Goal: Information Seeking & Learning: Learn about a topic

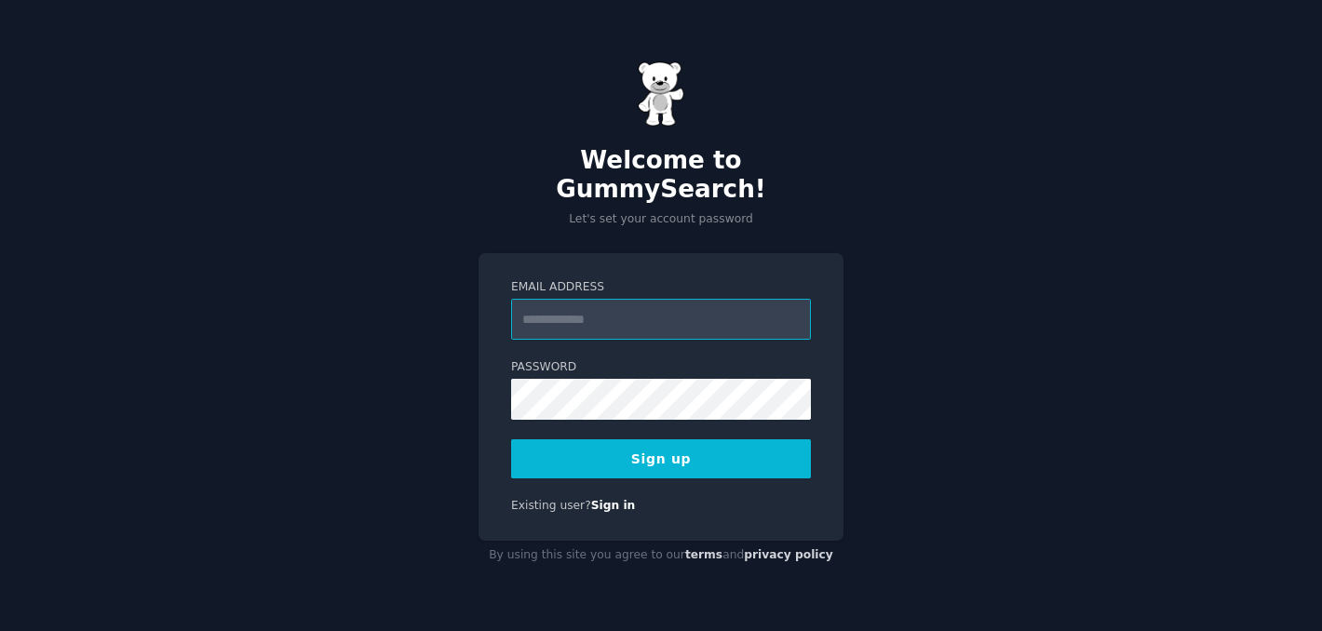
click at [621, 309] on input "Email Address" at bounding box center [661, 319] width 300 height 41
click at [625, 320] on input "Email Address" at bounding box center [661, 319] width 300 height 41
type input "**********"
click at [662, 451] on button "Sign up" at bounding box center [661, 458] width 300 height 39
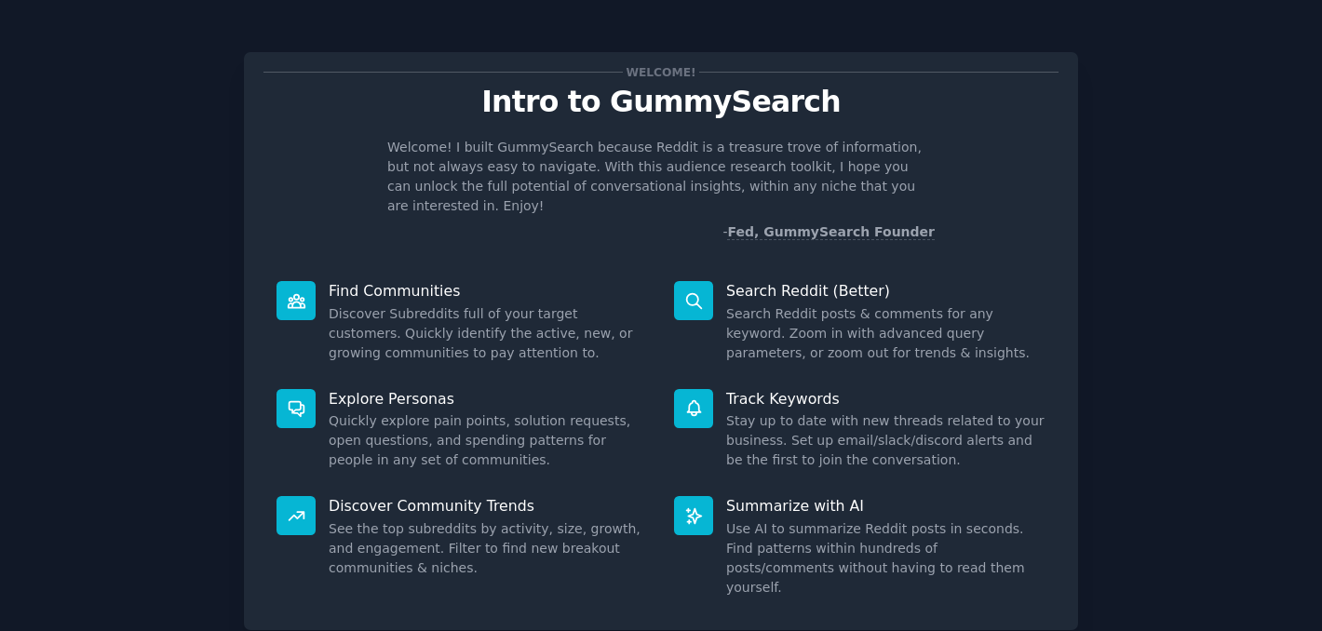
scroll to position [97, 0]
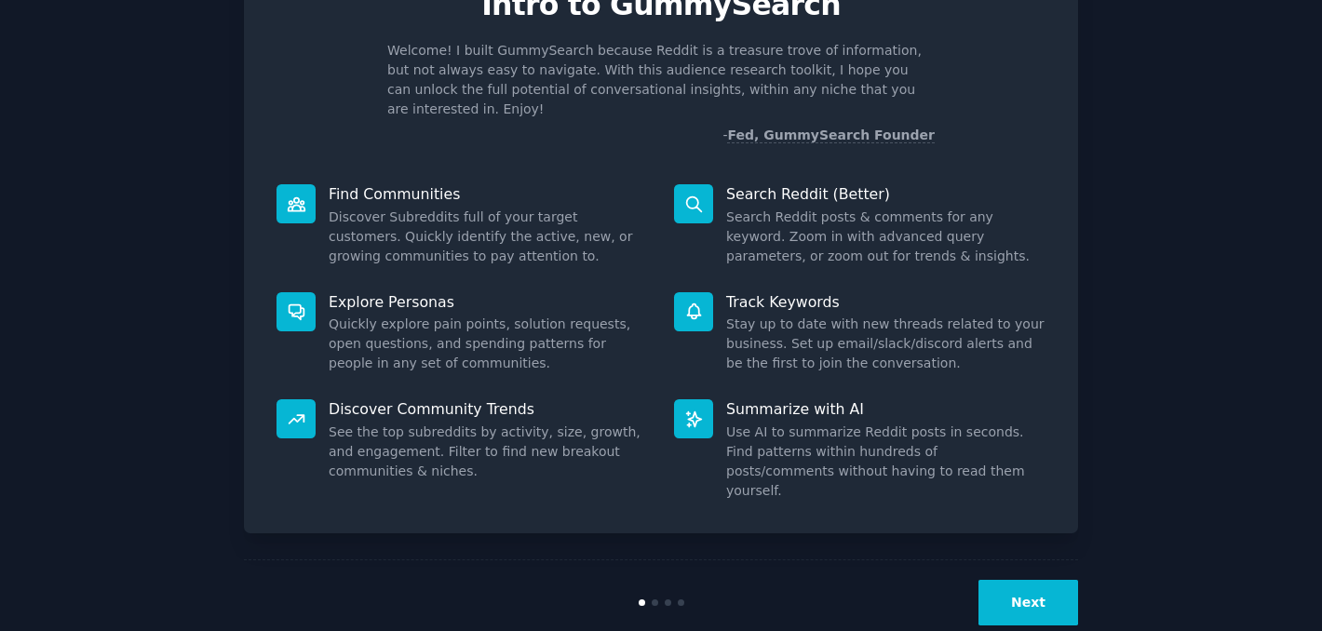
click at [1022, 580] on button "Next" at bounding box center [1028, 603] width 100 height 46
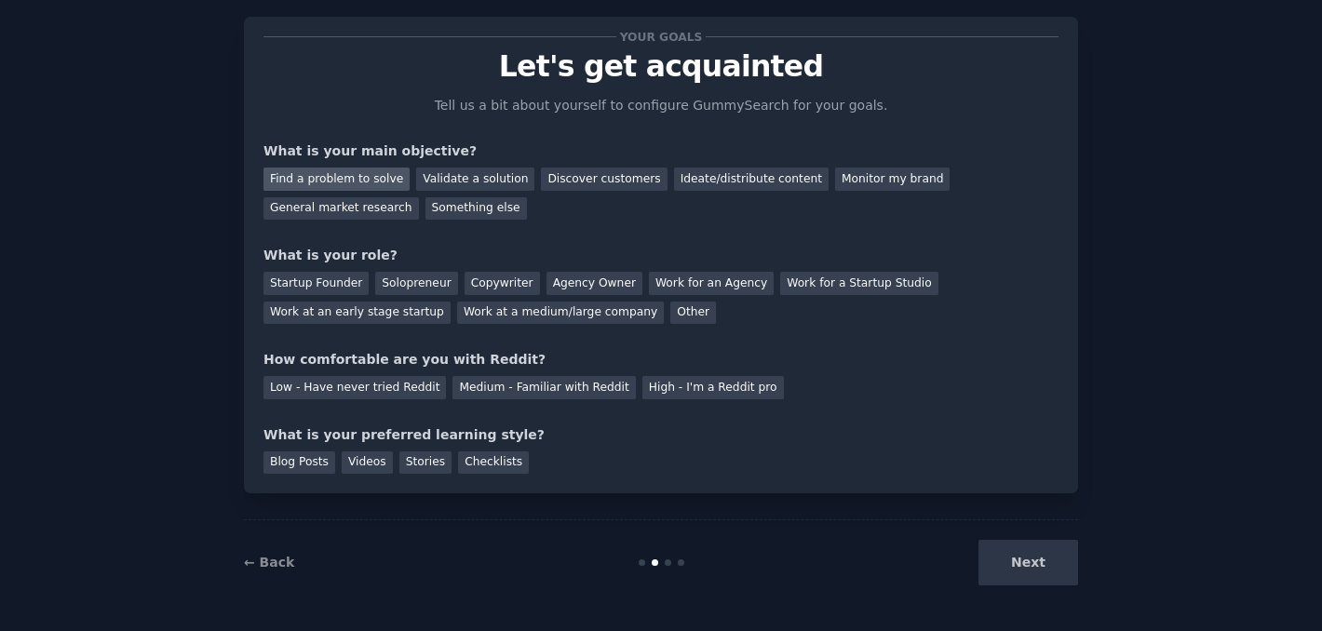
click at [349, 190] on div "Find a problem to solve" at bounding box center [336, 179] width 146 height 23
click at [434, 188] on div "Validate a solution" at bounding box center [475, 179] width 118 height 23
click at [356, 175] on div "Find a problem to solve" at bounding box center [336, 179] width 146 height 23
click at [303, 293] on div "Startup Founder" at bounding box center [315, 283] width 105 height 23
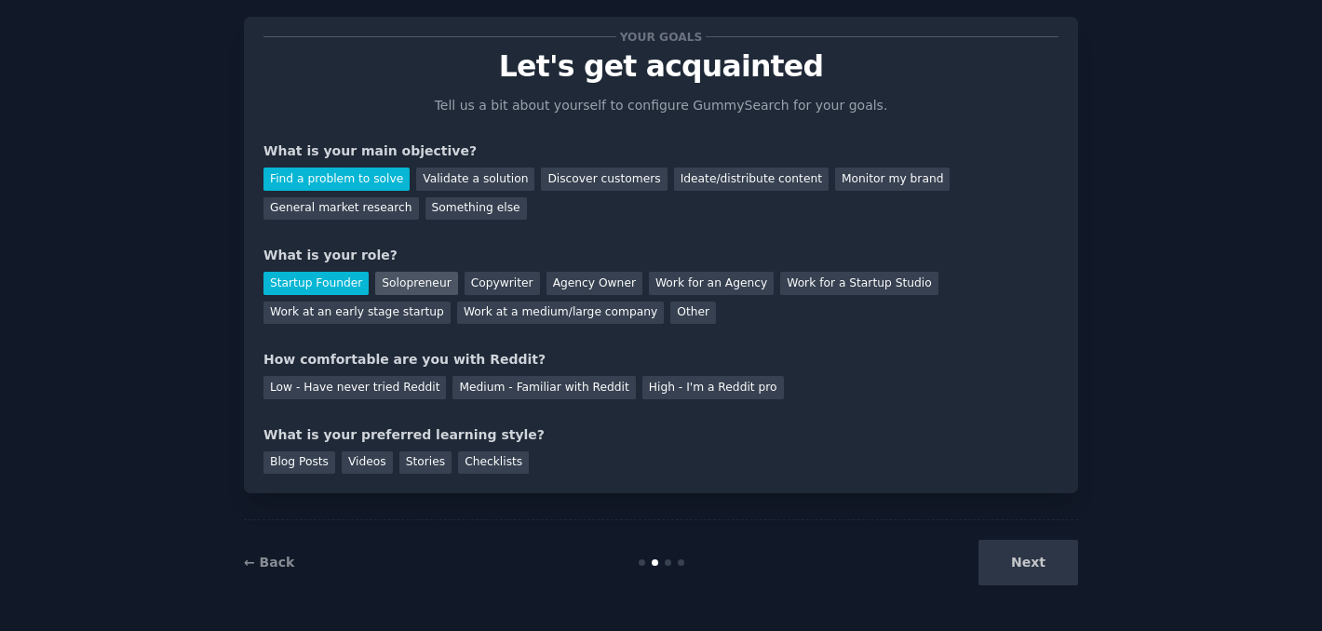
click at [400, 286] on div "Solopreneur" at bounding box center [416, 283] width 82 height 23
click at [331, 289] on div "Startup Founder" at bounding box center [315, 283] width 105 height 23
click at [402, 274] on div "Solopreneur" at bounding box center [416, 283] width 82 height 23
click at [277, 294] on div "Startup Founder" at bounding box center [315, 283] width 105 height 23
click at [398, 292] on div "Solopreneur" at bounding box center [416, 283] width 82 height 23
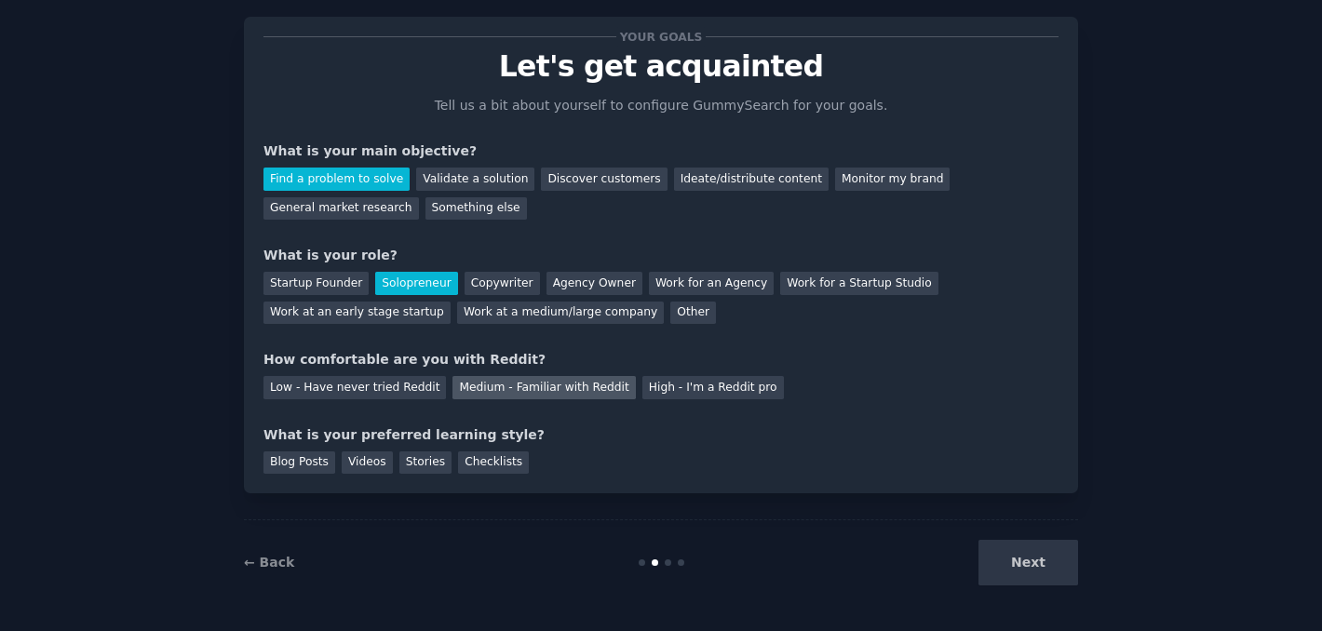
click at [530, 393] on div "Medium - Familiar with Reddit" at bounding box center [543, 387] width 182 height 23
click at [1040, 543] on div "Next" at bounding box center [938, 563] width 278 height 46
click at [1040, 554] on div "Next" at bounding box center [938, 563] width 278 height 46
click at [347, 473] on div "Videos" at bounding box center [367, 462] width 51 height 23
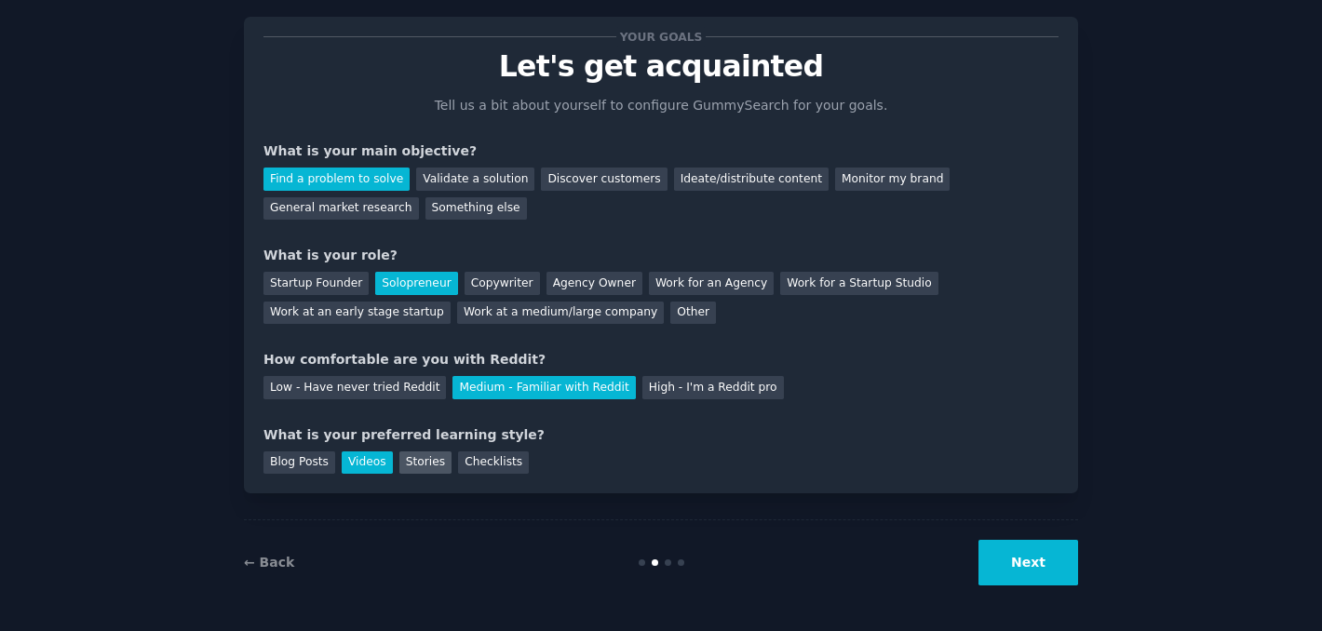
click at [406, 468] on div "Stories" at bounding box center [425, 462] width 52 height 23
click at [303, 466] on div "Blog Posts" at bounding box center [299, 462] width 72 height 23
click at [351, 466] on div "Videos" at bounding box center [367, 462] width 51 height 23
click at [1035, 561] on button "Next" at bounding box center [1028, 563] width 100 height 46
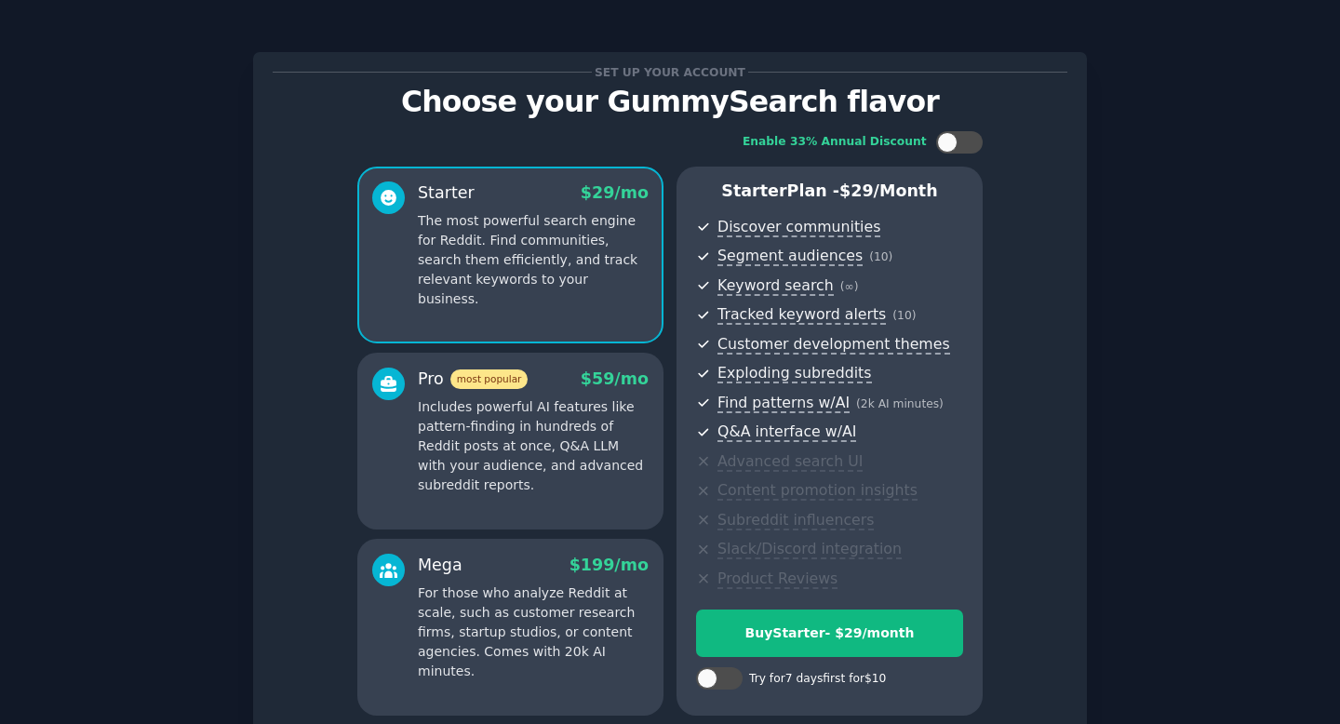
scroll to position [161, 0]
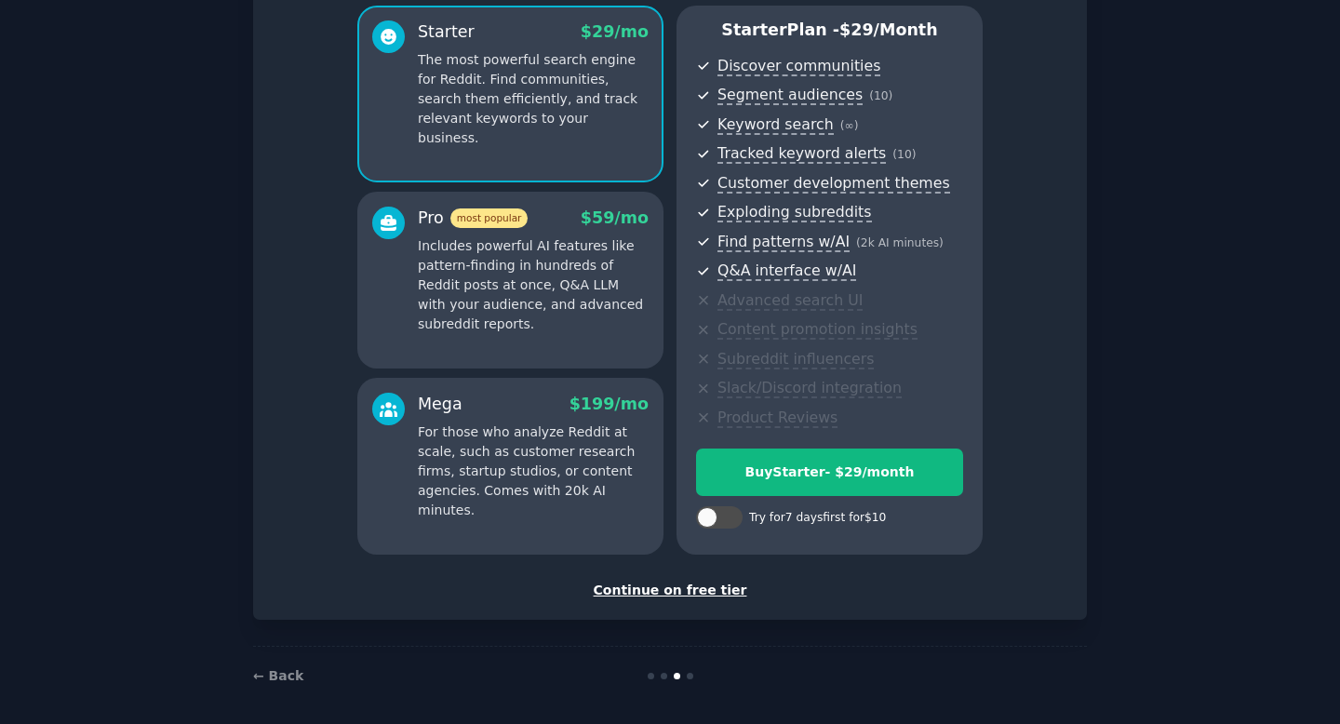
click at [590, 261] on p "Includes powerful AI features like pattern-finding in hundreds of Reddit posts …" at bounding box center [533, 285] width 231 height 98
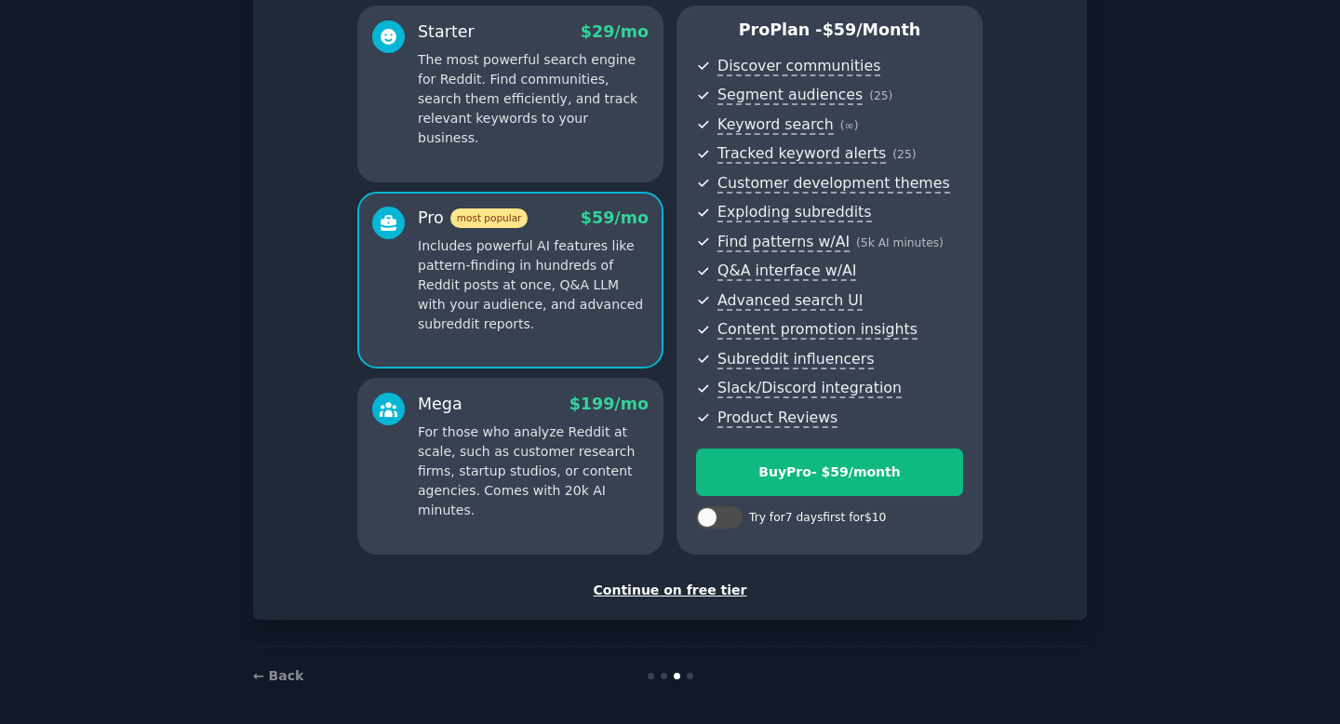
click at [567, 408] on div "Mega $ 199 /mo" at bounding box center [533, 404] width 231 height 23
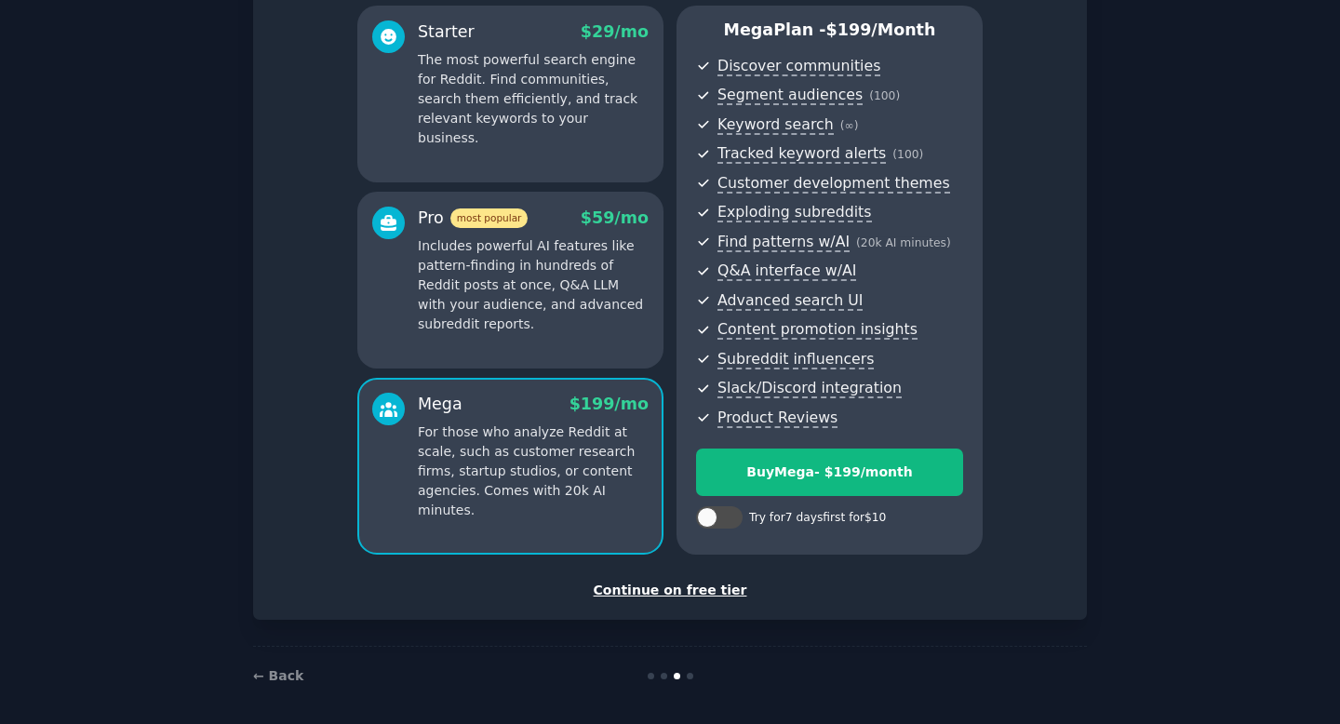
click at [544, 99] on p "The most powerful search engine for Reddit. Find communities, search them effic…" at bounding box center [533, 99] width 231 height 98
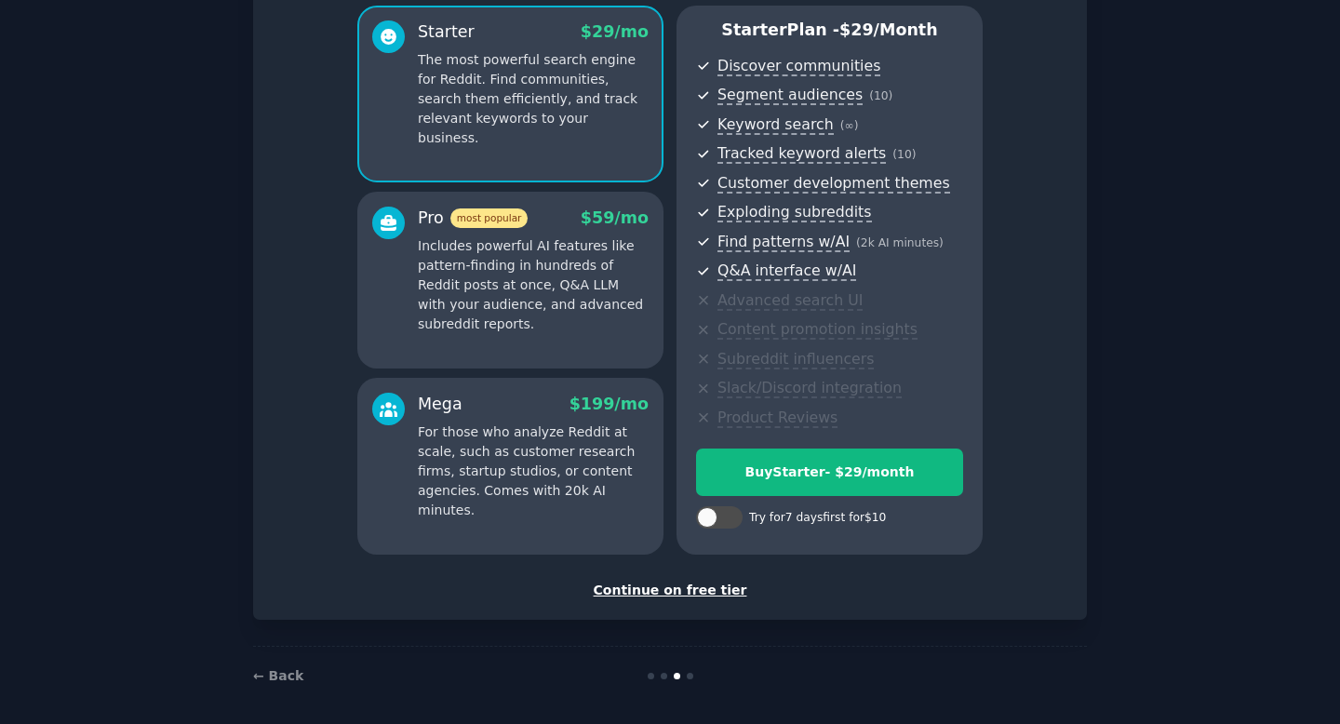
click at [694, 589] on div "Continue on free tier" at bounding box center [670, 591] width 795 height 20
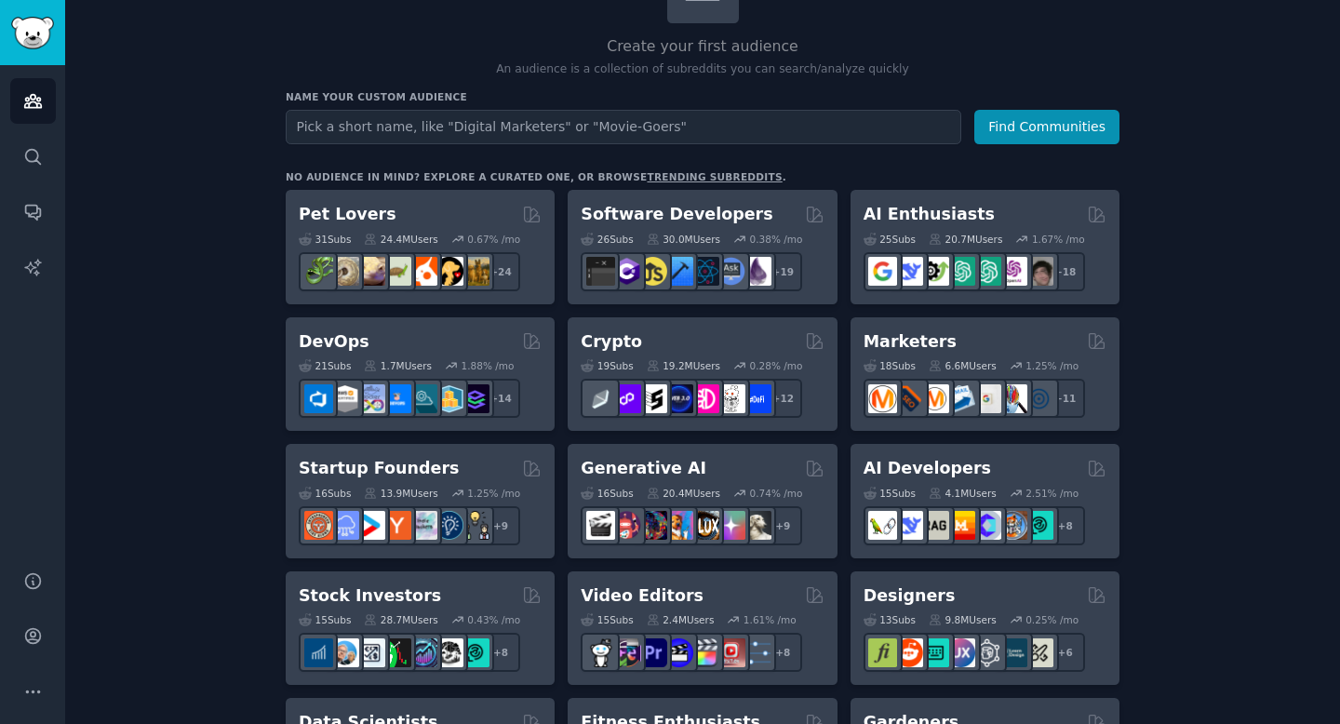
scroll to position [189, 0]
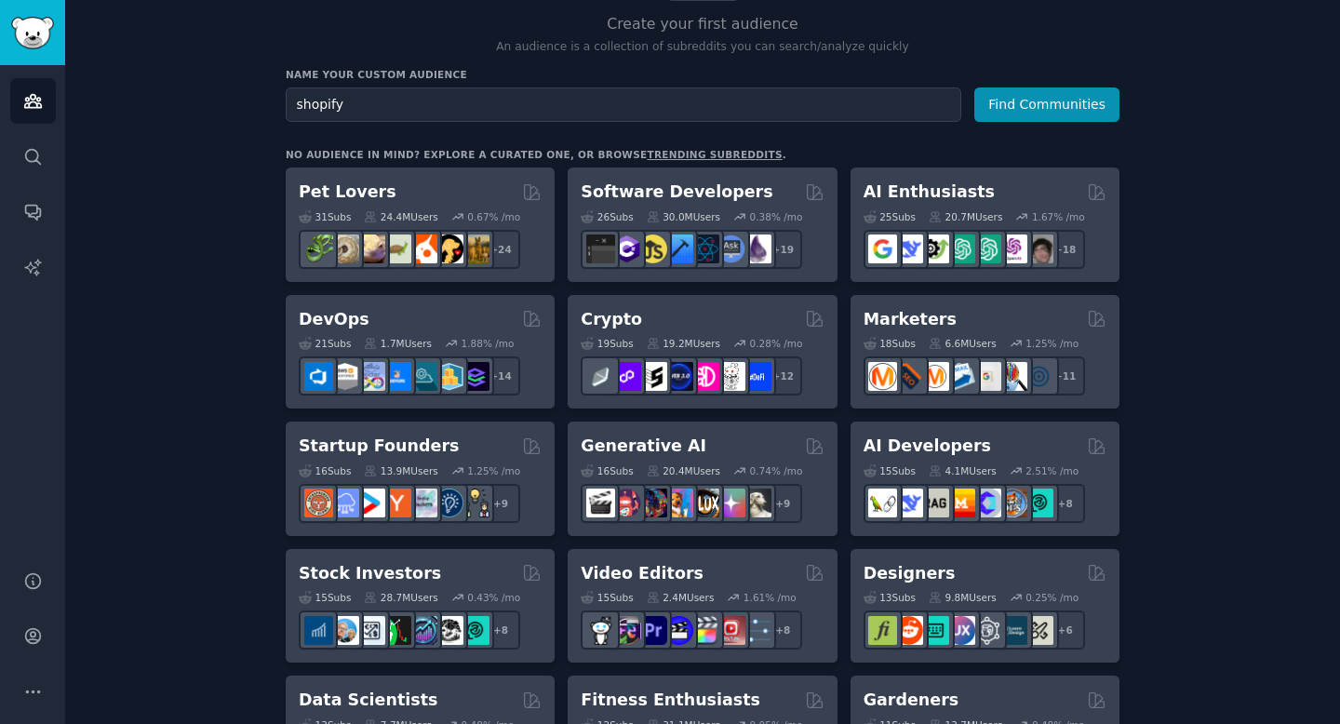
type input "shopify"
click at [974, 87] on button "Find Communities" at bounding box center [1046, 104] width 145 height 34
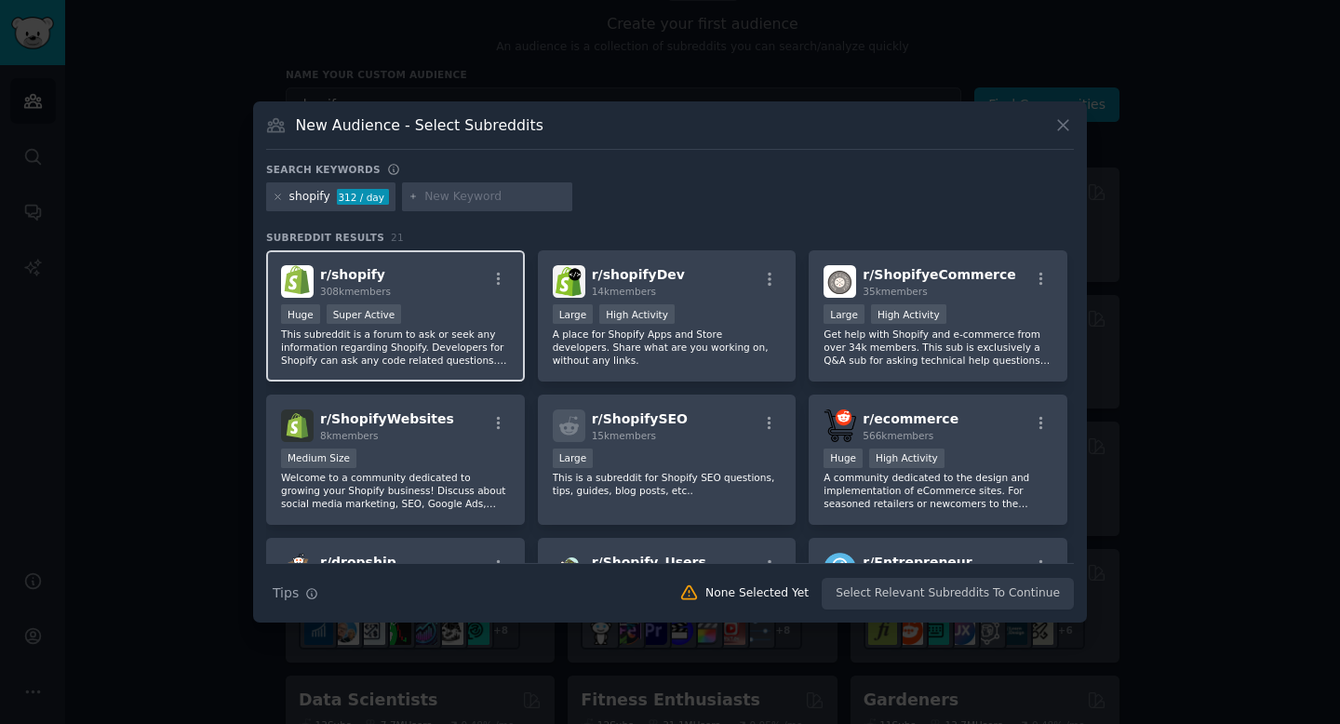
click at [427, 276] on div "r/ shopify 308k members" at bounding box center [395, 281] width 229 height 33
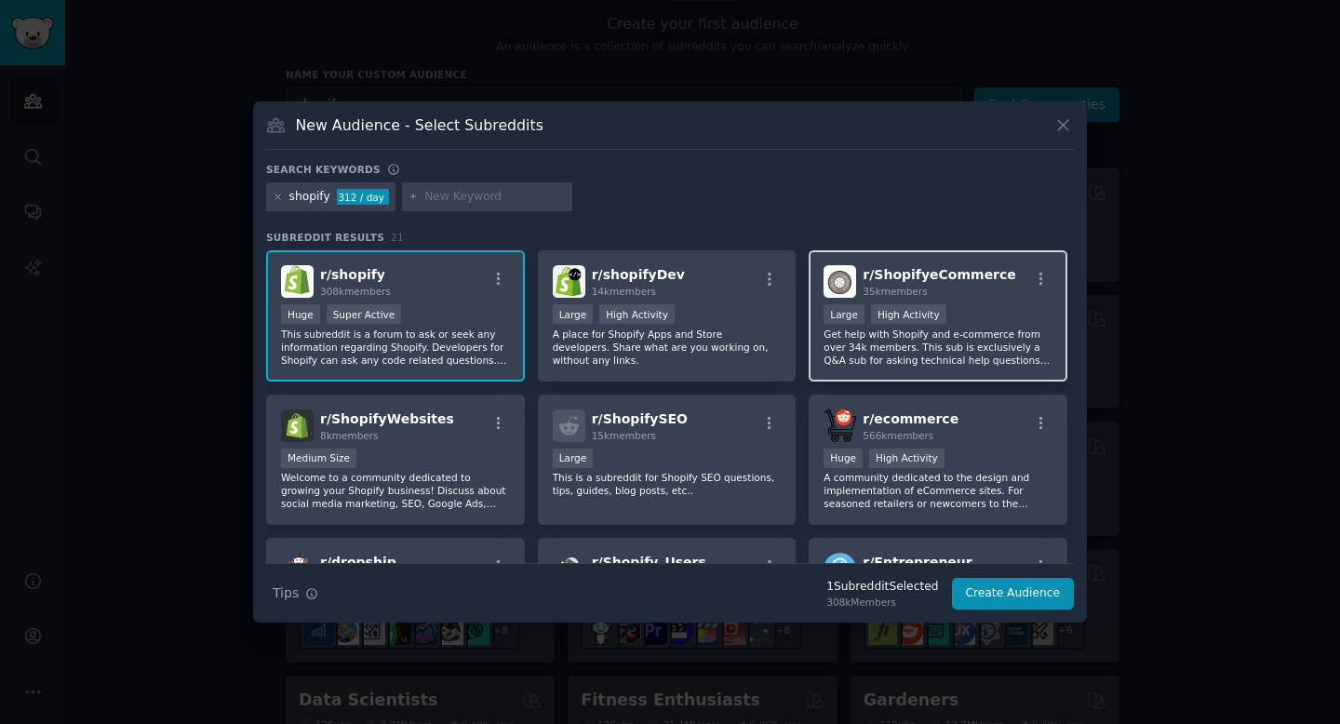
click at [959, 276] on span "r/ ShopifyeCommerce" at bounding box center [940, 274] width 154 height 15
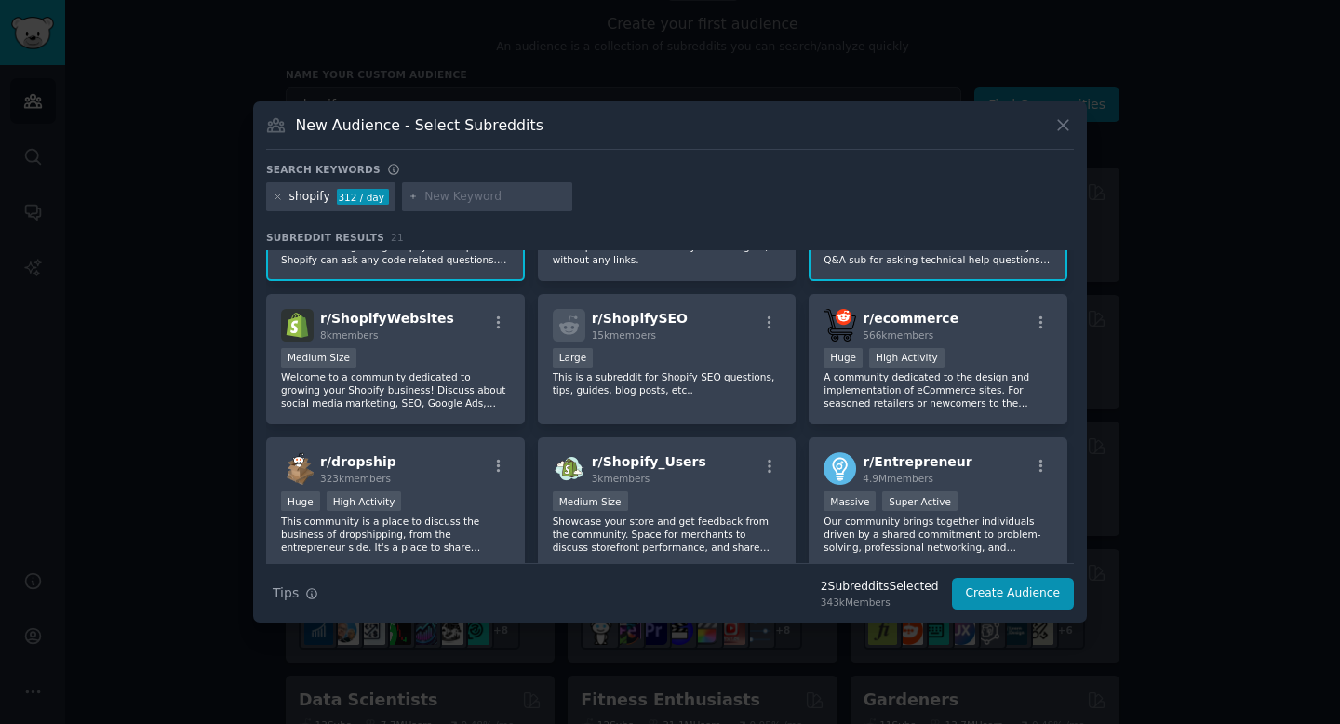
scroll to position [101, 0]
click at [409, 347] on div "Medium Size" at bounding box center [395, 358] width 229 height 23
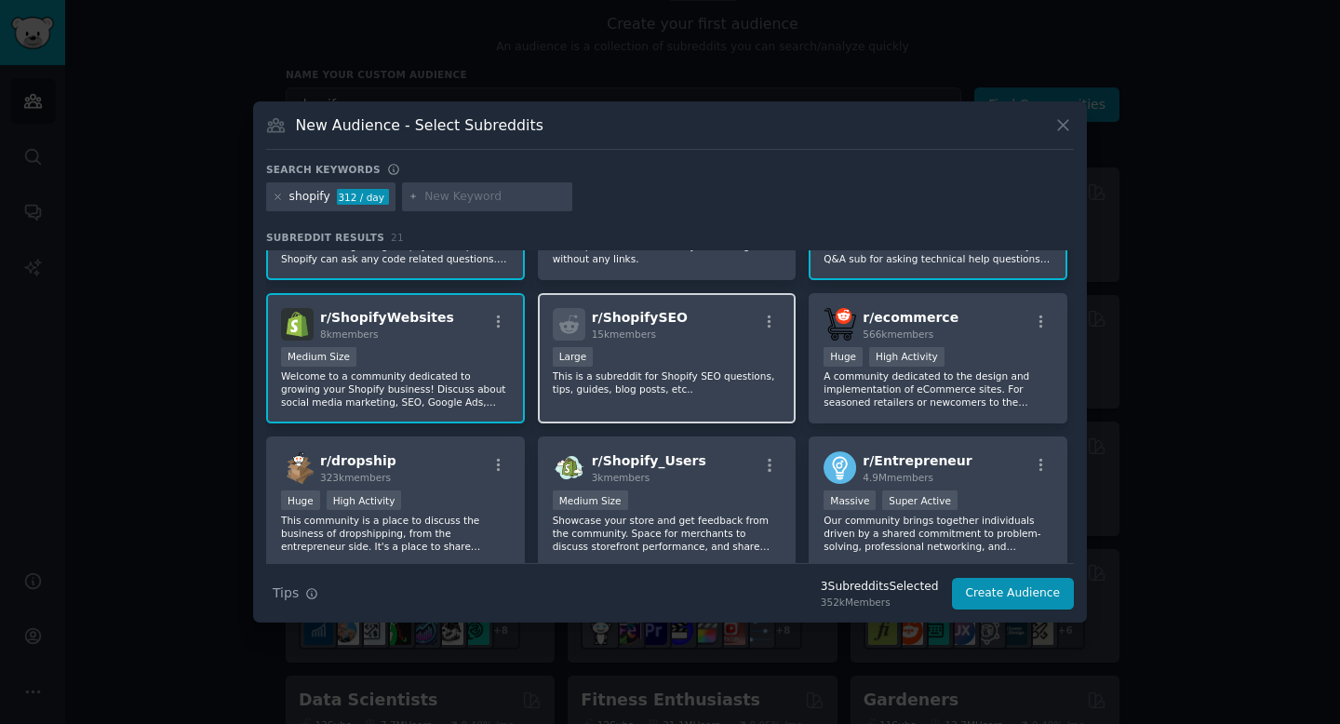
click at [720, 336] on div "r/ ShopifySEO 15k members" at bounding box center [667, 324] width 229 height 33
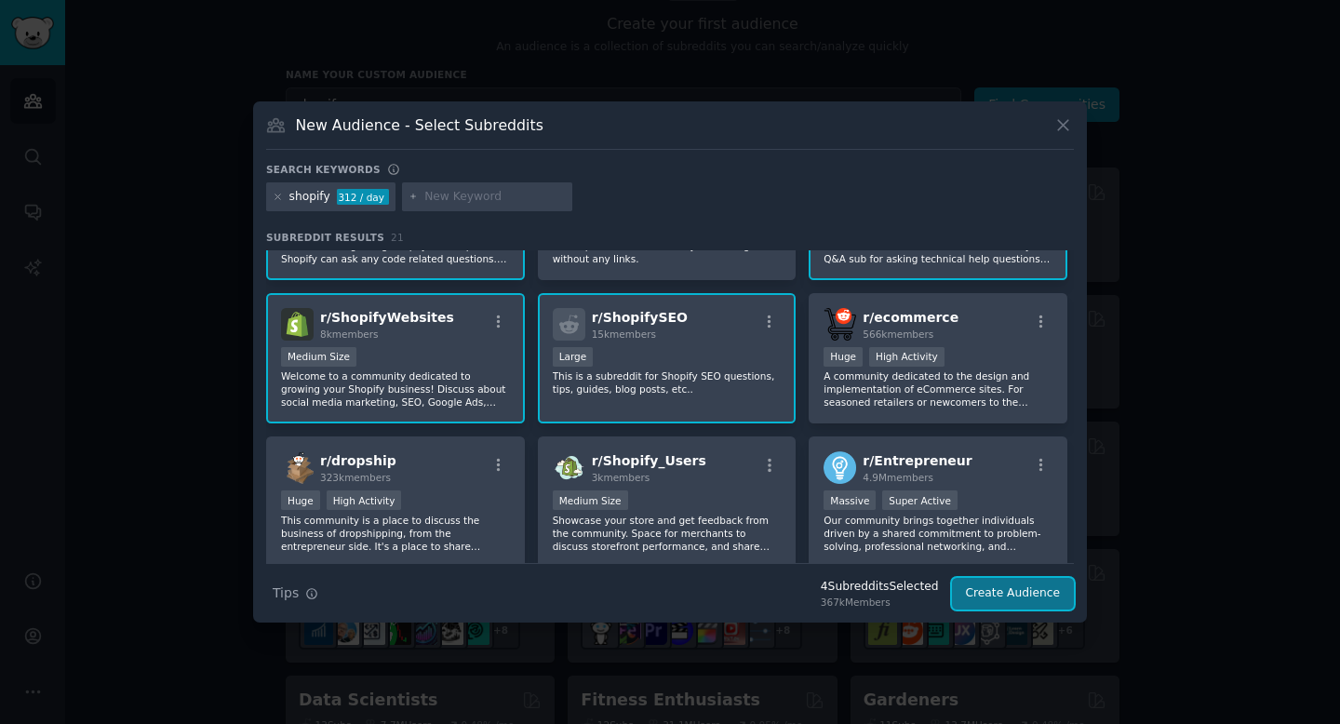
click at [1018, 590] on button "Create Audience" at bounding box center [1013, 594] width 123 height 32
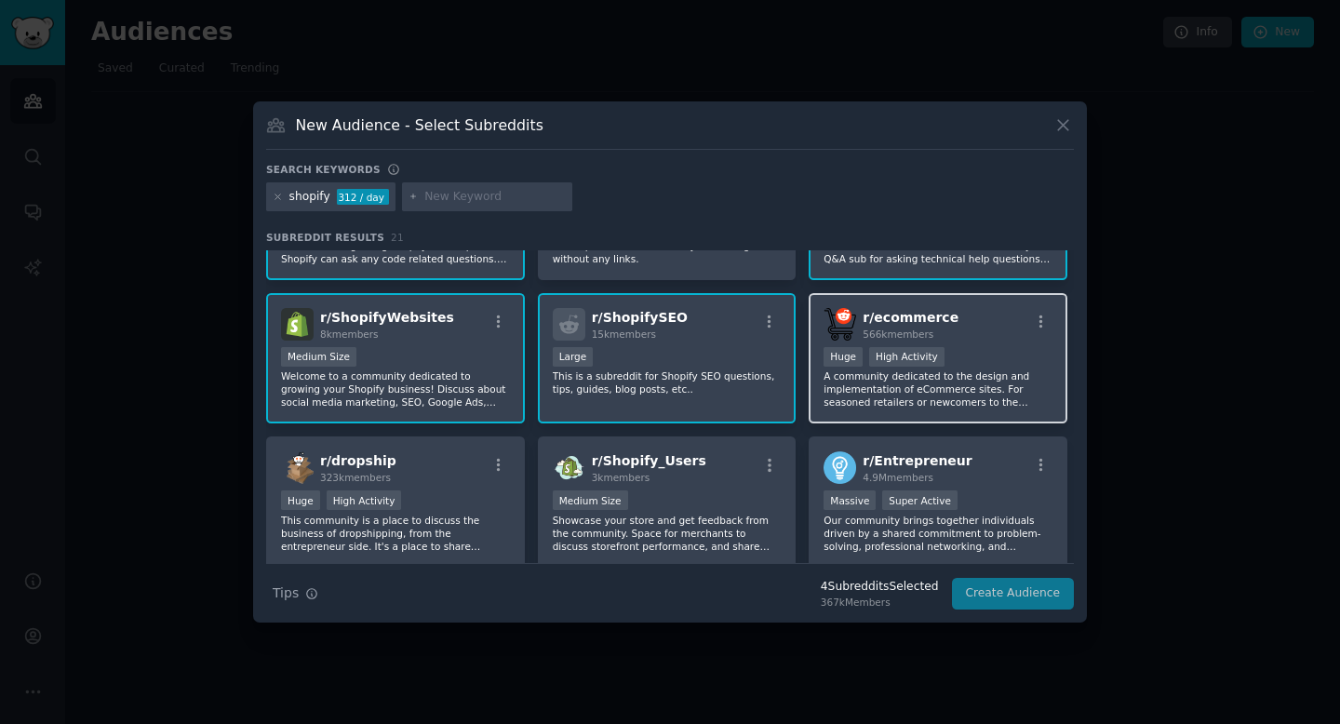
scroll to position [0, 0]
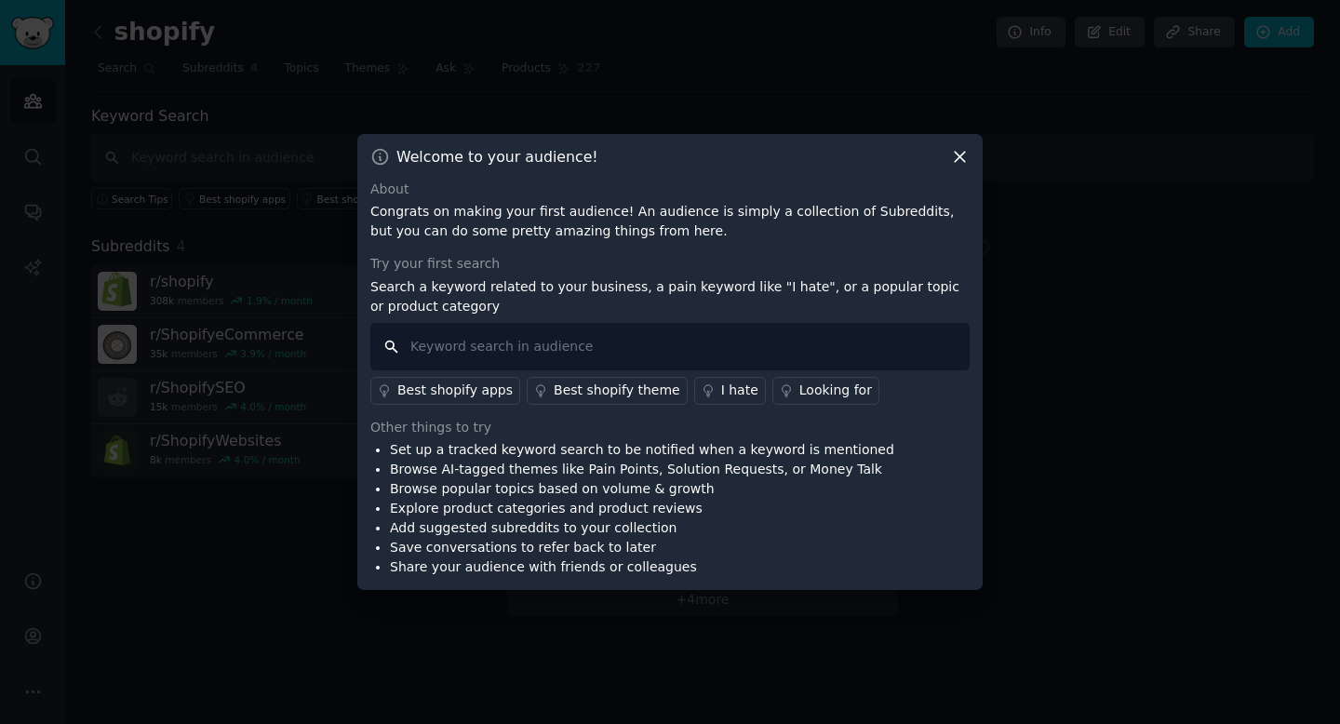
click at [580, 356] on input "text" at bounding box center [669, 346] width 599 height 47
type input "order liimit"
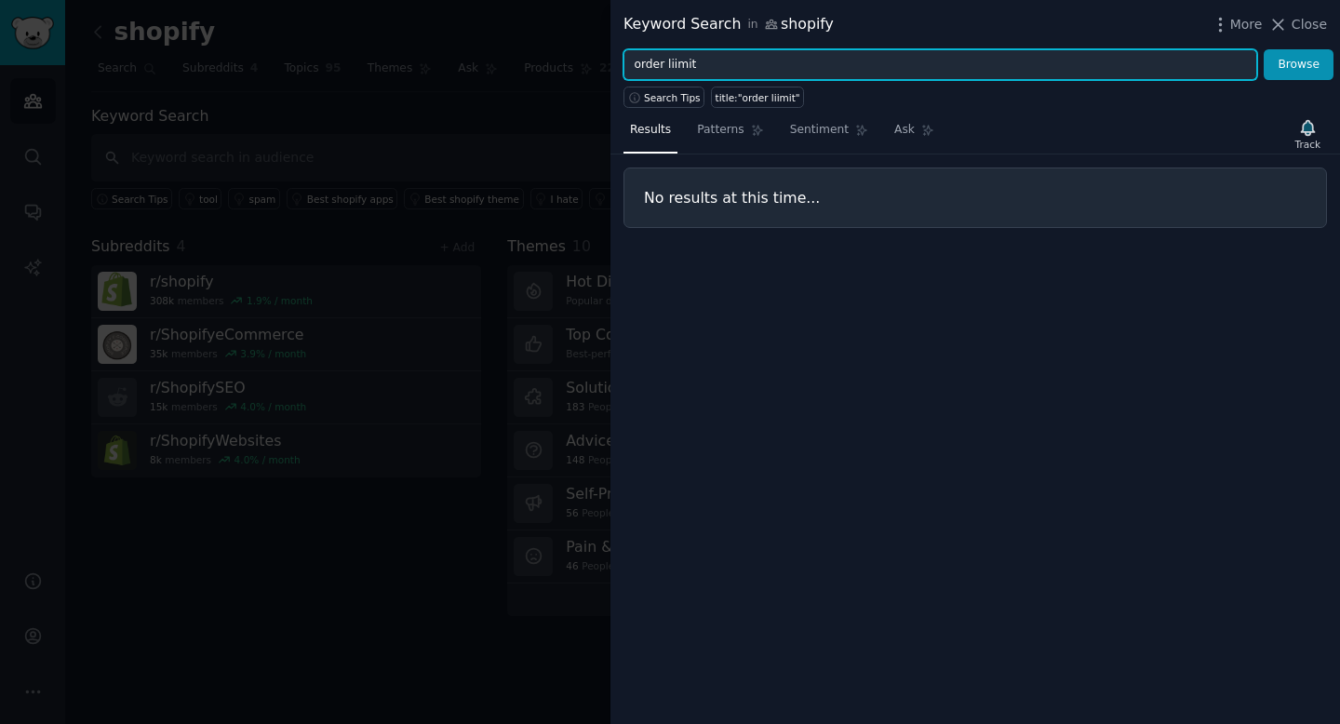
click at [645, 58] on input "order liimit" at bounding box center [941, 65] width 634 height 32
click at [1264, 49] on button "Browse" at bounding box center [1299, 65] width 70 height 32
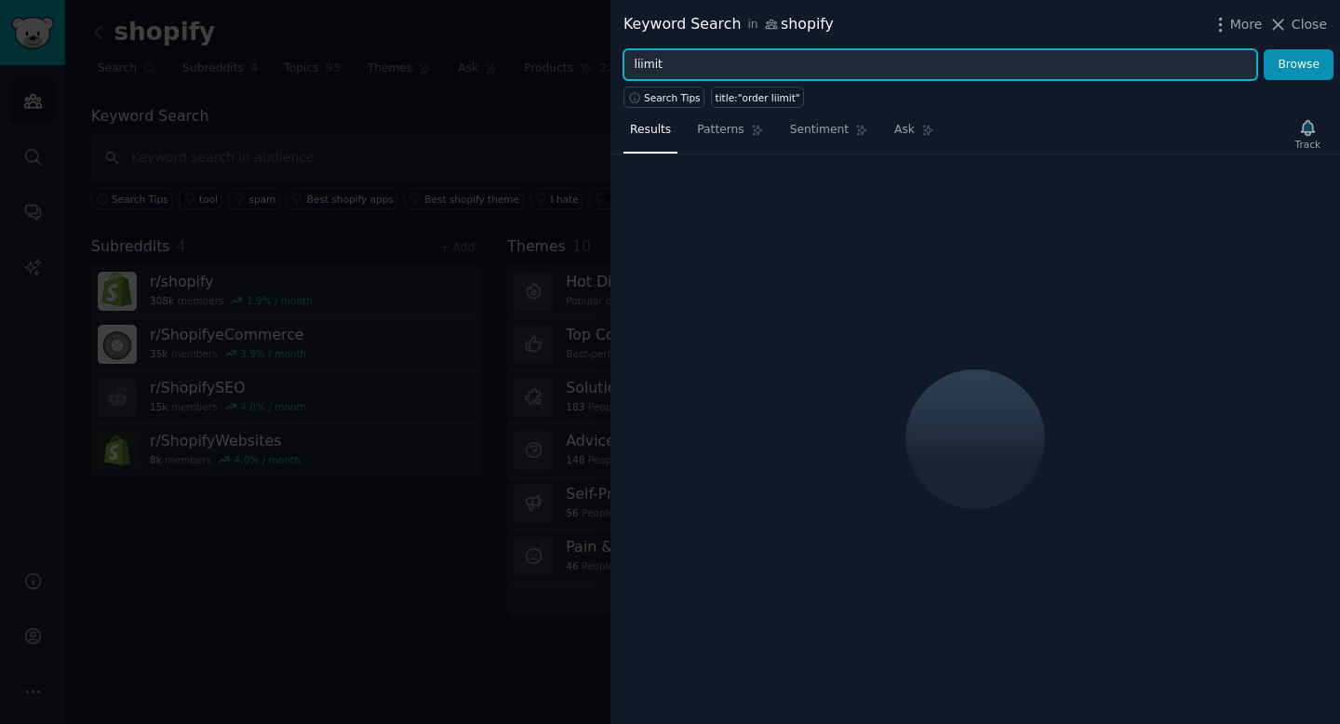
click at [663, 62] on input "liimit" at bounding box center [941, 65] width 634 height 32
type input "limit"
click at [1264, 49] on button "Browse" at bounding box center [1299, 65] width 70 height 32
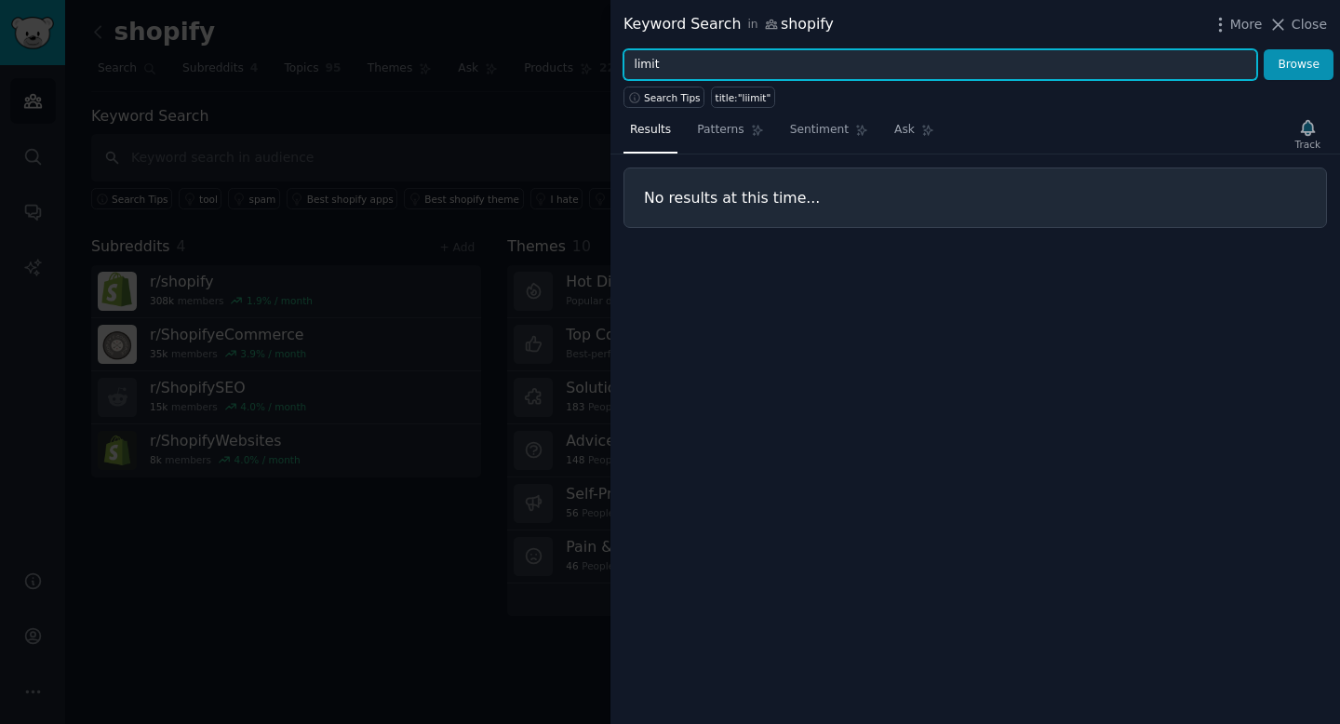
click at [1264, 49] on button "Browse" at bounding box center [1299, 65] width 70 height 32
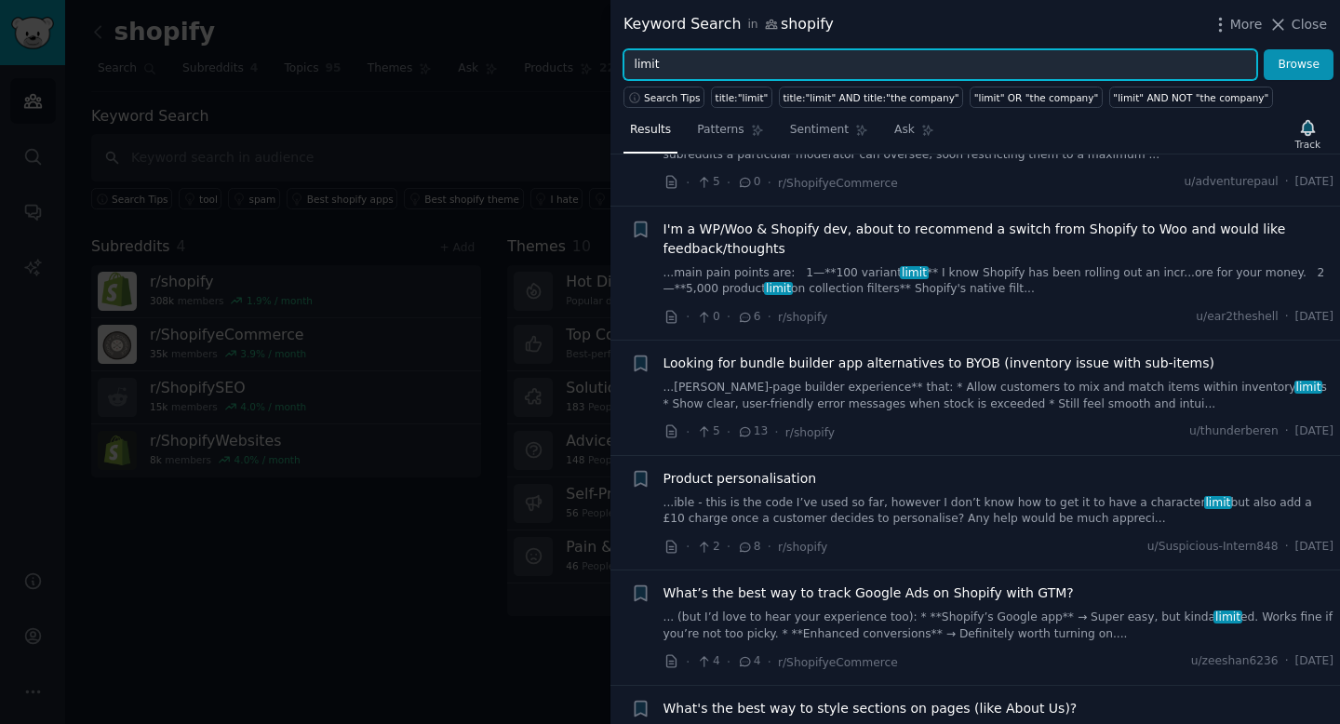
scroll to position [576, 0]
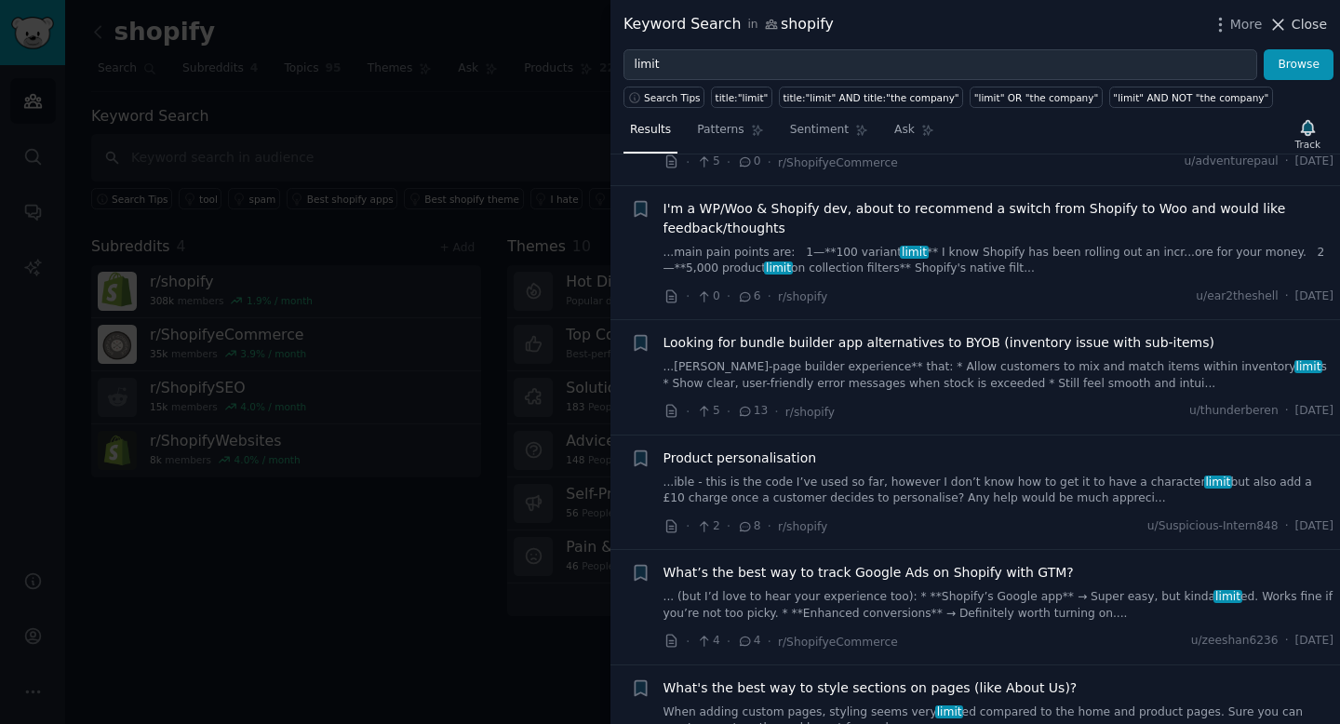
click at [1300, 21] on span "Close" at bounding box center [1309, 25] width 35 height 20
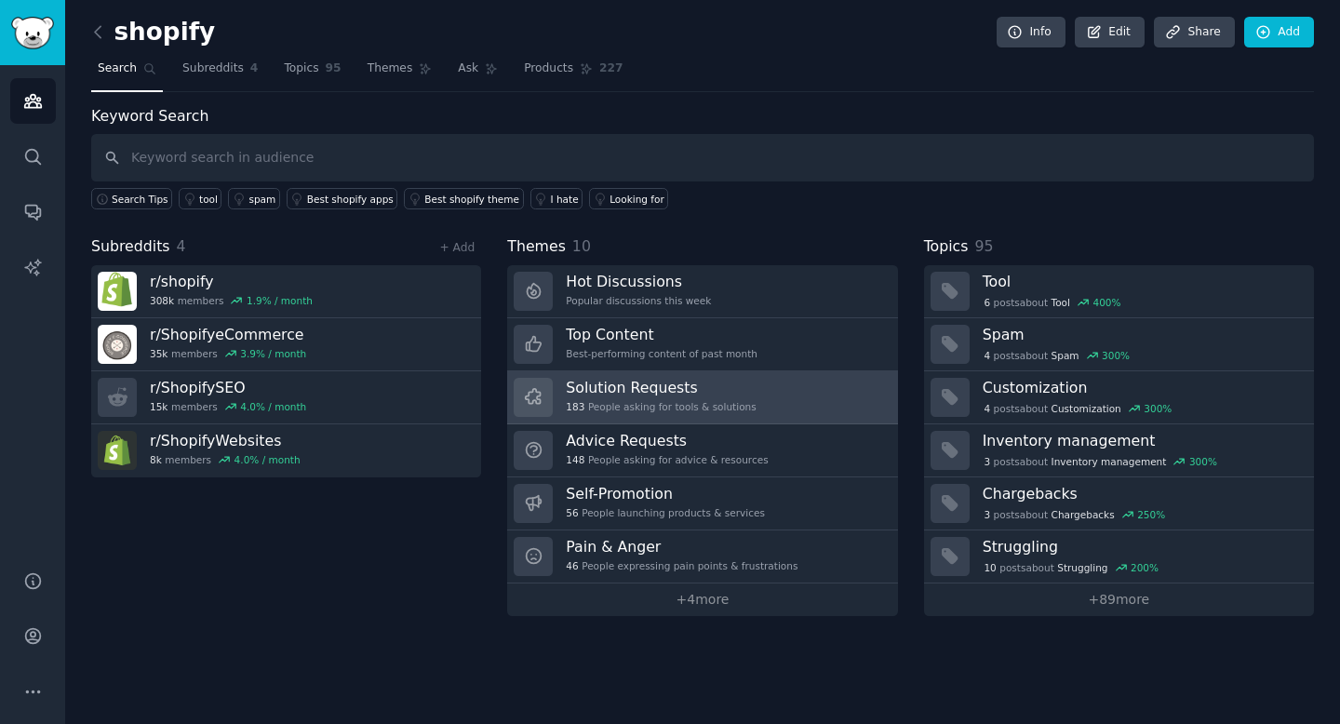
click at [758, 391] on link "Solution Requests 183 People asking for tools & solutions" at bounding box center [702, 397] width 390 height 53
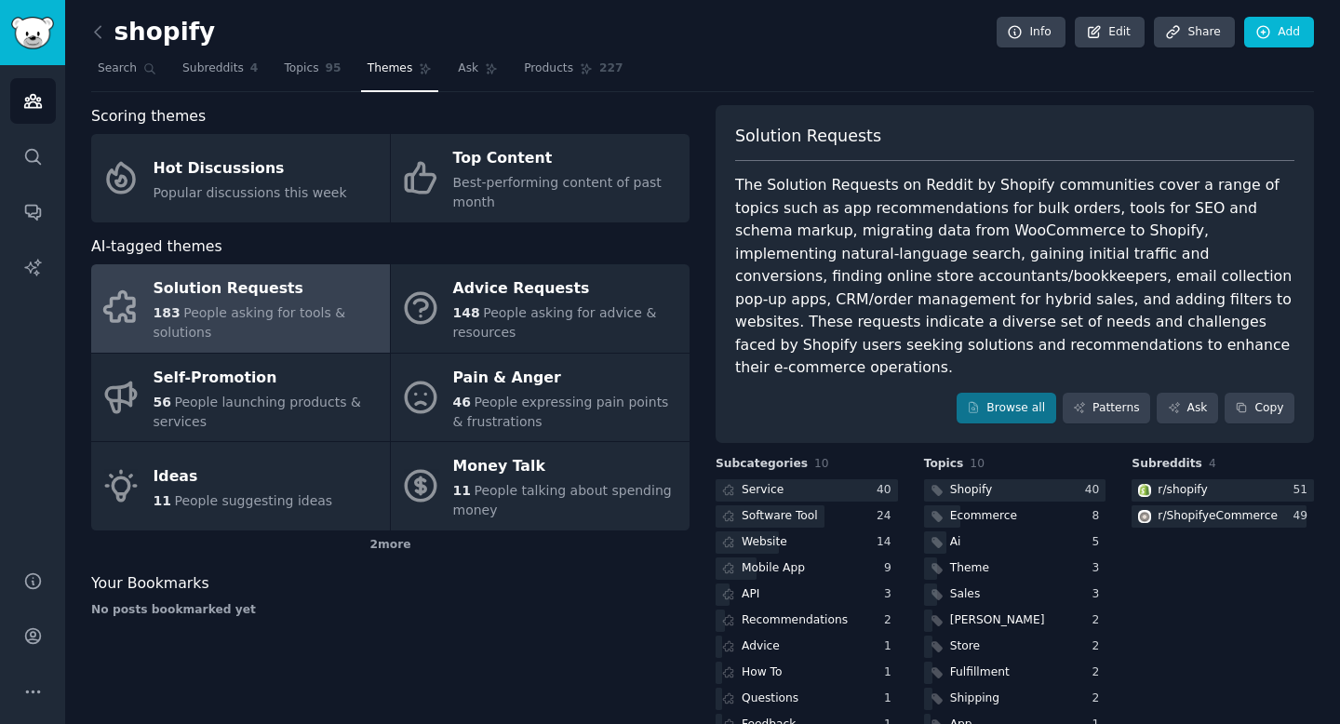
scroll to position [19, 0]
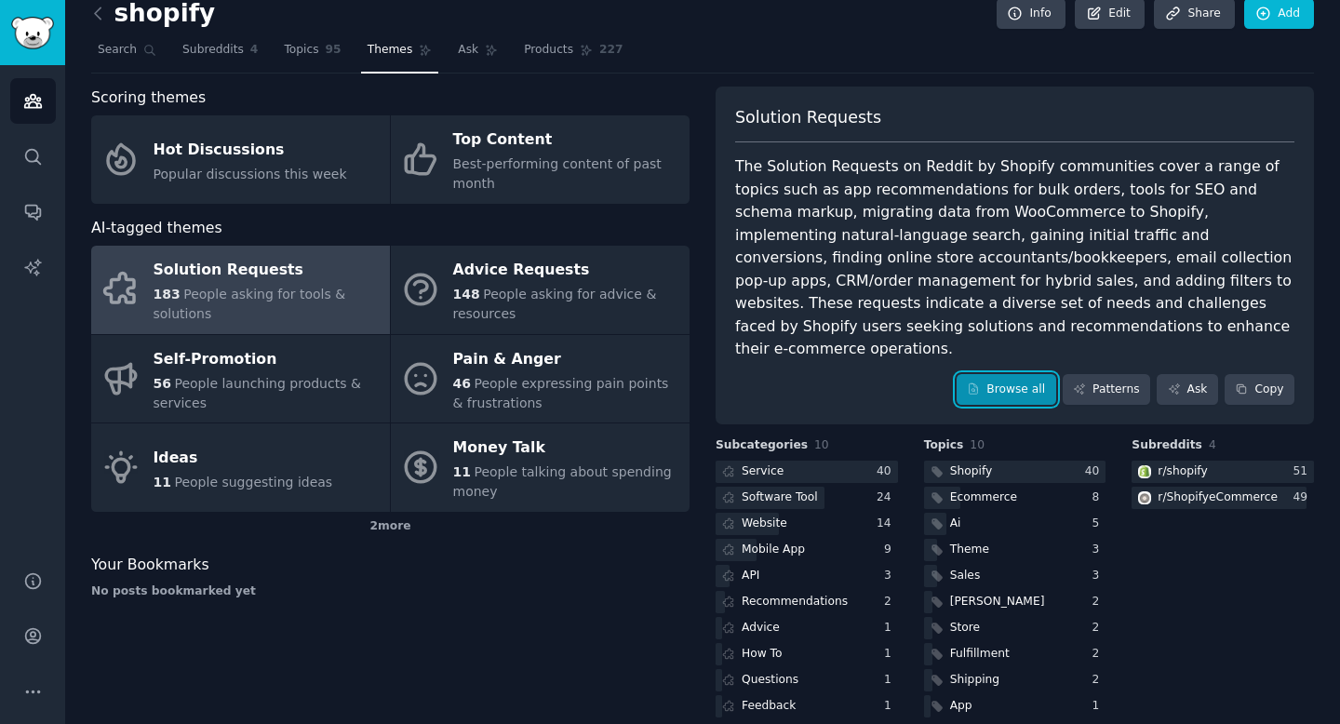
click at [1000, 374] on link "Browse all" at bounding box center [1007, 390] width 100 height 32
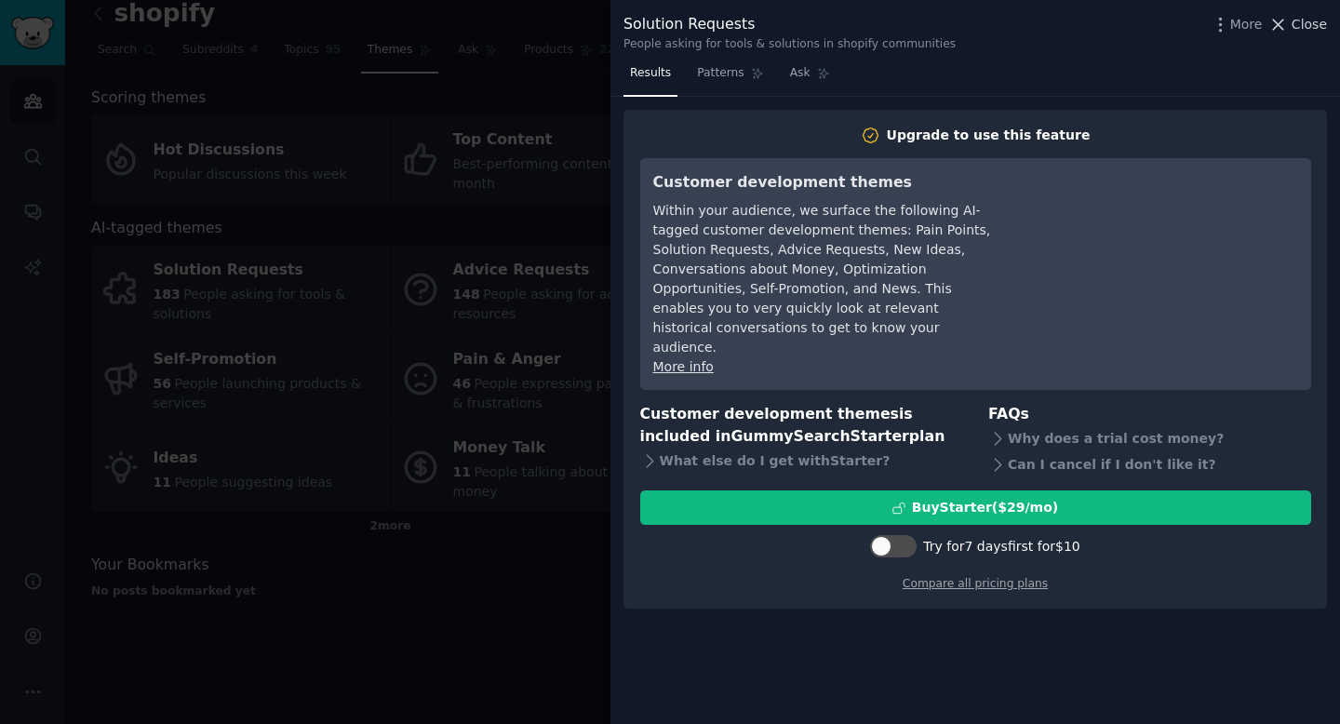
click at [1295, 24] on span "Close" at bounding box center [1309, 25] width 35 height 20
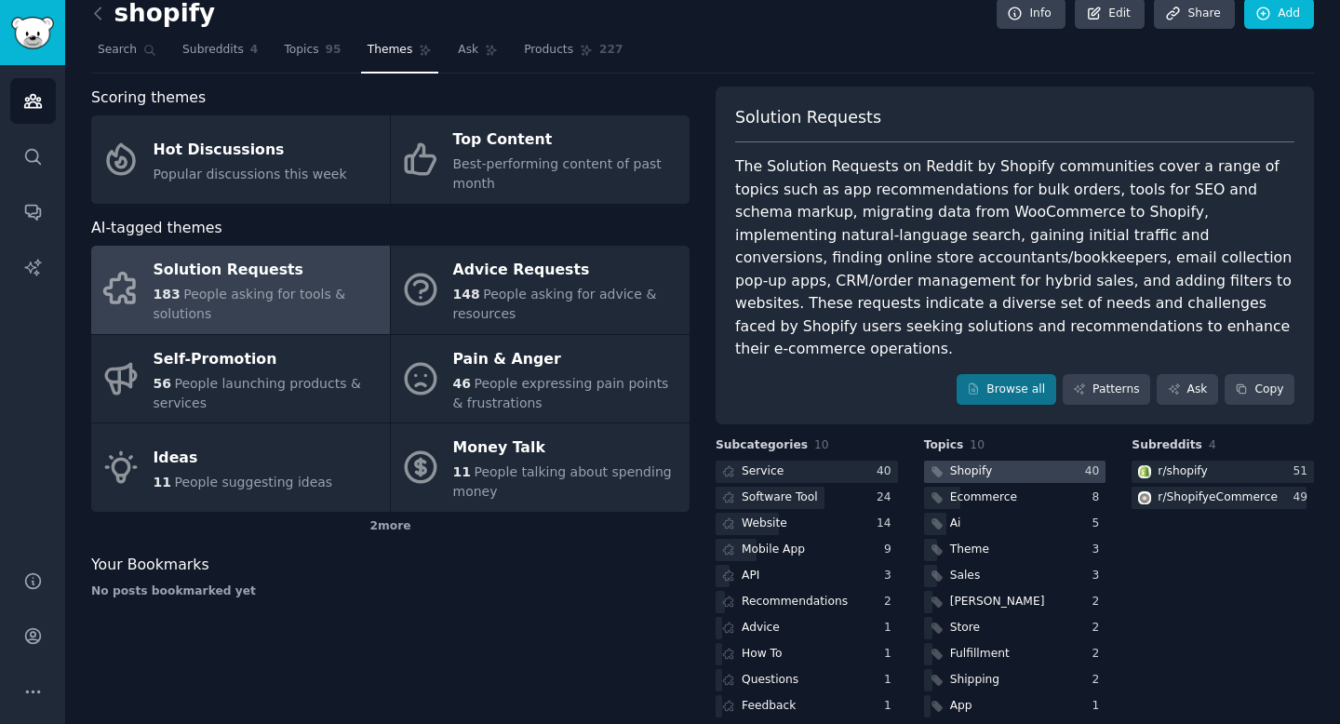
click at [1019, 461] on div at bounding box center [1015, 472] width 182 height 23
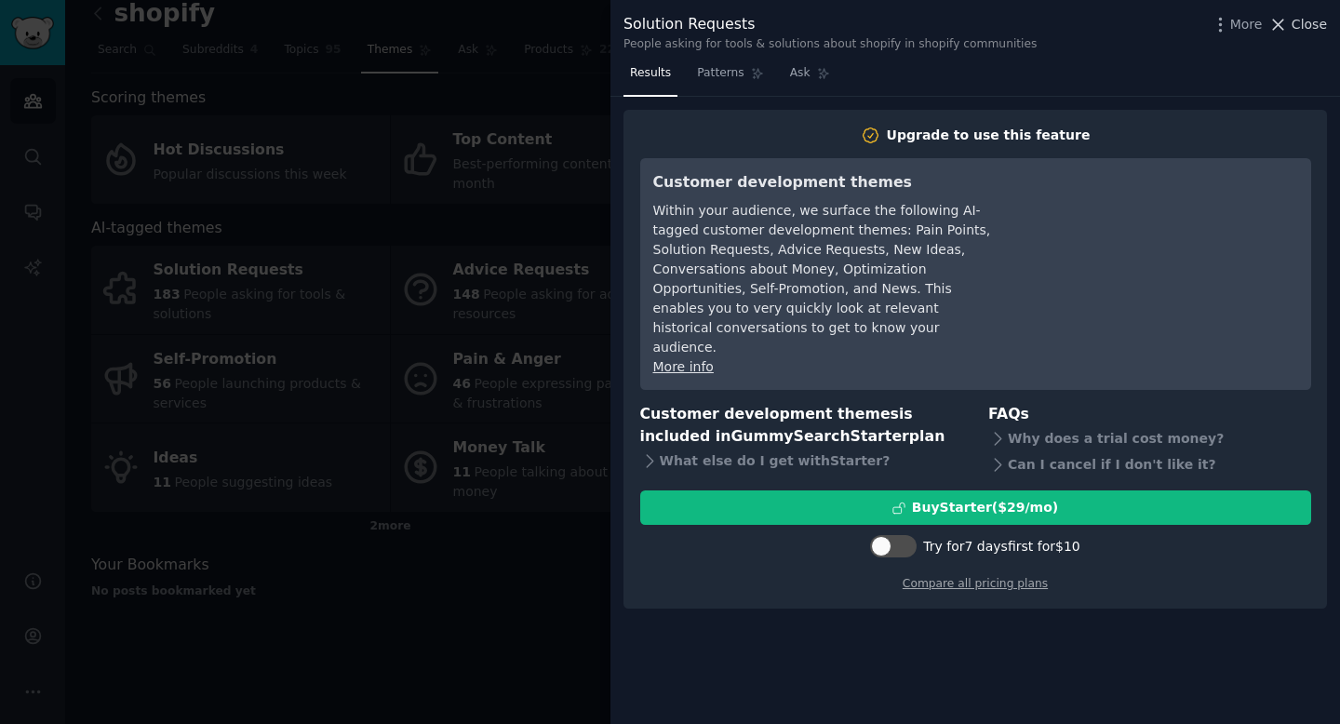
click at [1312, 24] on span "Close" at bounding box center [1309, 25] width 35 height 20
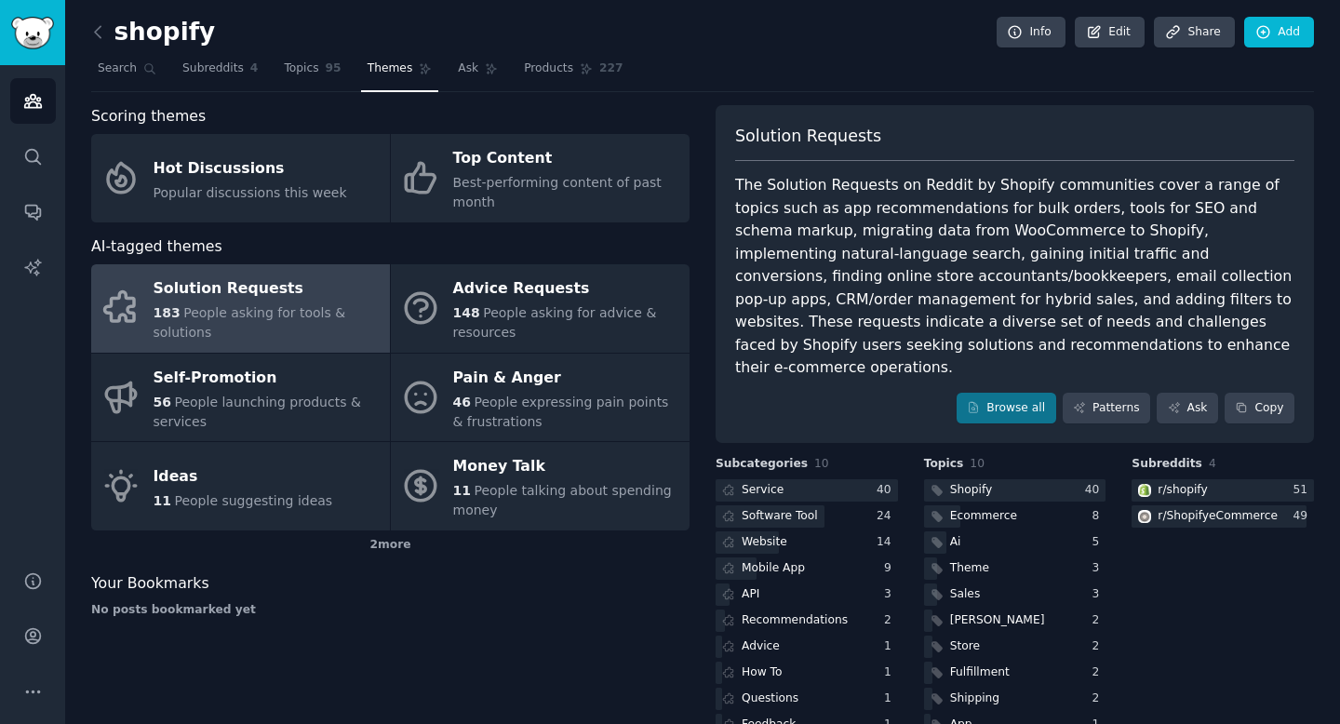
scroll to position [19, 0]
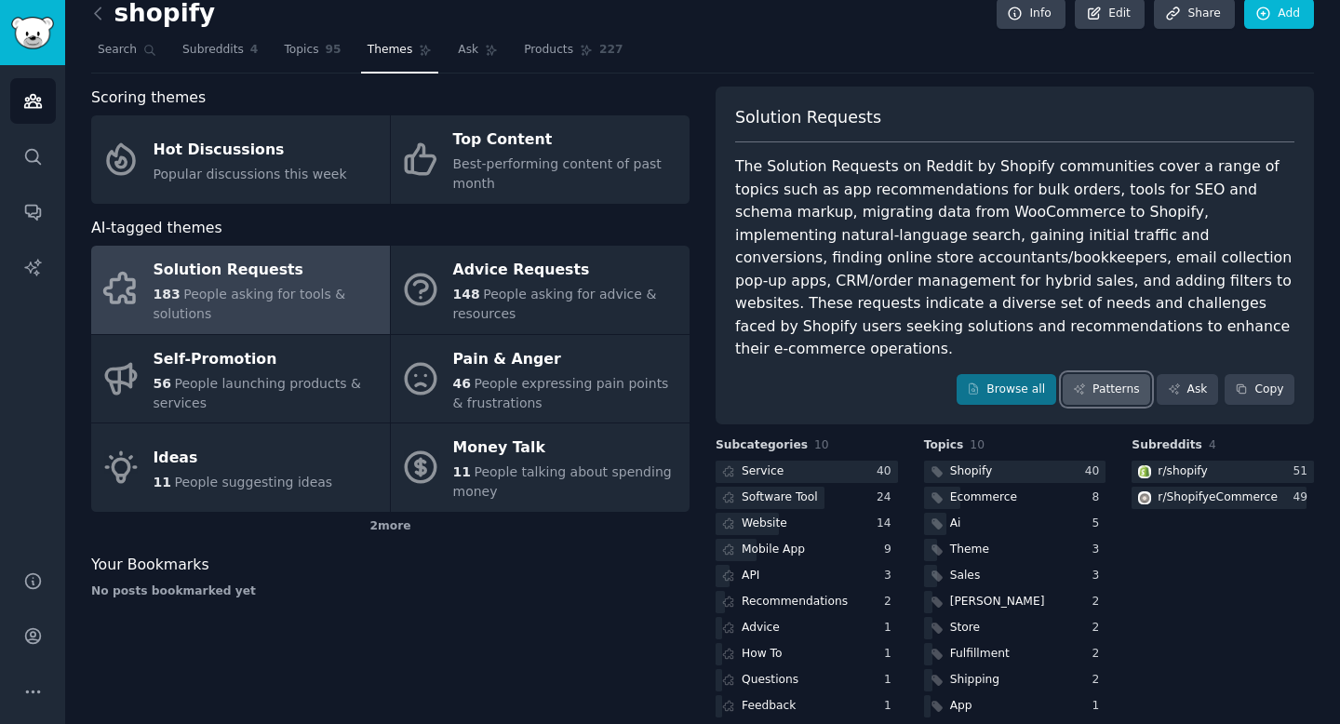
click at [1131, 374] on link "Patterns" at bounding box center [1106, 390] width 87 height 32
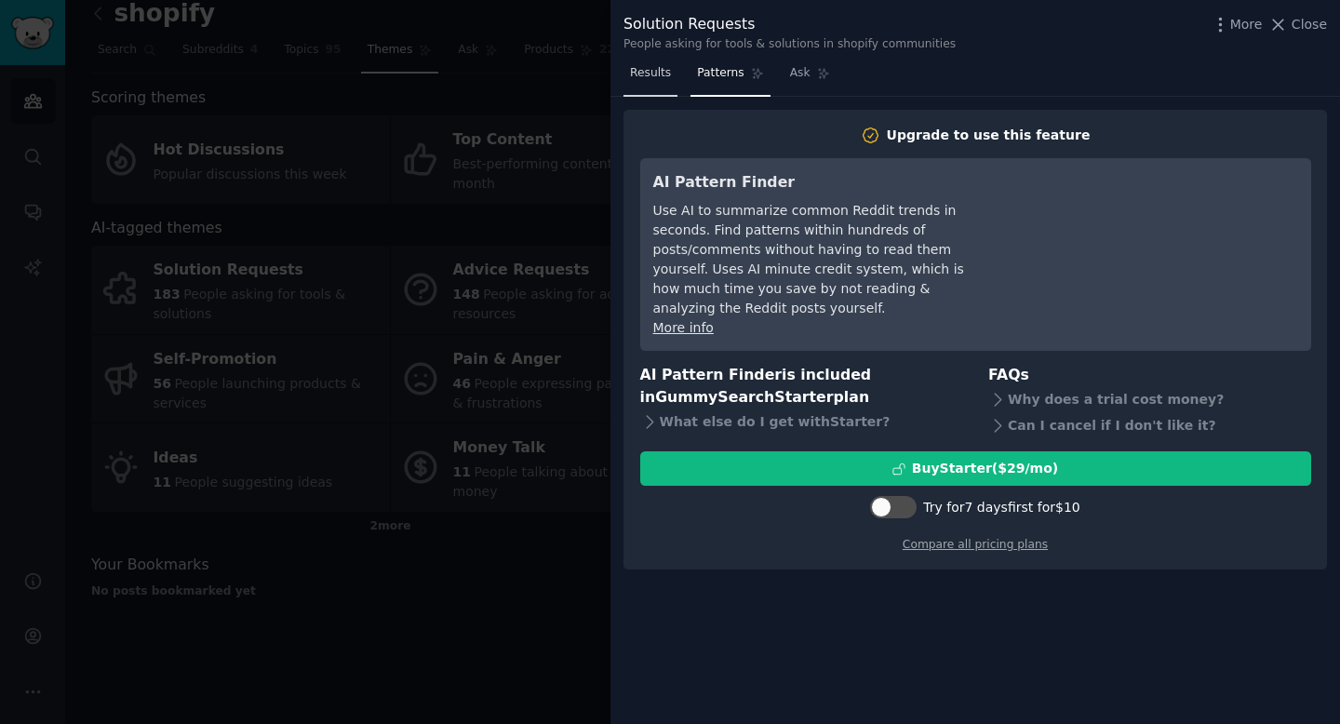
click at [645, 87] on link "Results" at bounding box center [651, 78] width 54 height 38
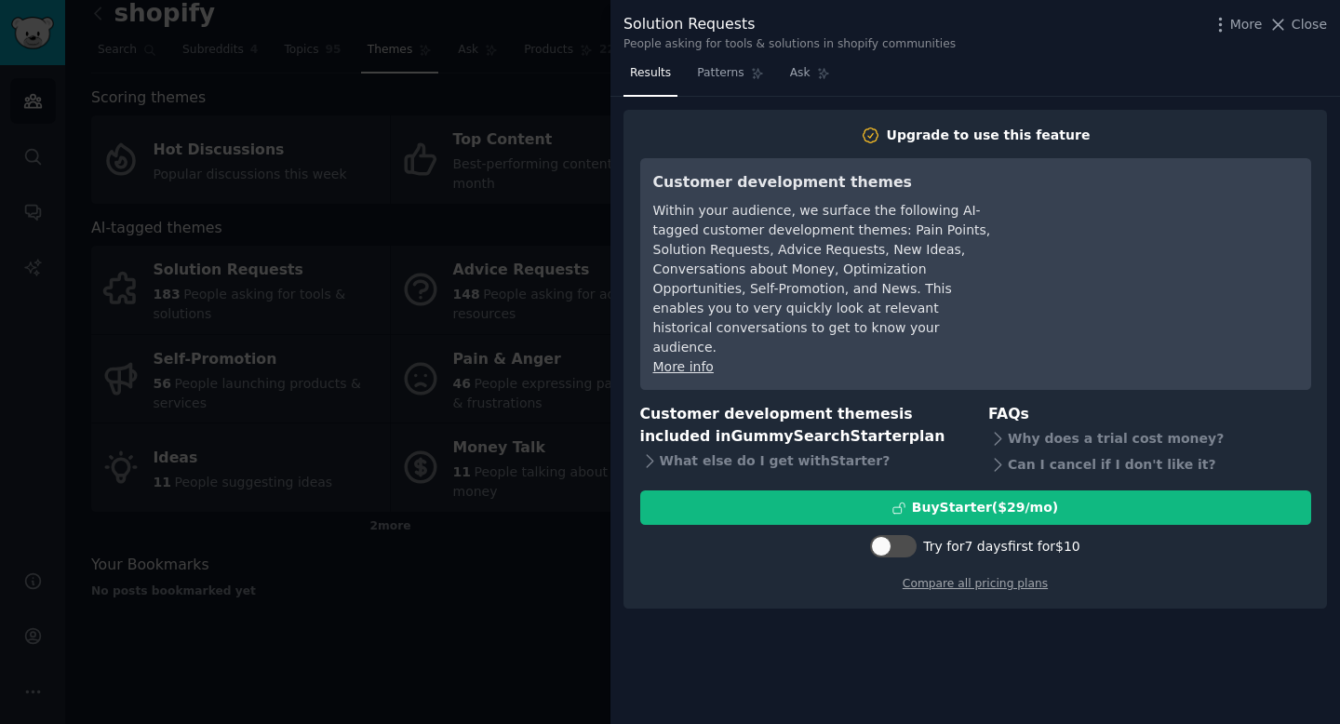
click at [1301, 34] on div "More Close" at bounding box center [1269, 24] width 116 height 23
click at [1320, 22] on span "Close" at bounding box center [1309, 25] width 35 height 20
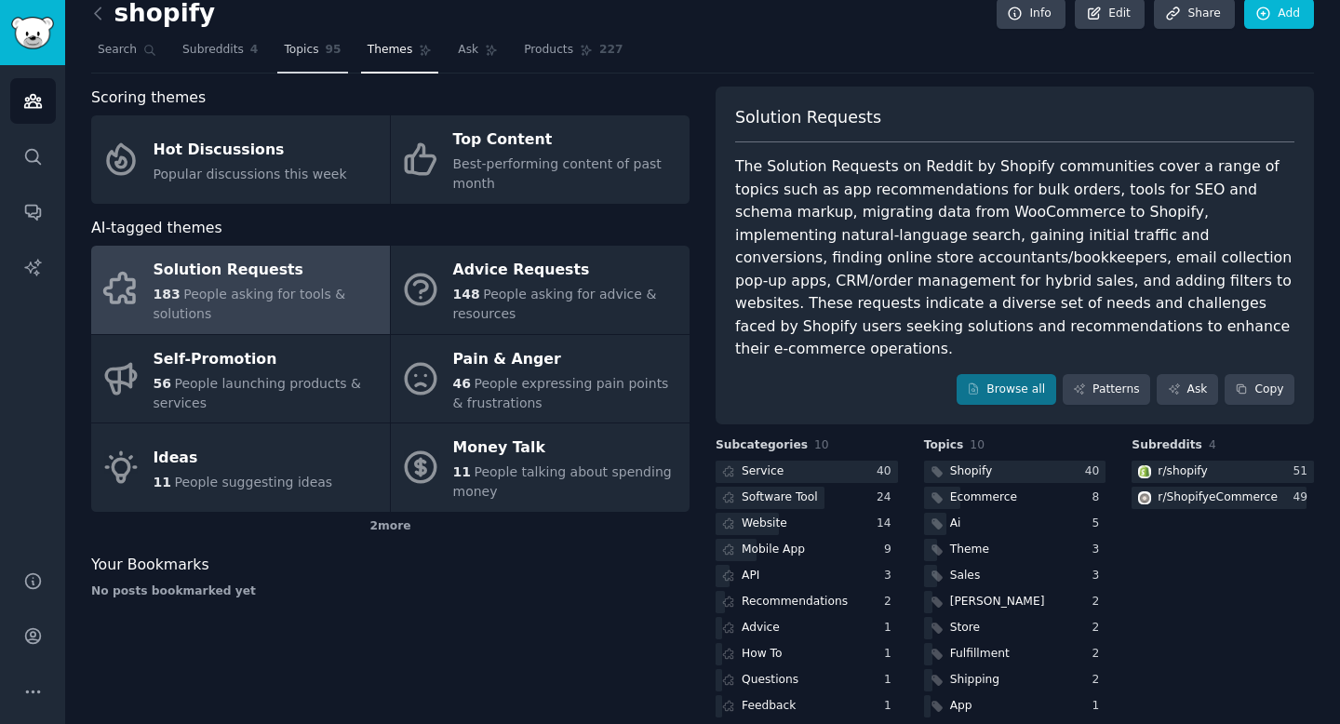
click at [302, 55] on span "Topics" at bounding box center [301, 50] width 34 height 17
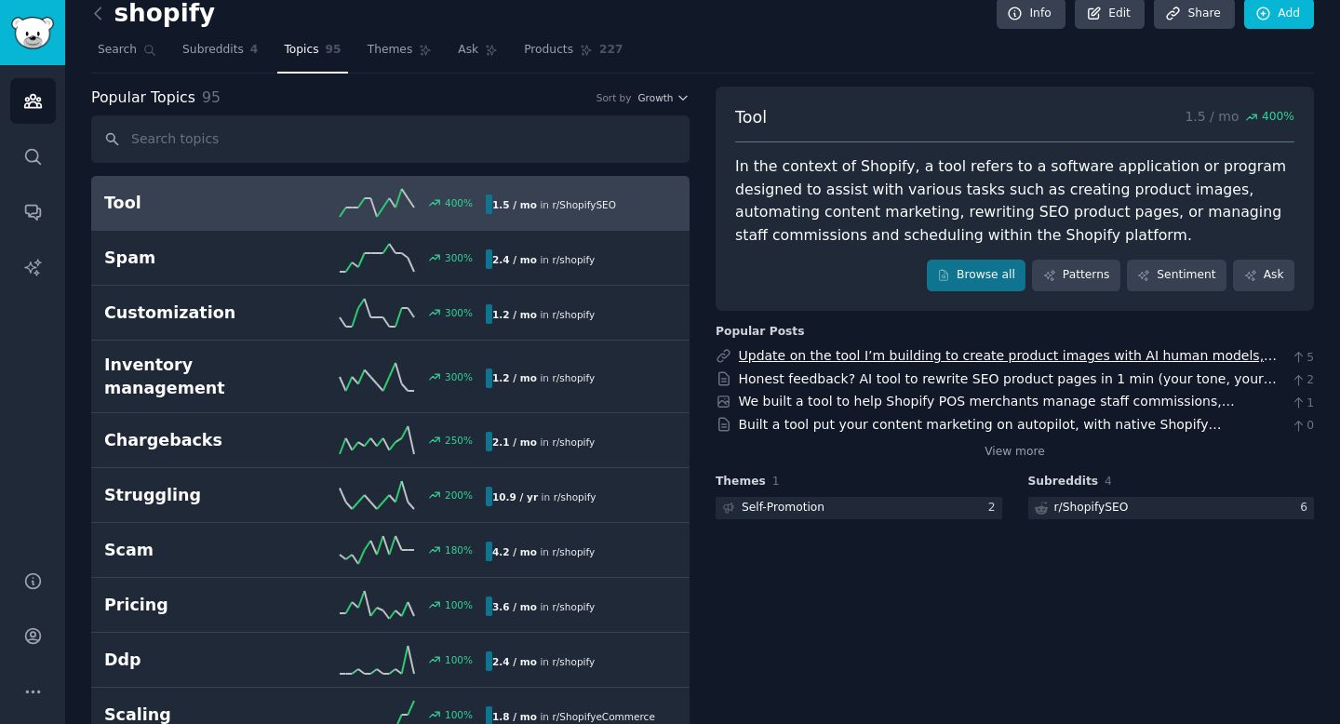
click at [1174, 356] on link "Update on the tool I’m building to create product images with AI human models, …" at bounding box center [1008, 385] width 539 height 74
click at [1080, 429] on link "Built a tool put your content marketing on autopilot, with native Shopify Integ…" at bounding box center [980, 434] width 483 height 34
click at [947, 379] on link "Honest feedback? AI tool to rewrite SEO product pages in 1 min (your tone, your…" at bounding box center [1008, 388] width 538 height 34
click at [854, 351] on link "Update on the tool I’m building to create product images with AI human models, …" at bounding box center [1008, 385] width 539 height 74
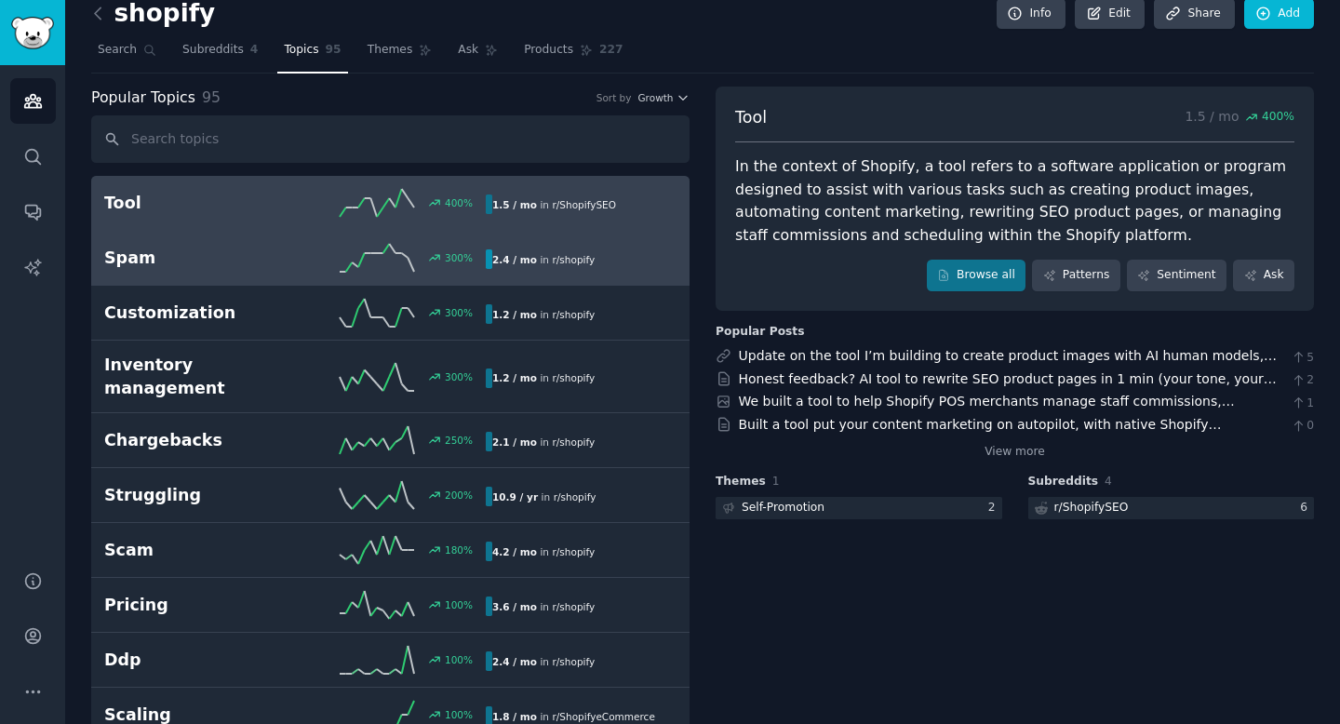
click at [344, 252] on icon at bounding box center [377, 258] width 74 height 28
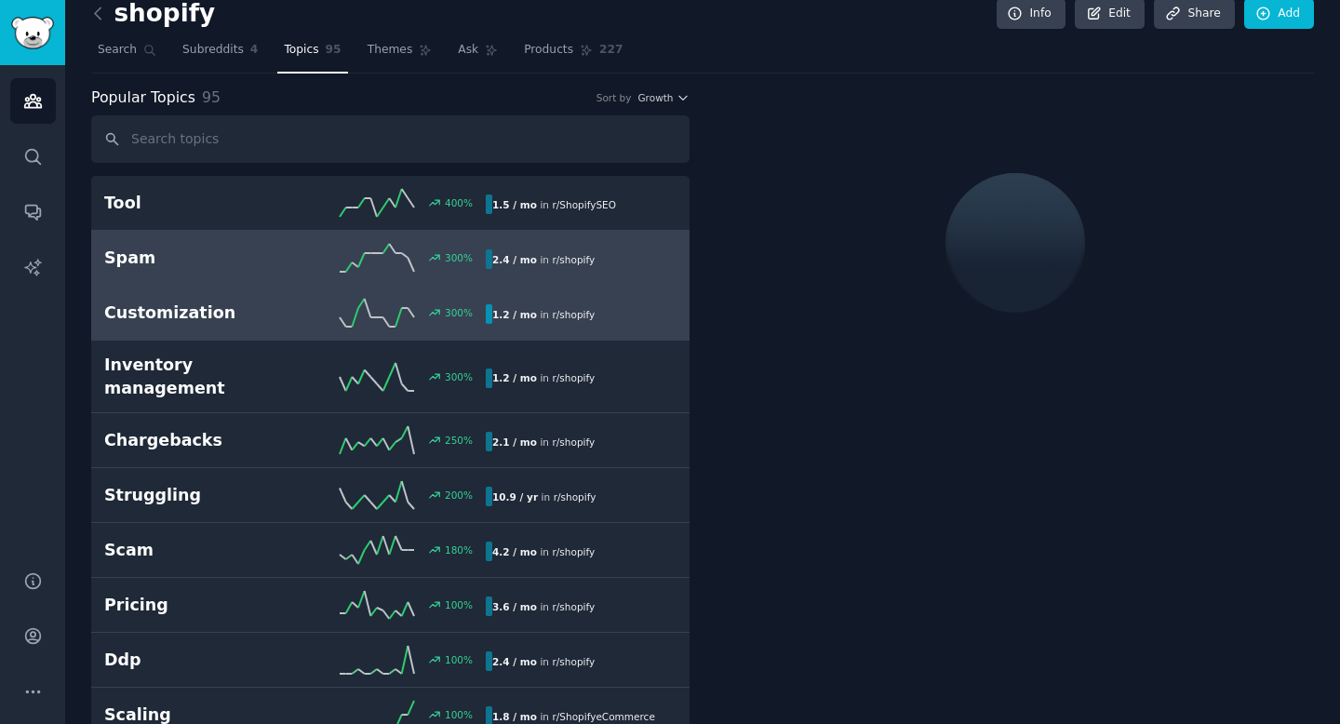
click at [344, 299] on icon at bounding box center [377, 313] width 74 height 28
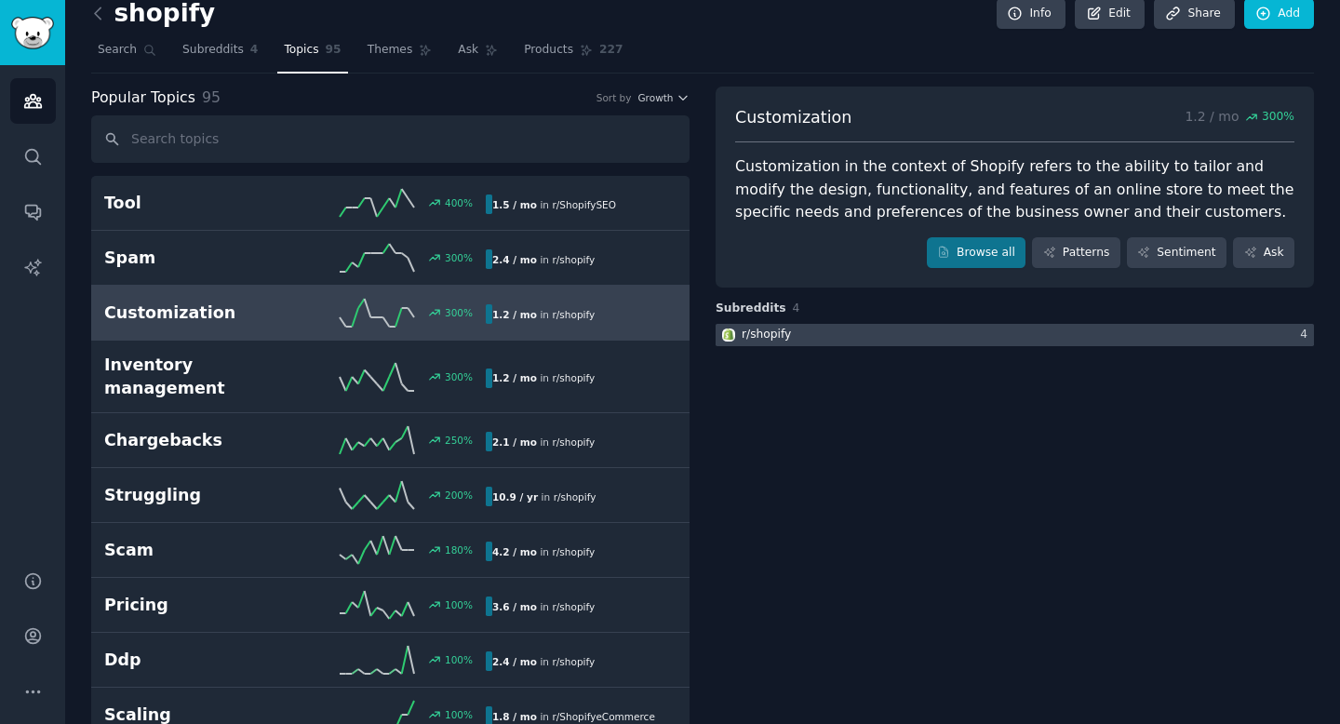
click at [839, 337] on div at bounding box center [1015, 335] width 598 height 23
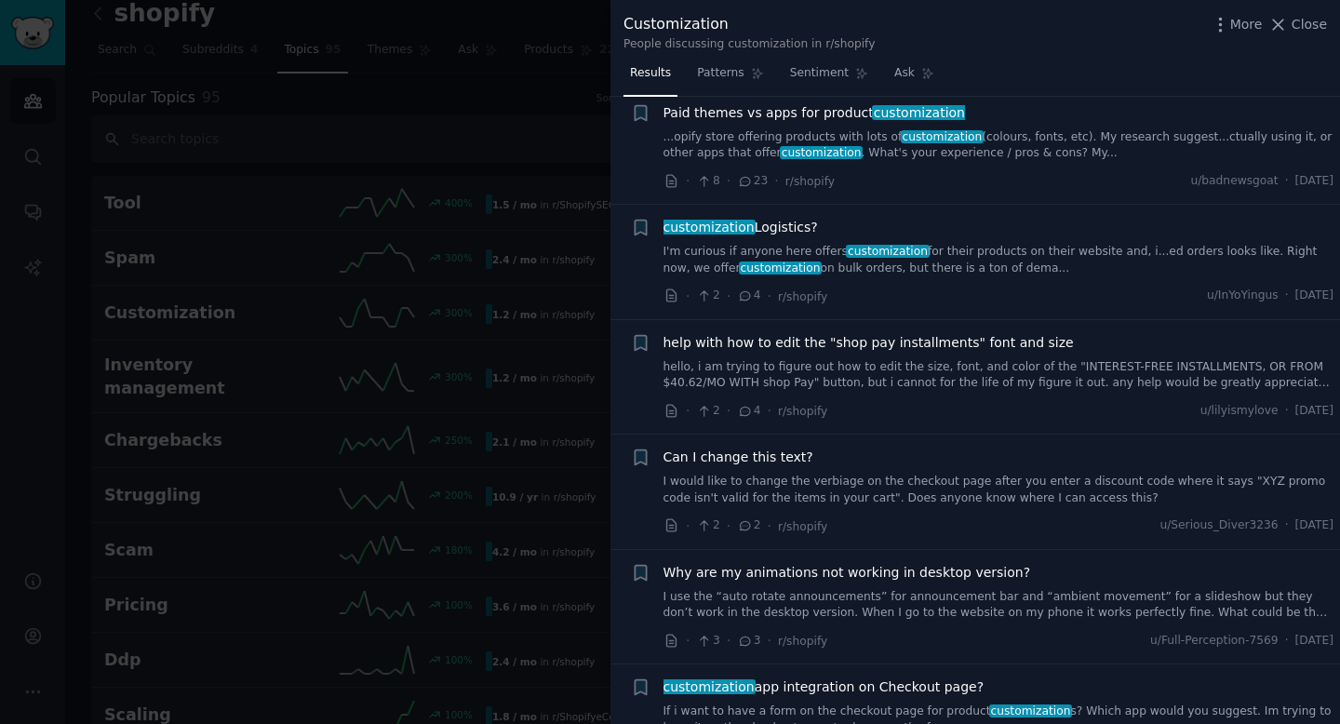
scroll to position [181, 0]
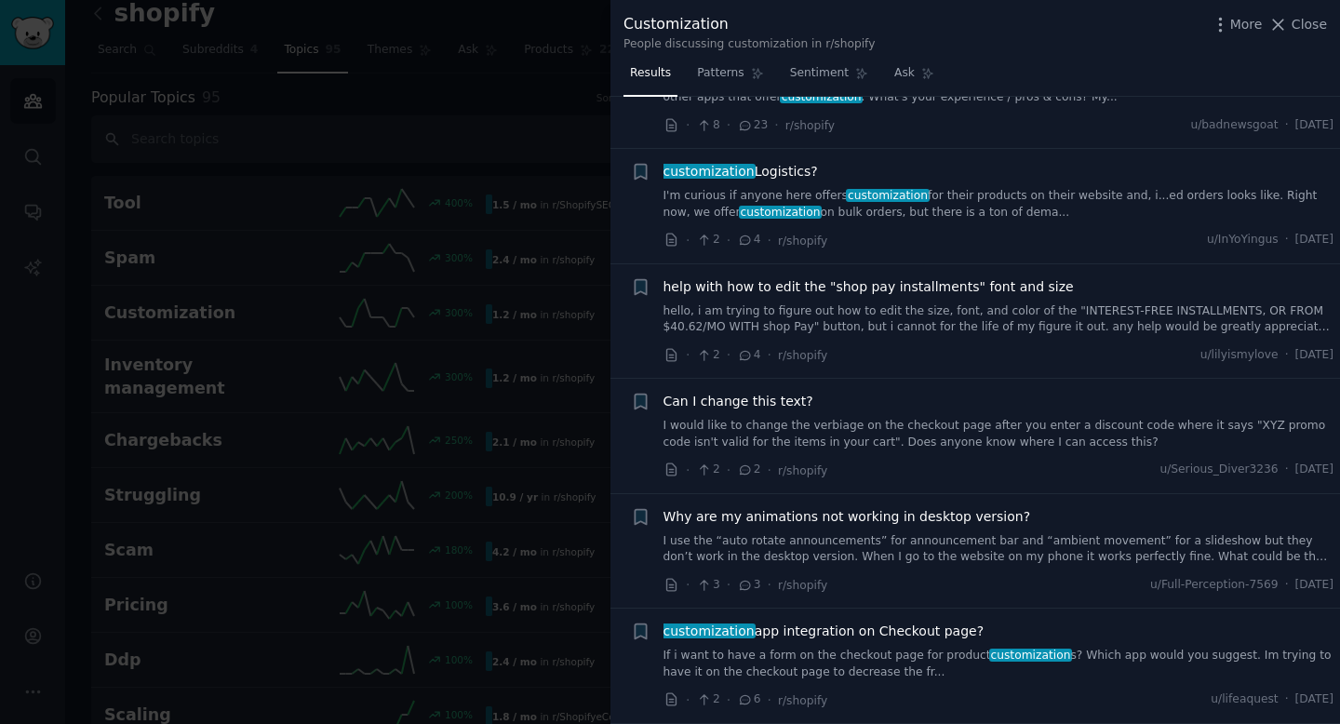
click at [969, 202] on link "I'm curious if anyone here offers customization for their products on their web…" at bounding box center [999, 204] width 671 height 33
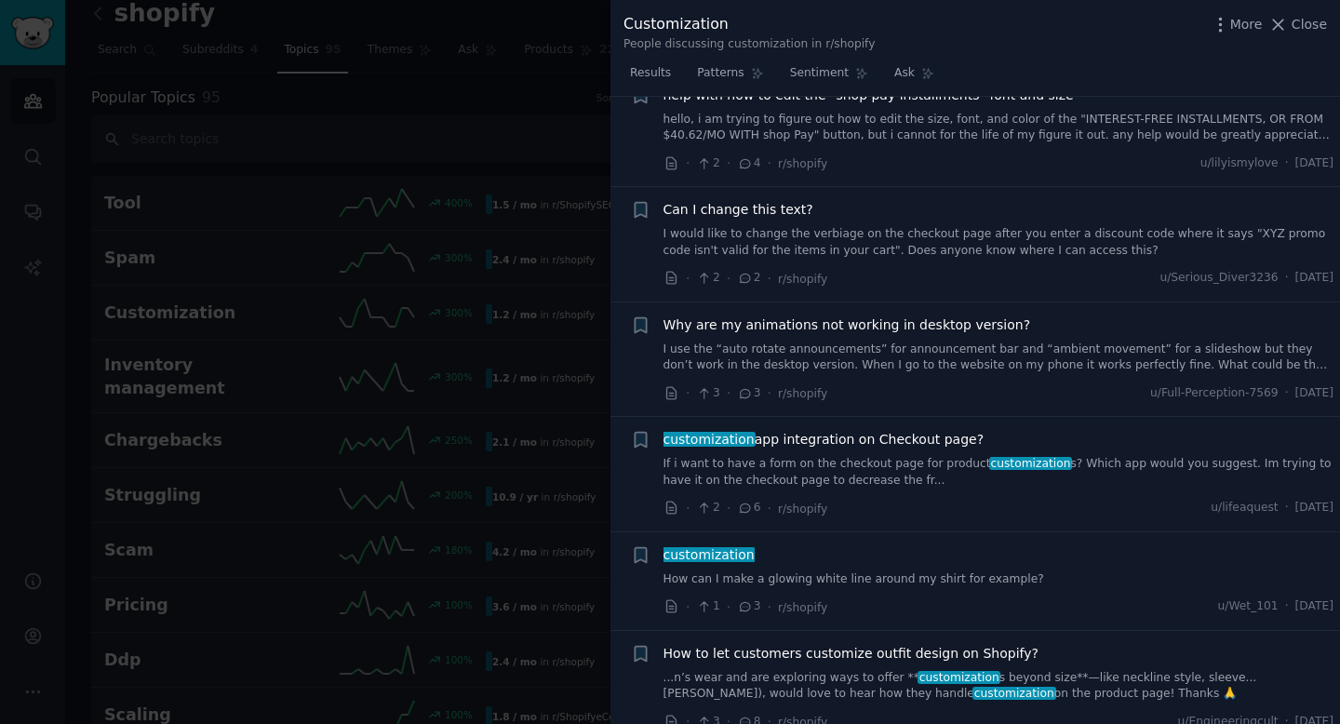
scroll to position [747, 0]
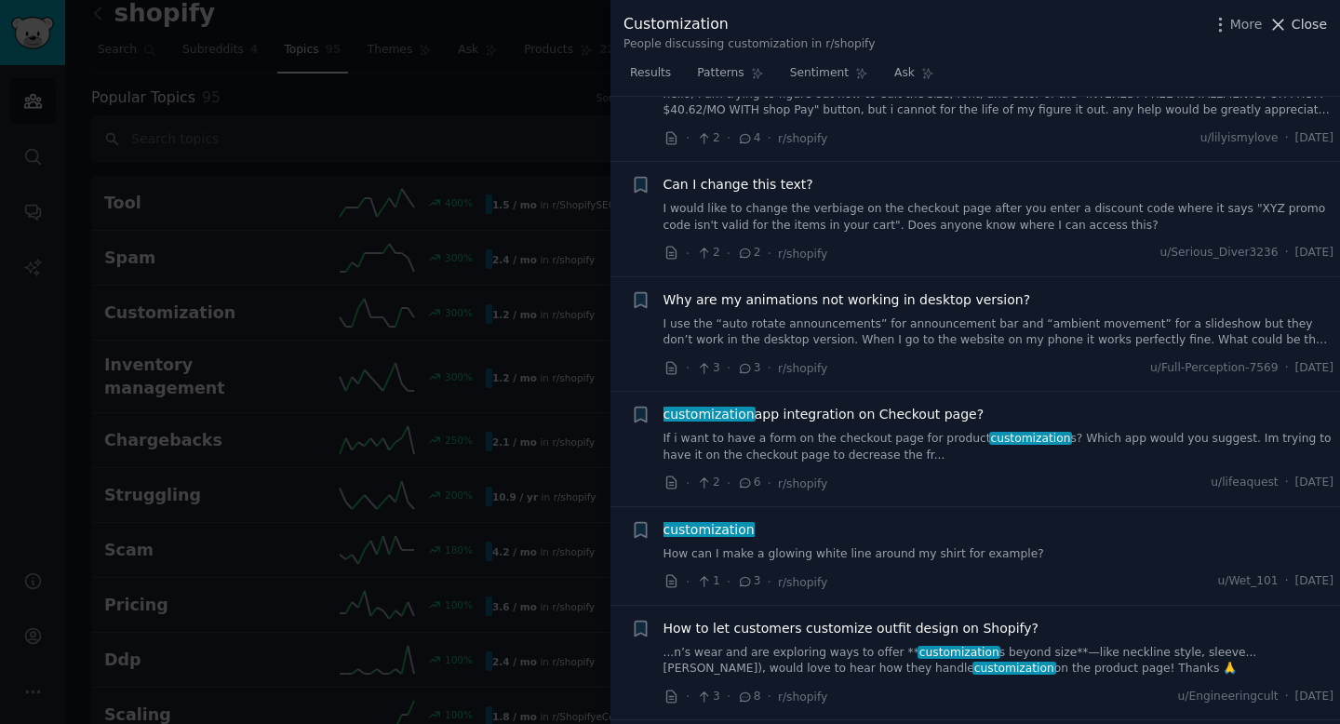
click at [1298, 17] on span "Close" at bounding box center [1309, 25] width 35 height 20
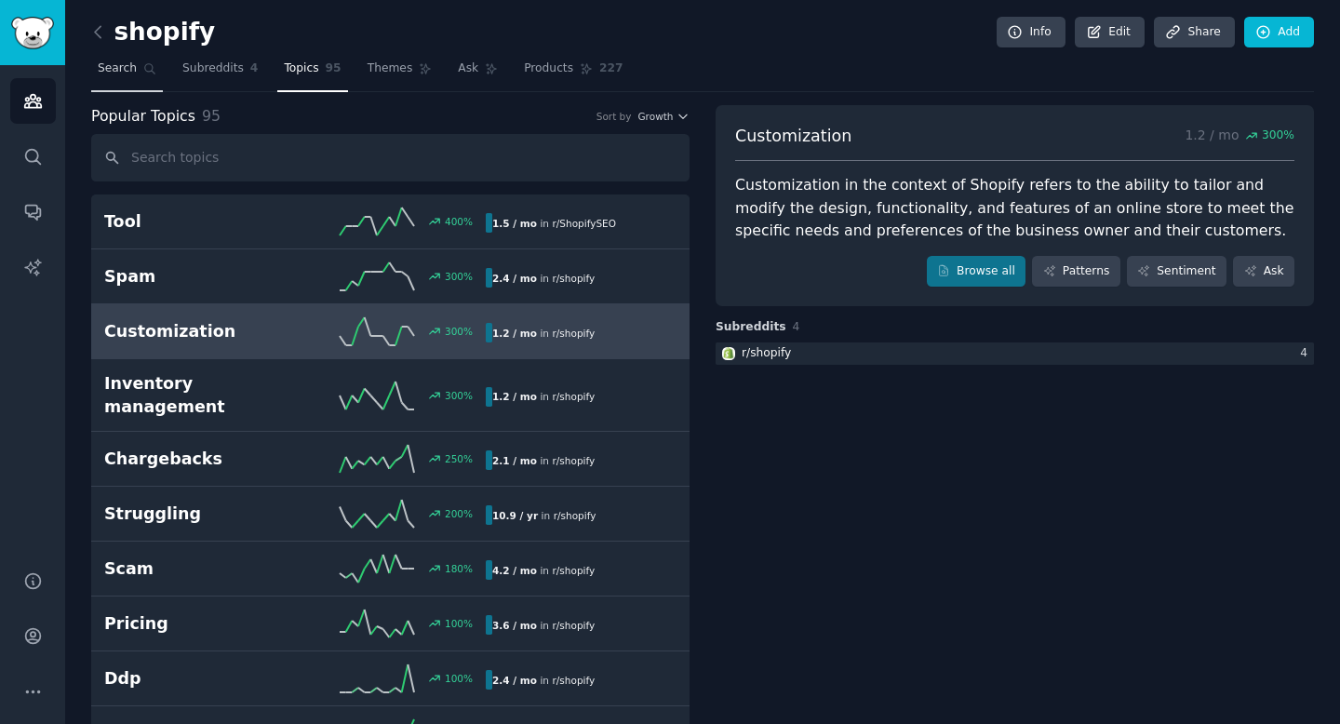
click at [145, 64] on icon at bounding box center [150, 69] width 10 height 10
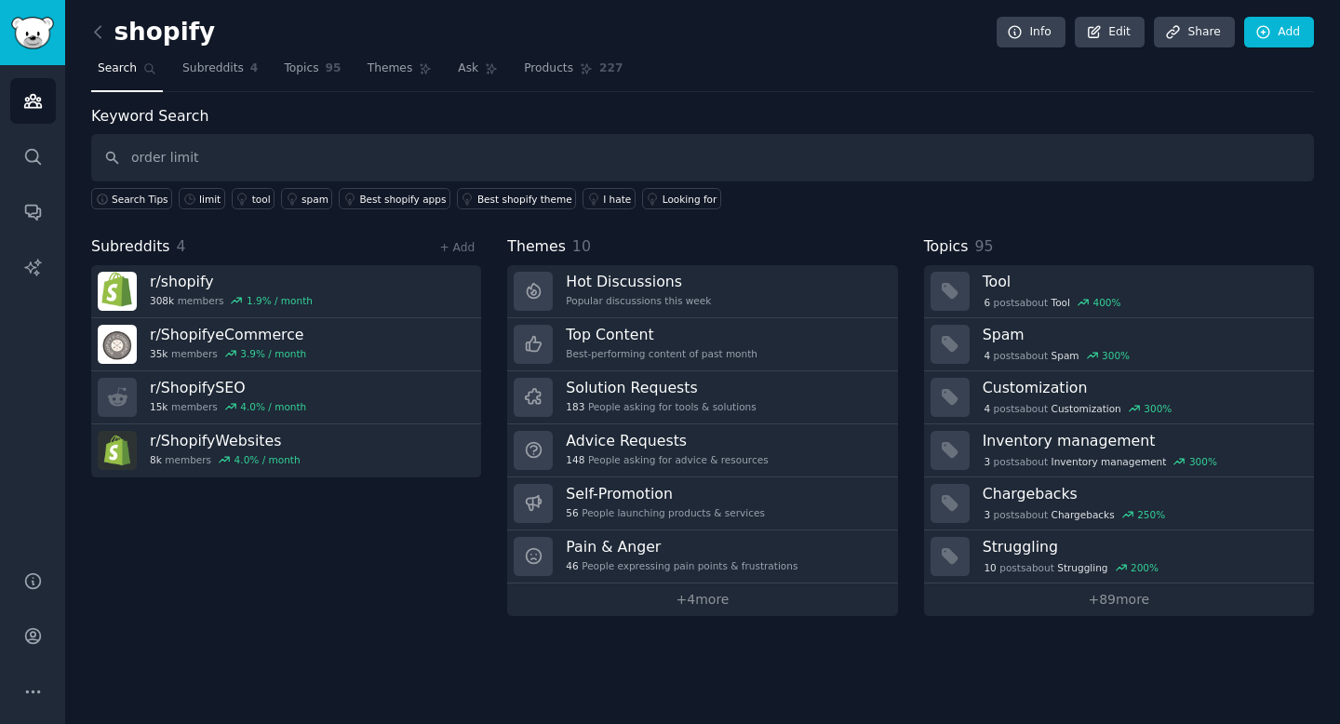
type input "order limit"
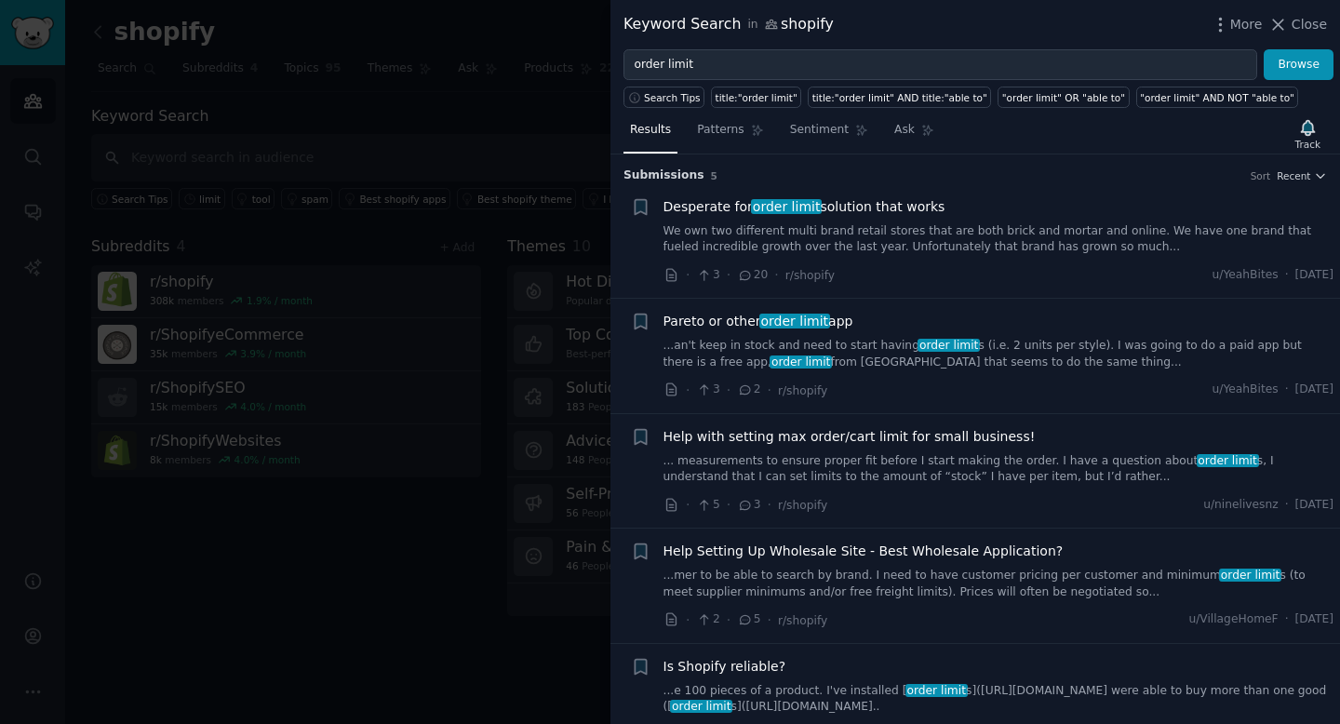
click at [968, 239] on link "We own two different multi brand retail stores that are both brick and mortar a…" at bounding box center [999, 239] width 671 height 33
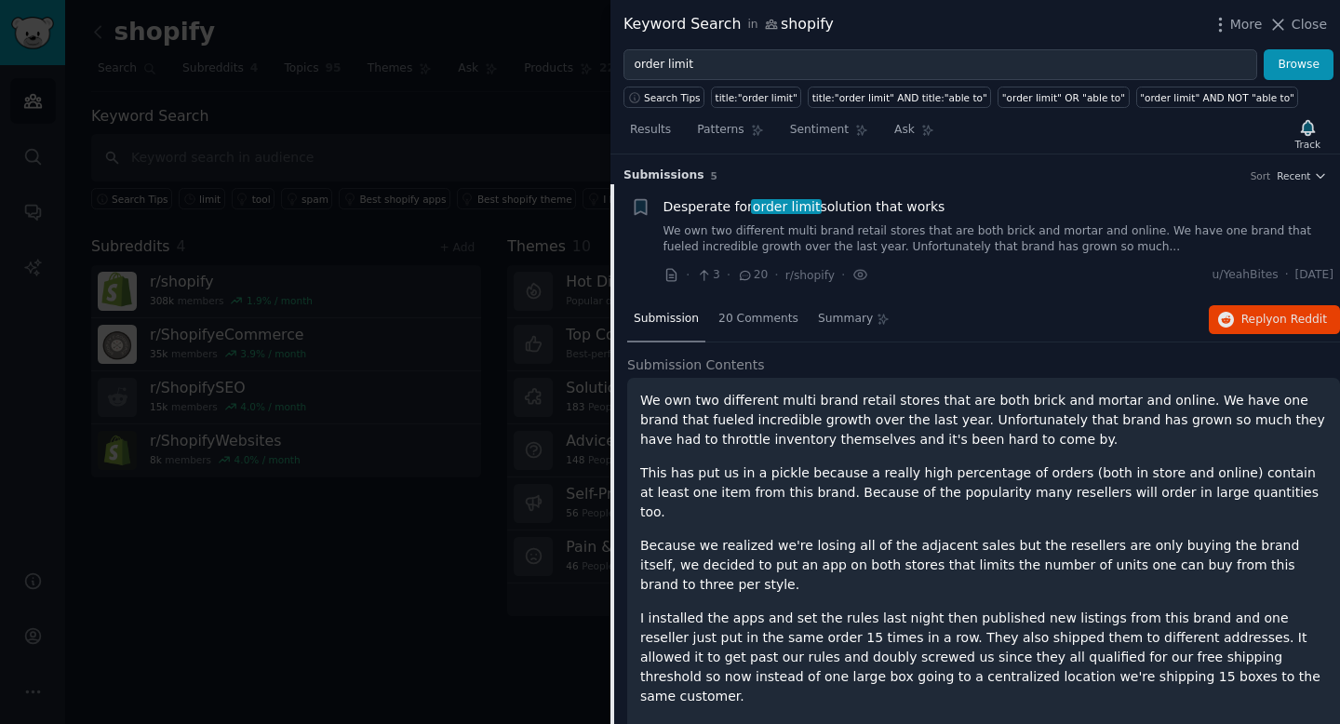
click at [785, 200] on span "order limit" at bounding box center [786, 206] width 71 height 15
click at [1258, 315] on span "Reply on Reddit" at bounding box center [1284, 320] width 86 height 17
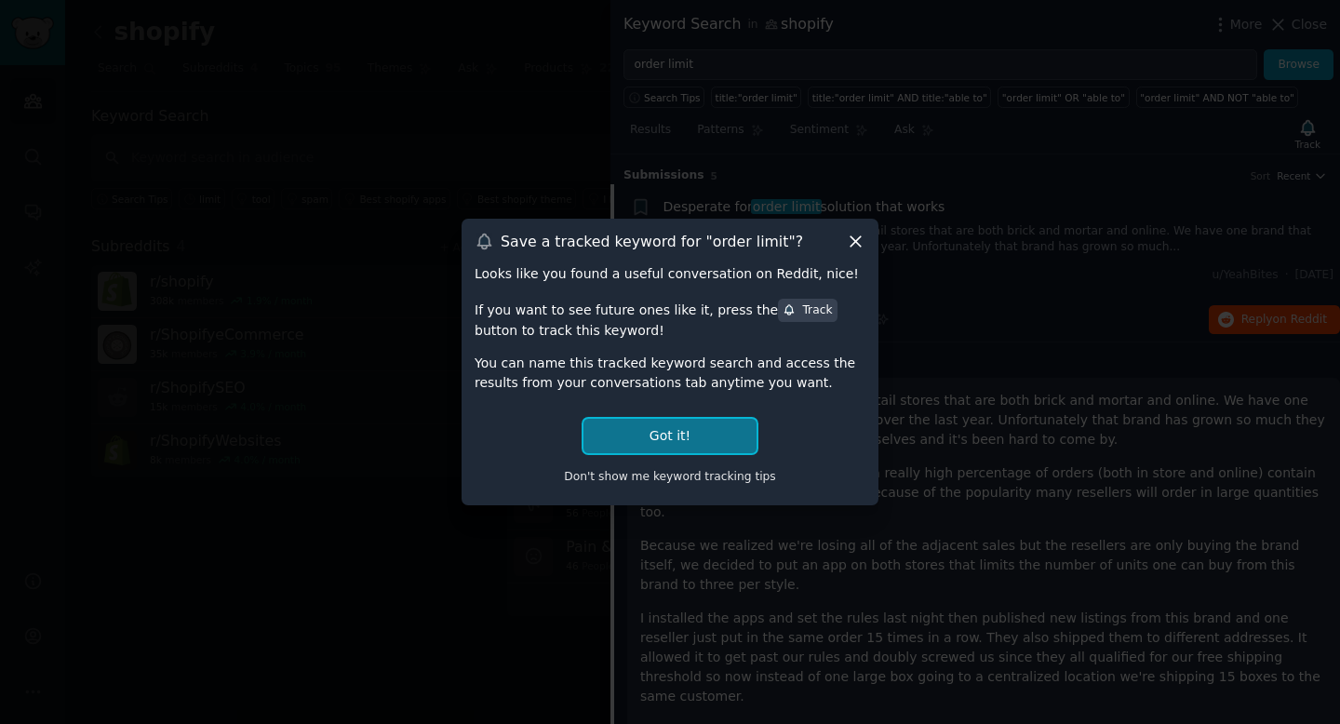
click at [694, 442] on button "Got it!" at bounding box center [670, 436] width 173 height 34
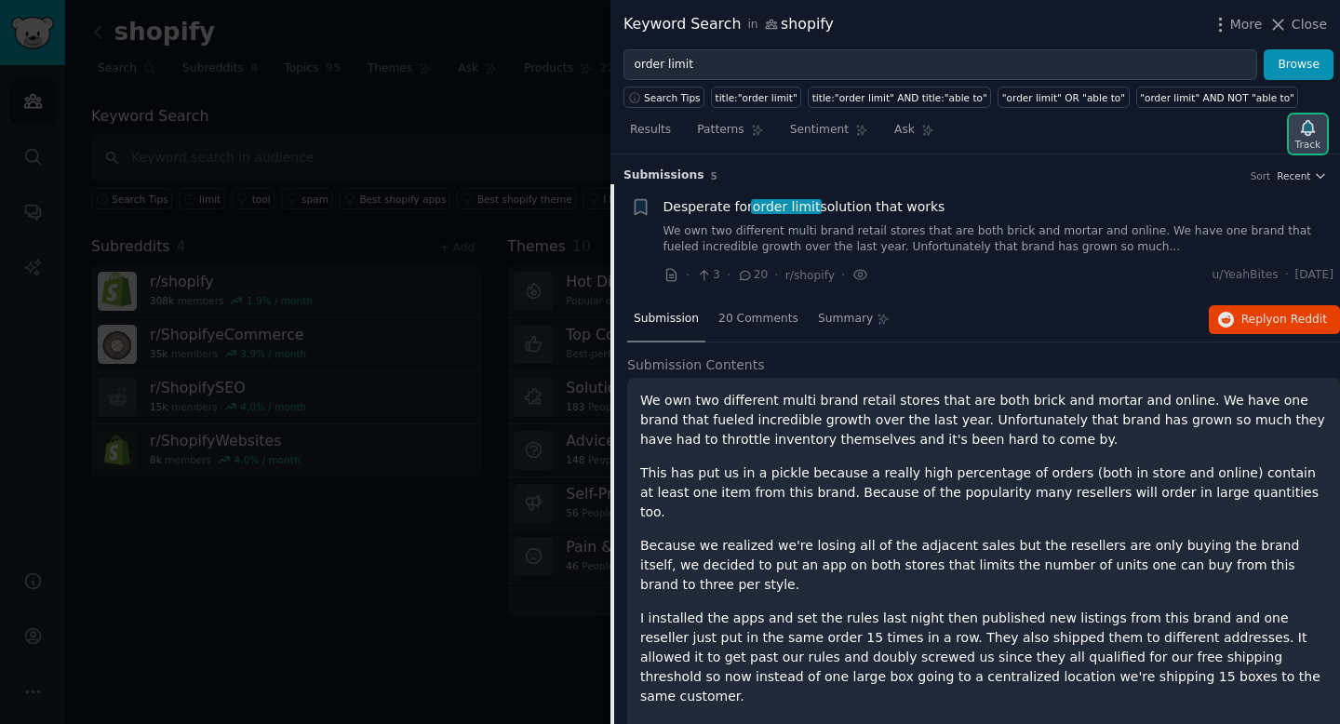
click at [1314, 127] on icon "button" at bounding box center [1308, 128] width 20 height 20
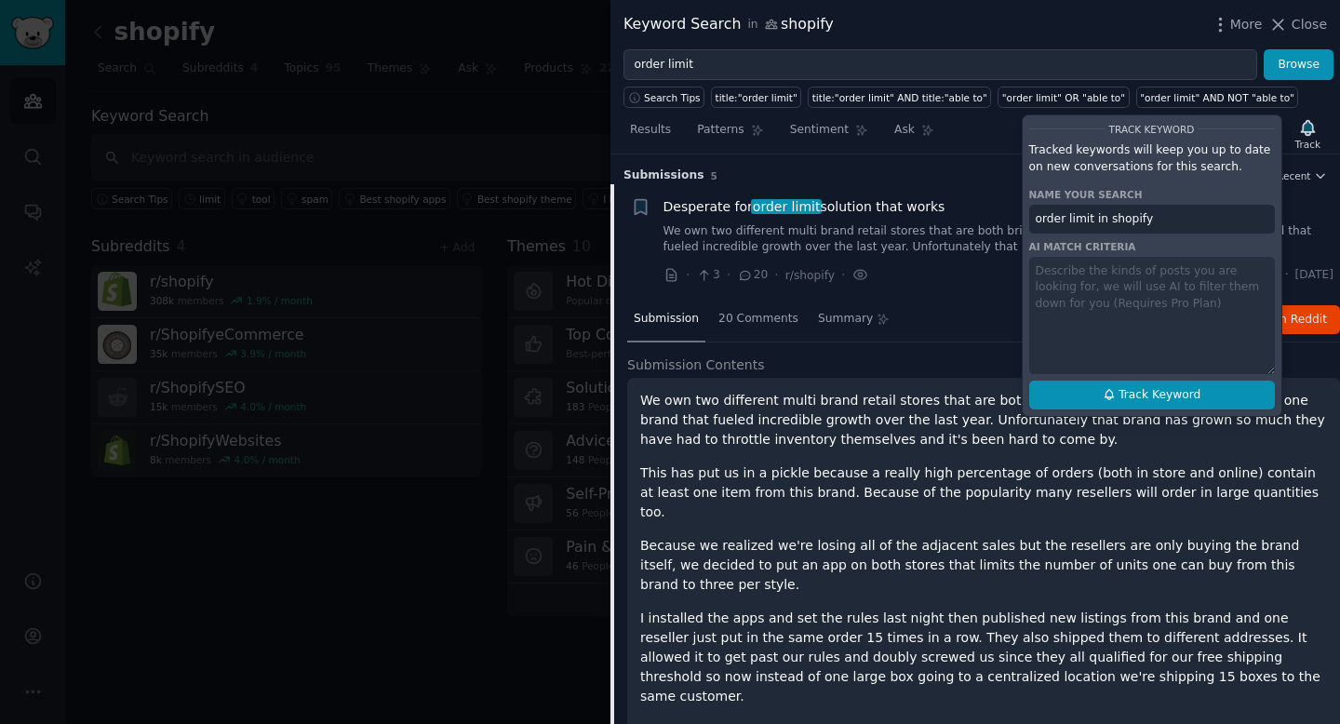
click at [1182, 387] on span "Track Keyword" at bounding box center [1160, 395] width 82 height 17
type input "order limit in shopify"
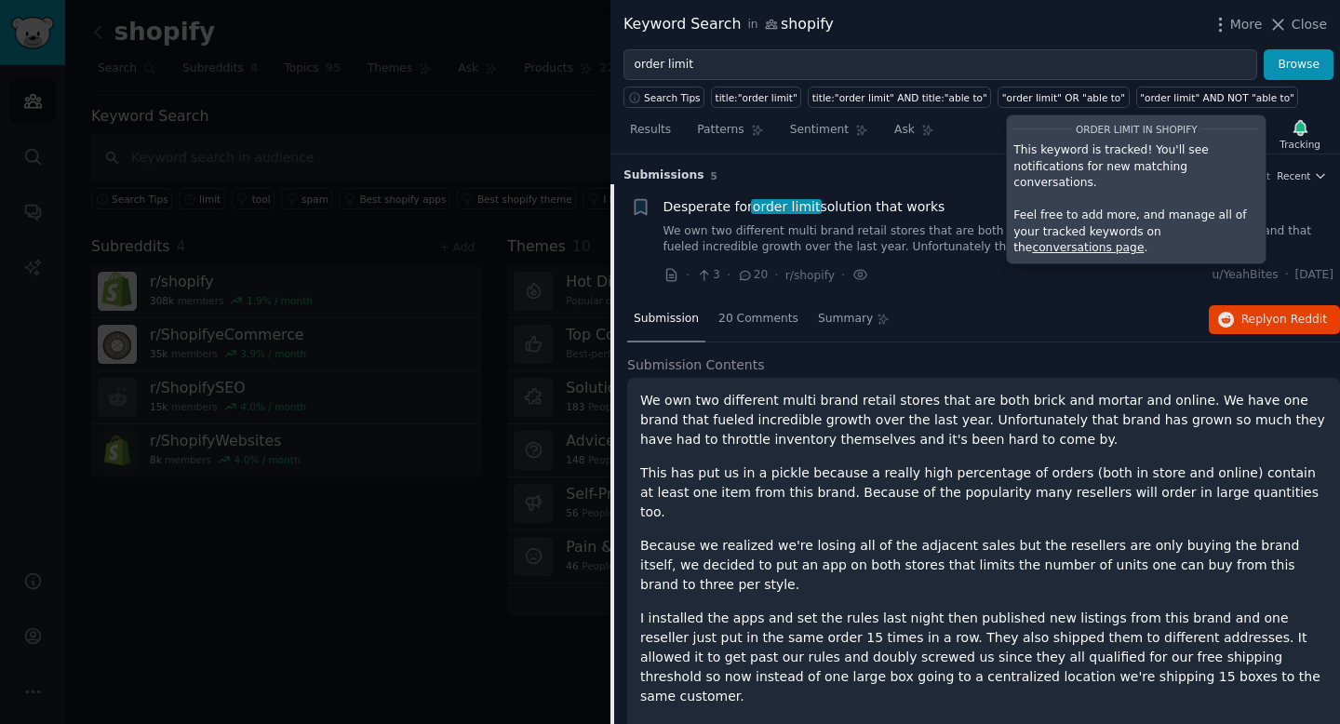
click at [991, 261] on div "Desperate for order limit solution that works We own two different multi brand …" at bounding box center [999, 241] width 671 height 88
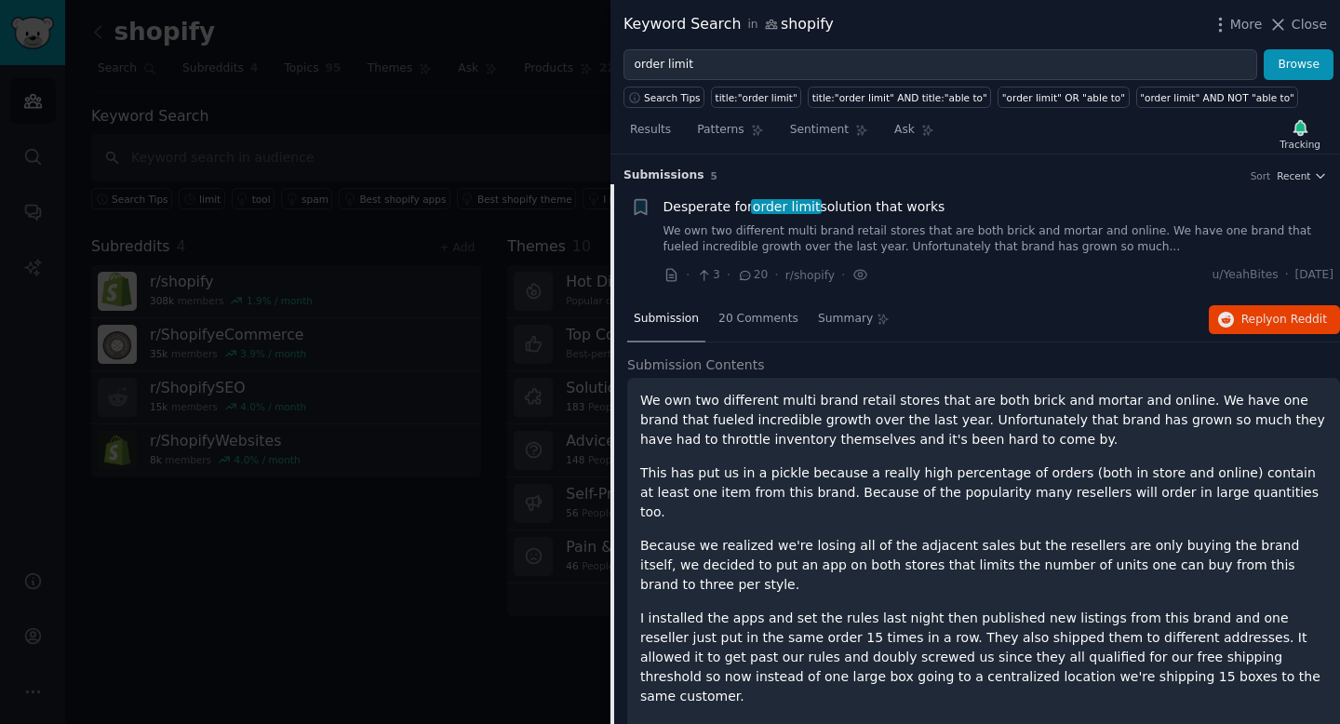
click at [938, 213] on div "Desperate for order limit solution that works" at bounding box center [999, 207] width 671 height 20
click at [892, 219] on div "Desperate for order limit solution that works We own two different multi brand …" at bounding box center [999, 226] width 671 height 59
click at [876, 207] on span "Desperate for order limit solution that works" at bounding box center [805, 207] width 282 height 20
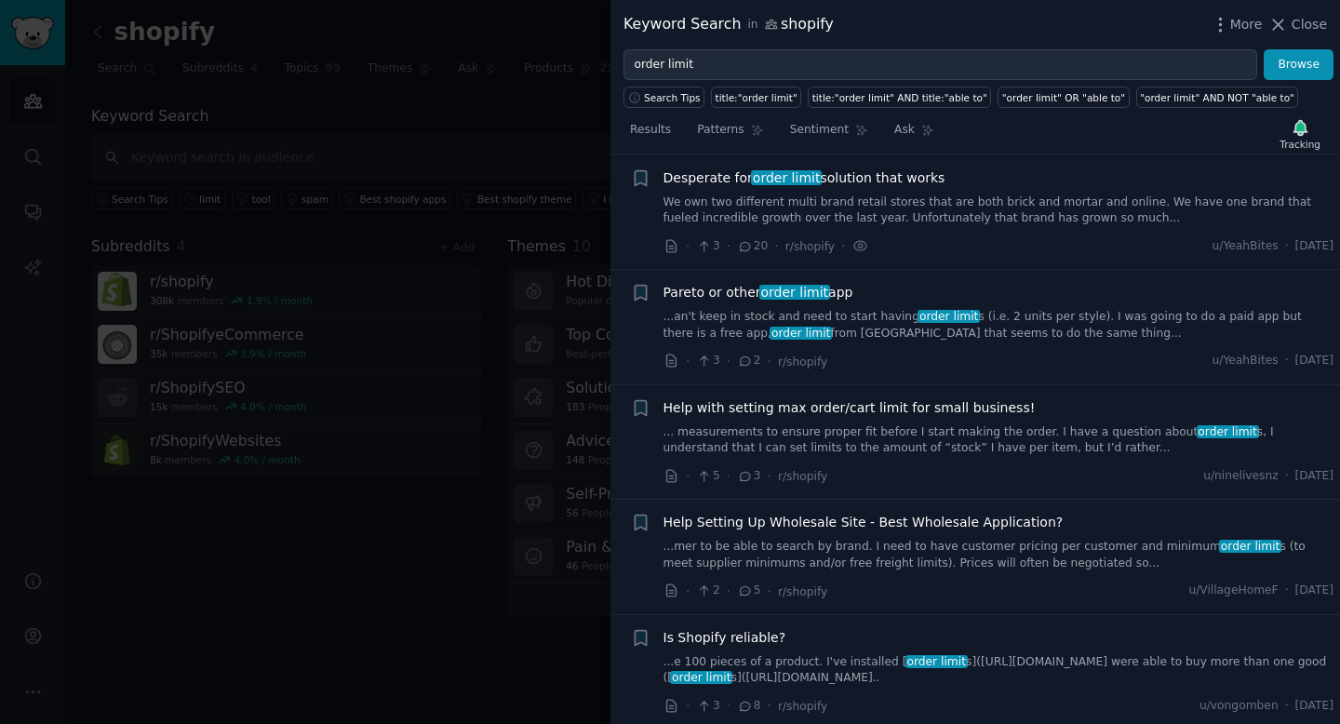
scroll to position [34, 0]
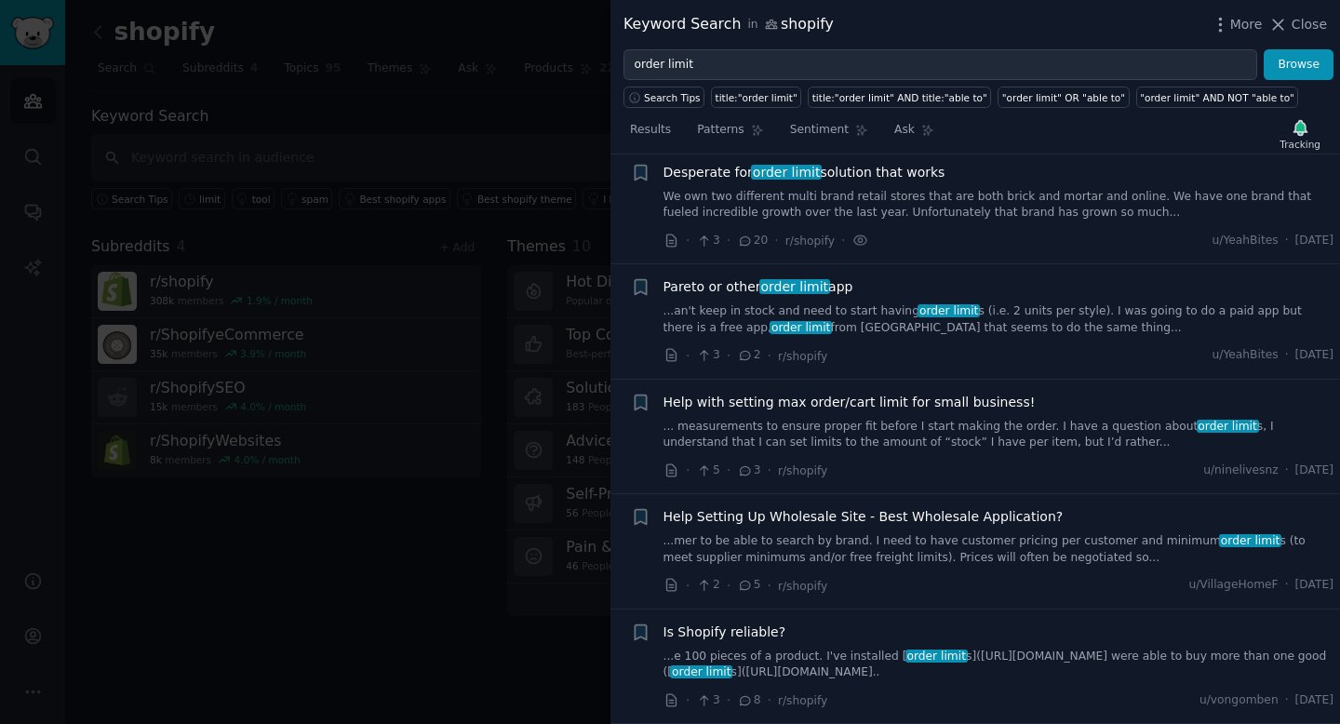
click at [790, 262] on li "+ Desperate for order limit solution that works We own two different multi bran…" at bounding box center [975, 207] width 730 height 114
click at [793, 281] on span "order limit" at bounding box center [794, 286] width 71 height 15
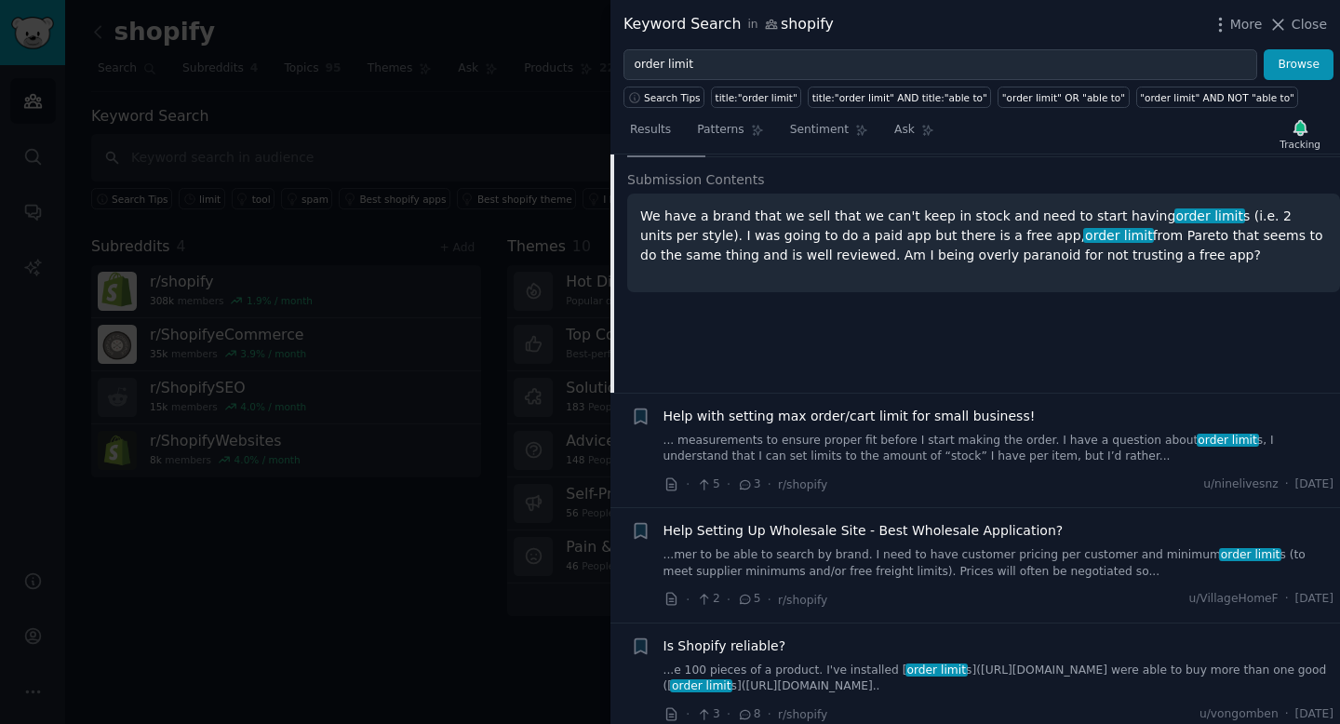
scroll to position [314, 0]
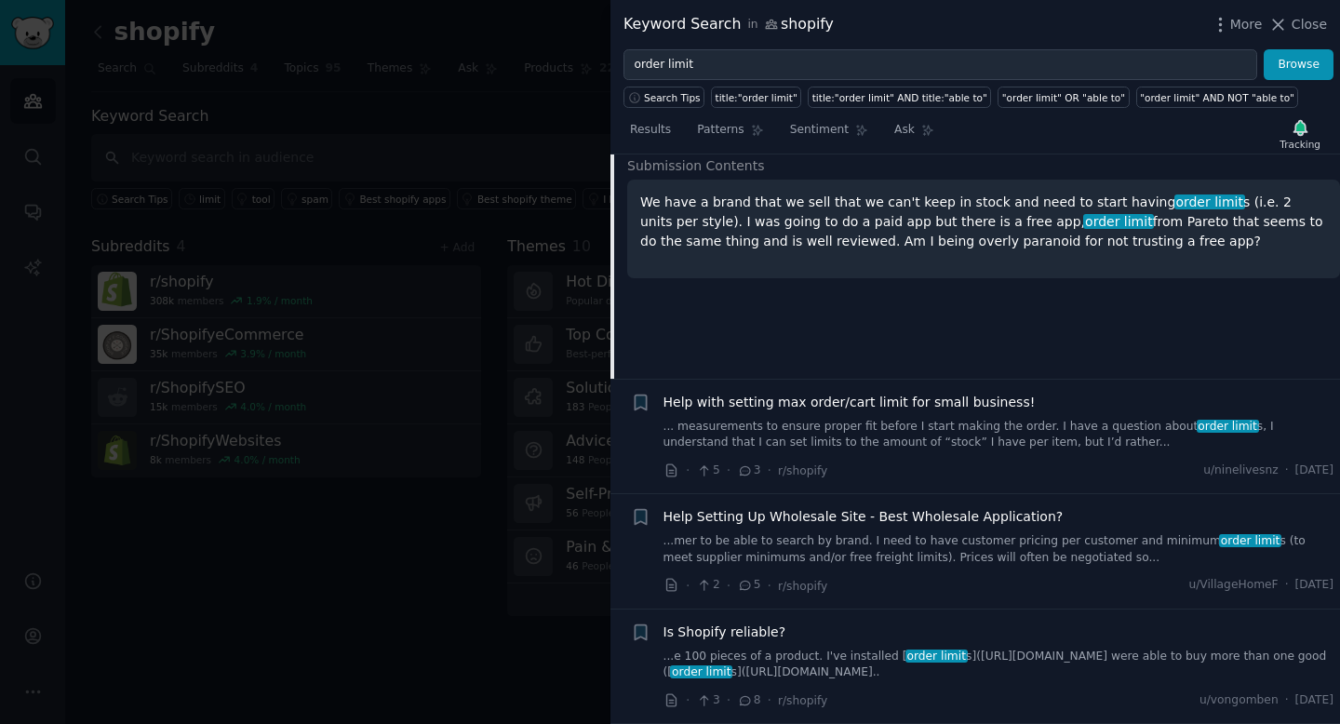
click at [966, 450] on div "Help with setting max order/cart limit for small business! ... measurements to …" at bounding box center [999, 437] width 671 height 88
click at [940, 444] on link "... measurements to ensure proper fit before I start making the order. I have a…" at bounding box center [999, 435] width 671 height 33
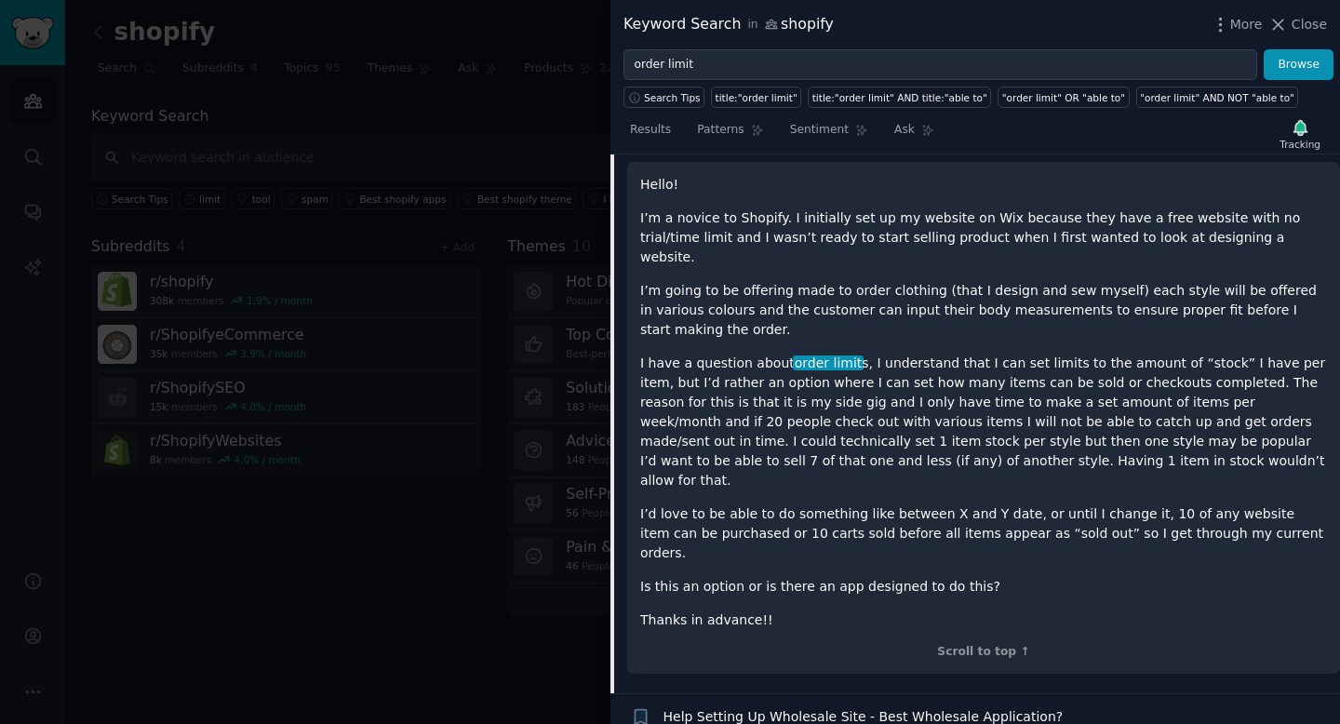
scroll to position [460, 0]
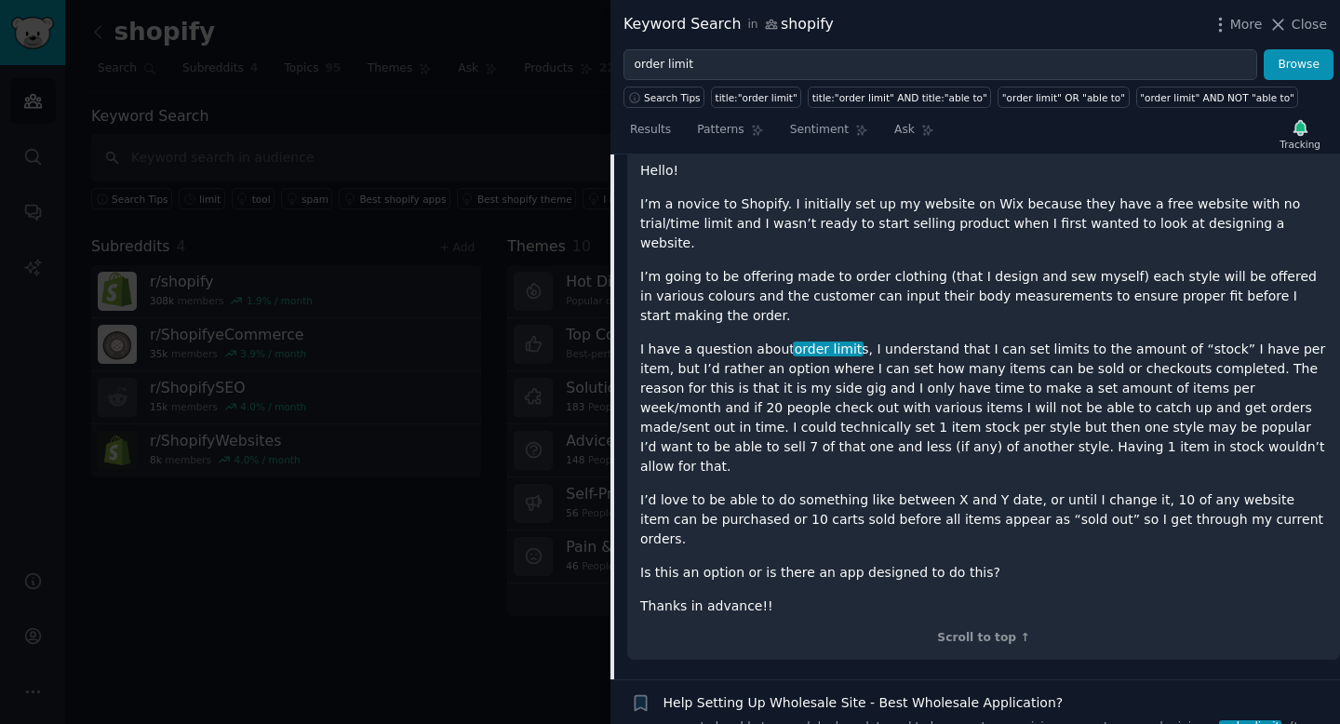
click at [1187, 340] on p "I have a question about order limit s, I understand that I can set limits to th…" at bounding box center [983, 408] width 687 height 137
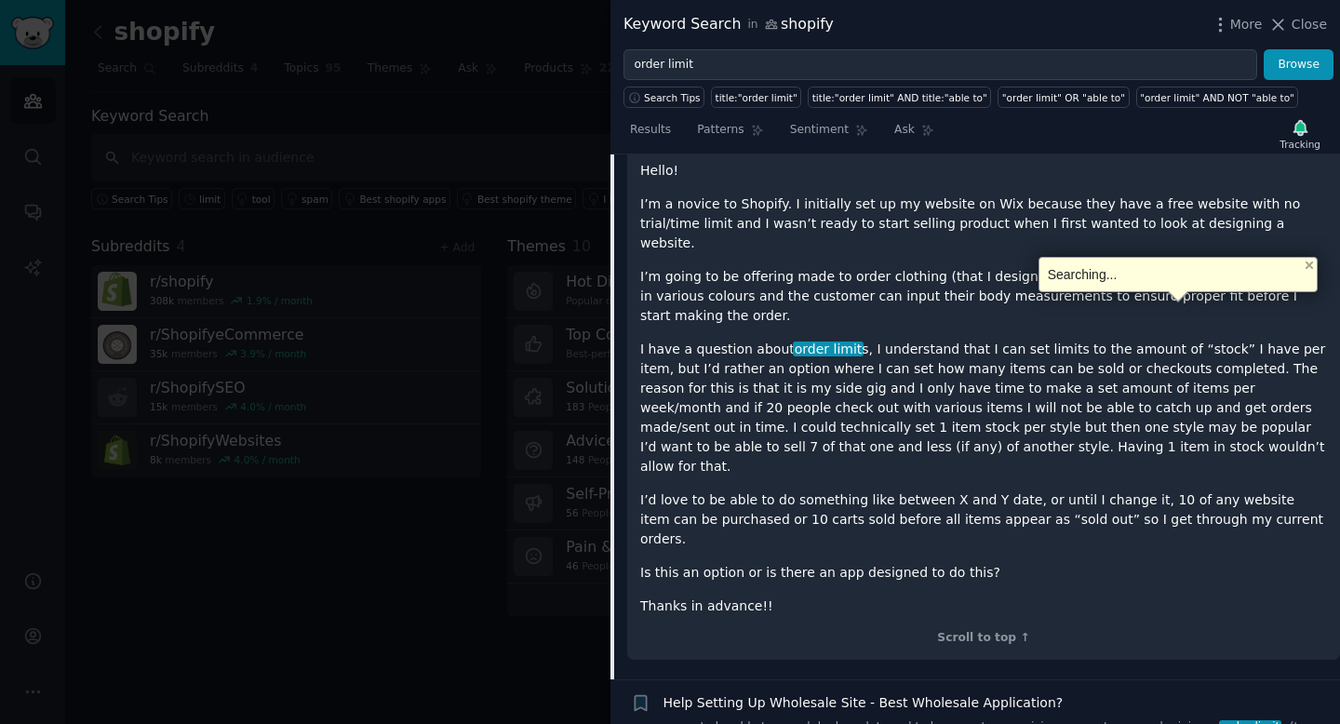
click at [1252, 340] on p "I have a question about order limit s, I understand that I can set limits to th…" at bounding box center [983, 408] width 687 height 137
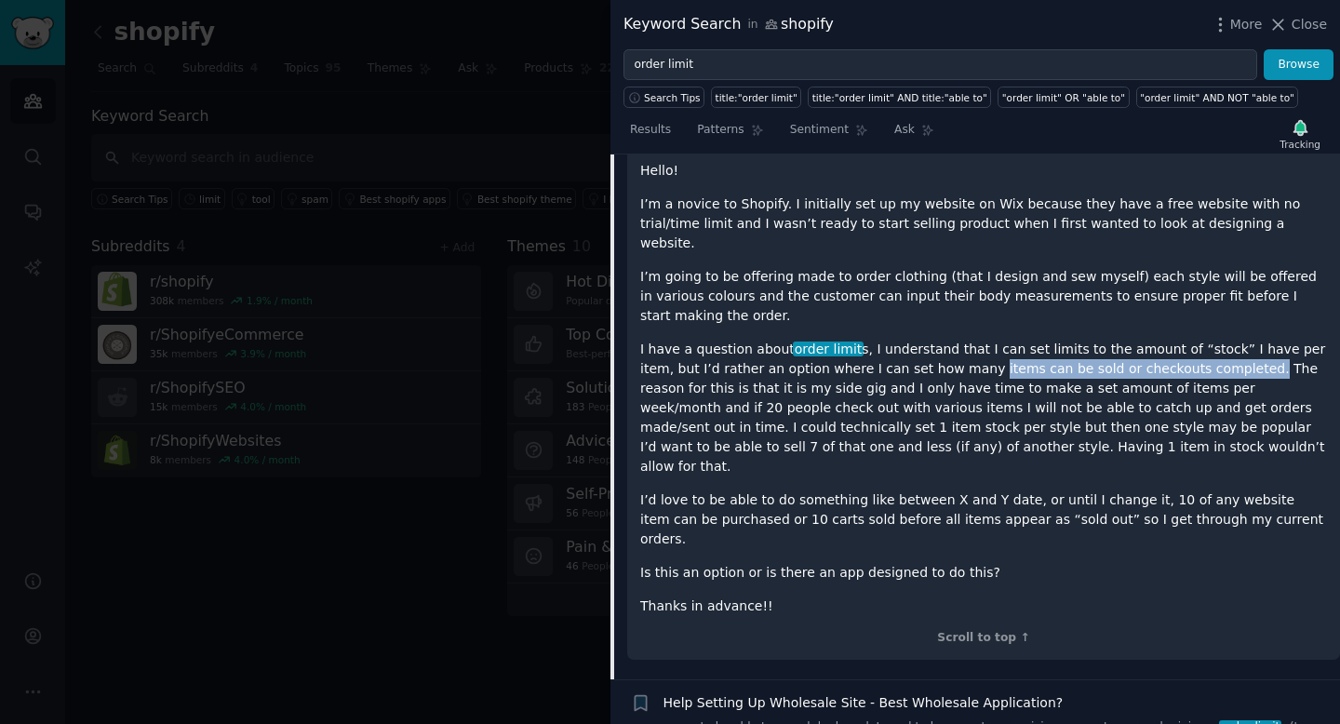
drag, startPoint x: 1173, startPoint y: 332, endPoint x: 916, endPoint y: 337, distance: 256.9
click at [916, 340] on p "I have a question about order limit s, I understand that I can set limits to th…" at bounding box center [983, 408] width 687 height 137
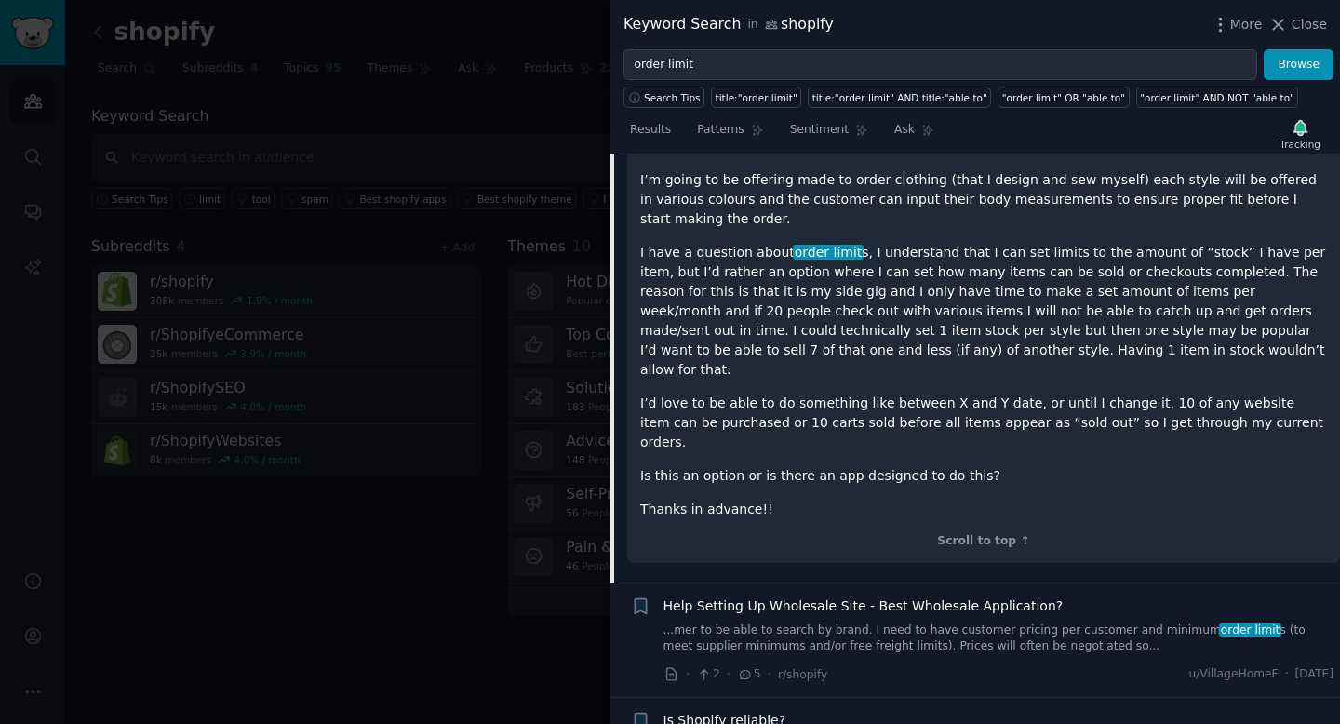
scroll to position [567, 0]
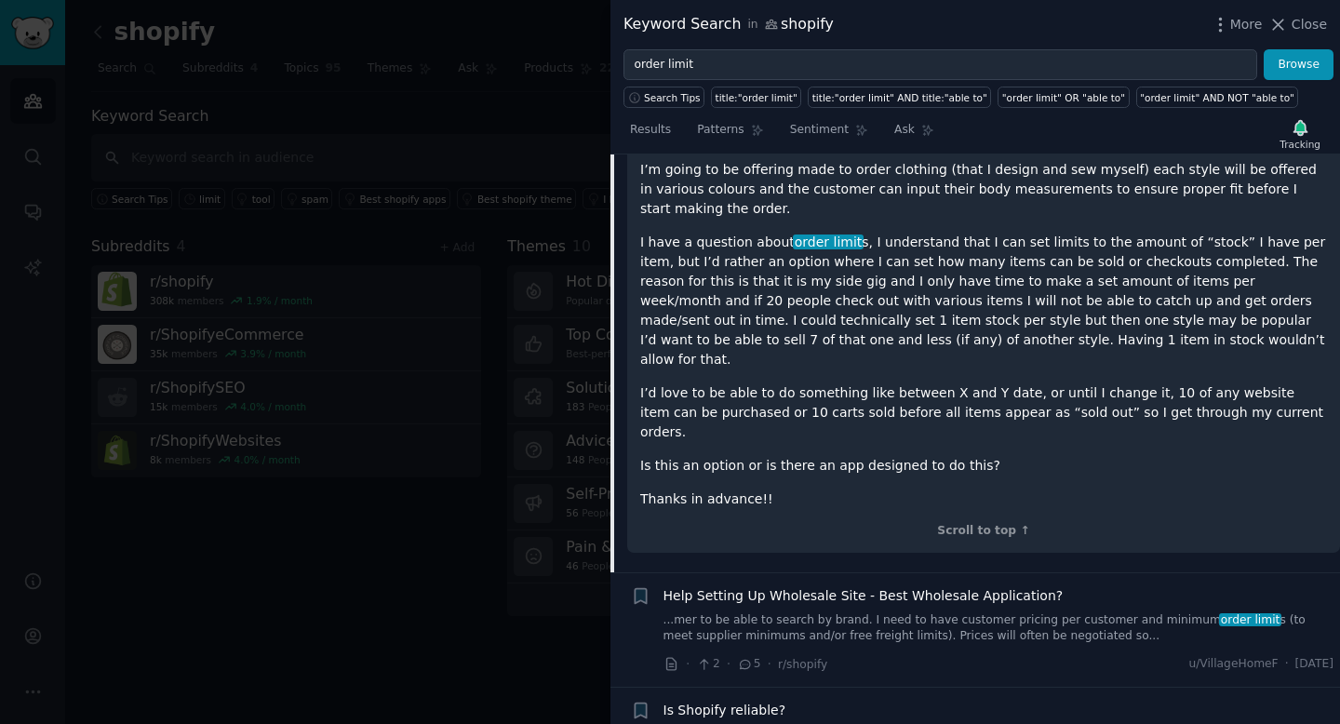
click at [931, 586] on span "Help Setting Up Wholesale Site - Best Wholesale Application?" at bounding box center [864, 596] width 400 height 20
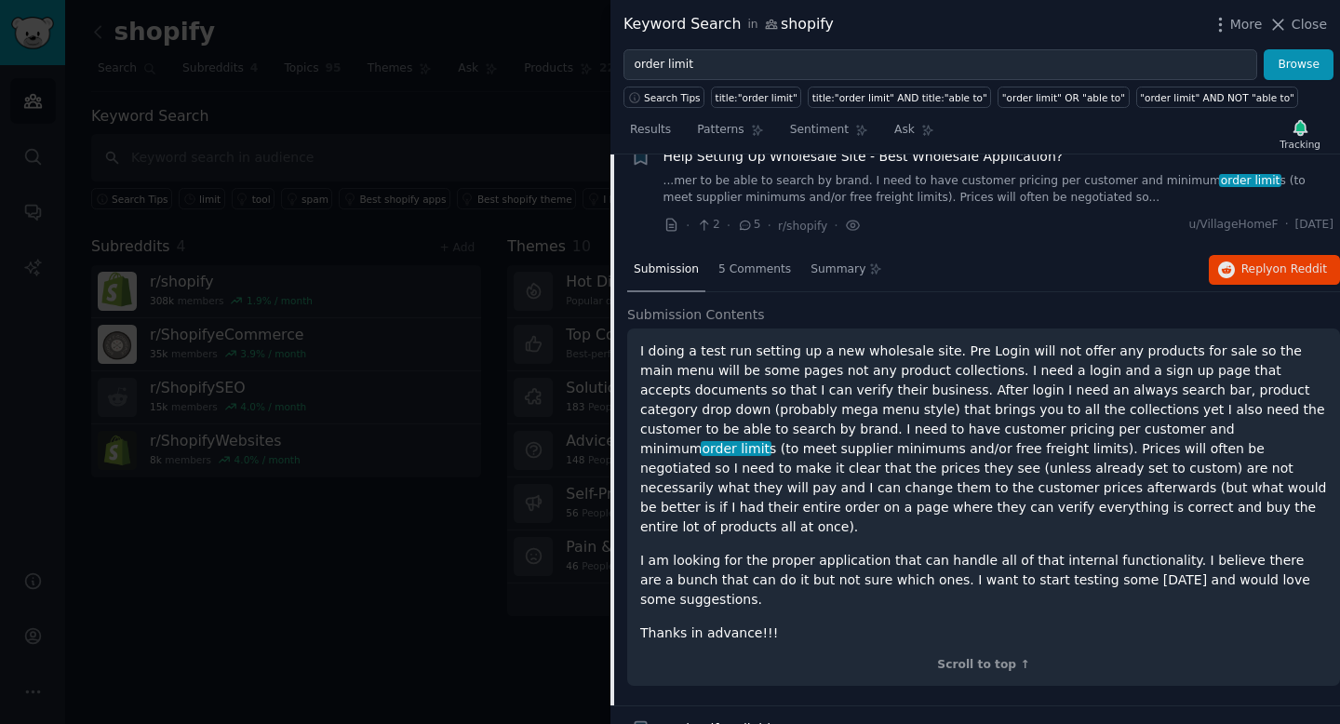
scroll to position [452, 0]
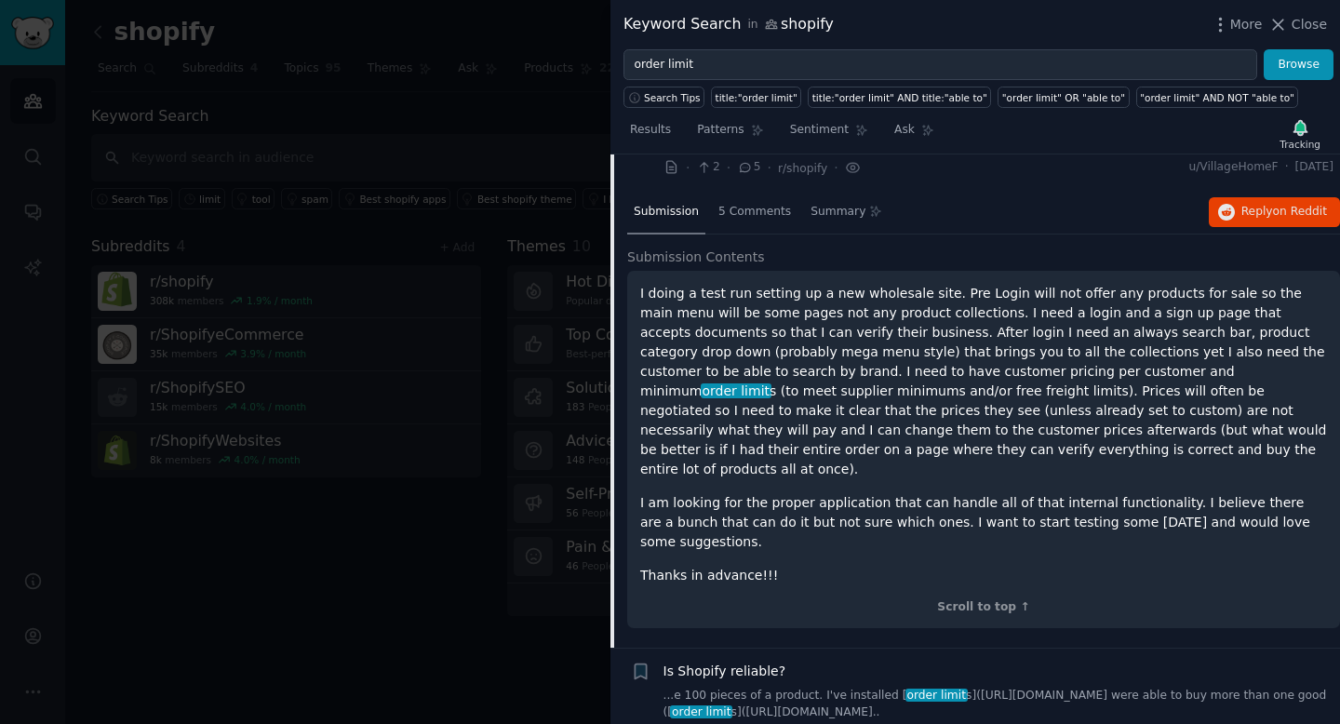
click at [906, 630] on span "order limit" at bounding box center [937, 695] width 62 height 13
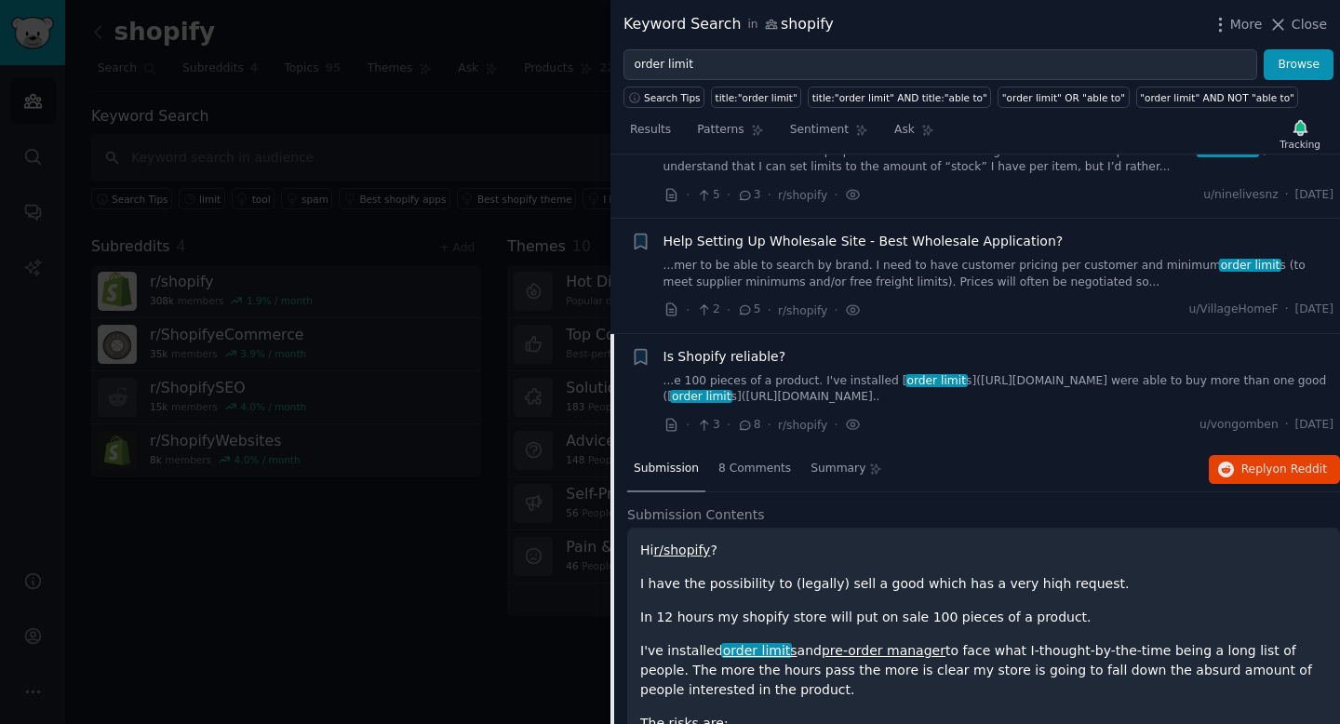
click at [930, 382] on span "order limit" at bounding box center [937, 380] width 62 height 13
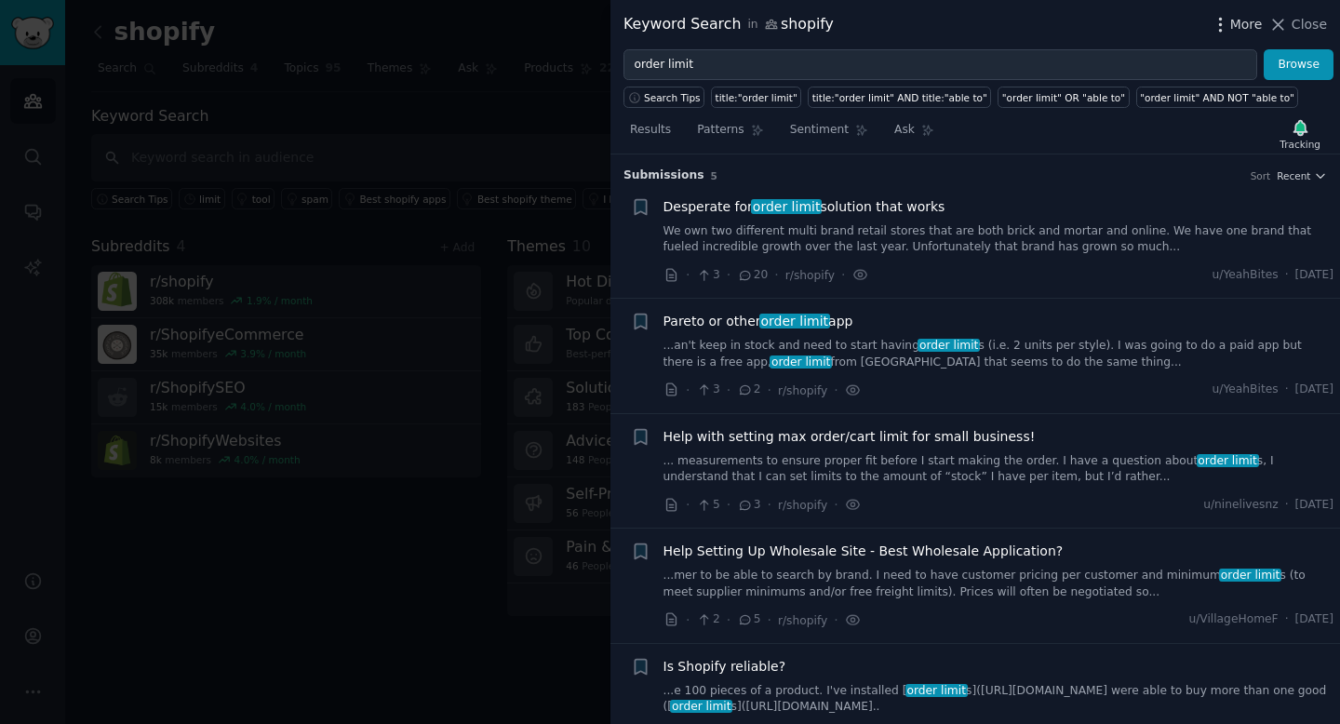
click at [1230, 27] on icon "button" at bounding box center [1221, 25] width 20 height 20
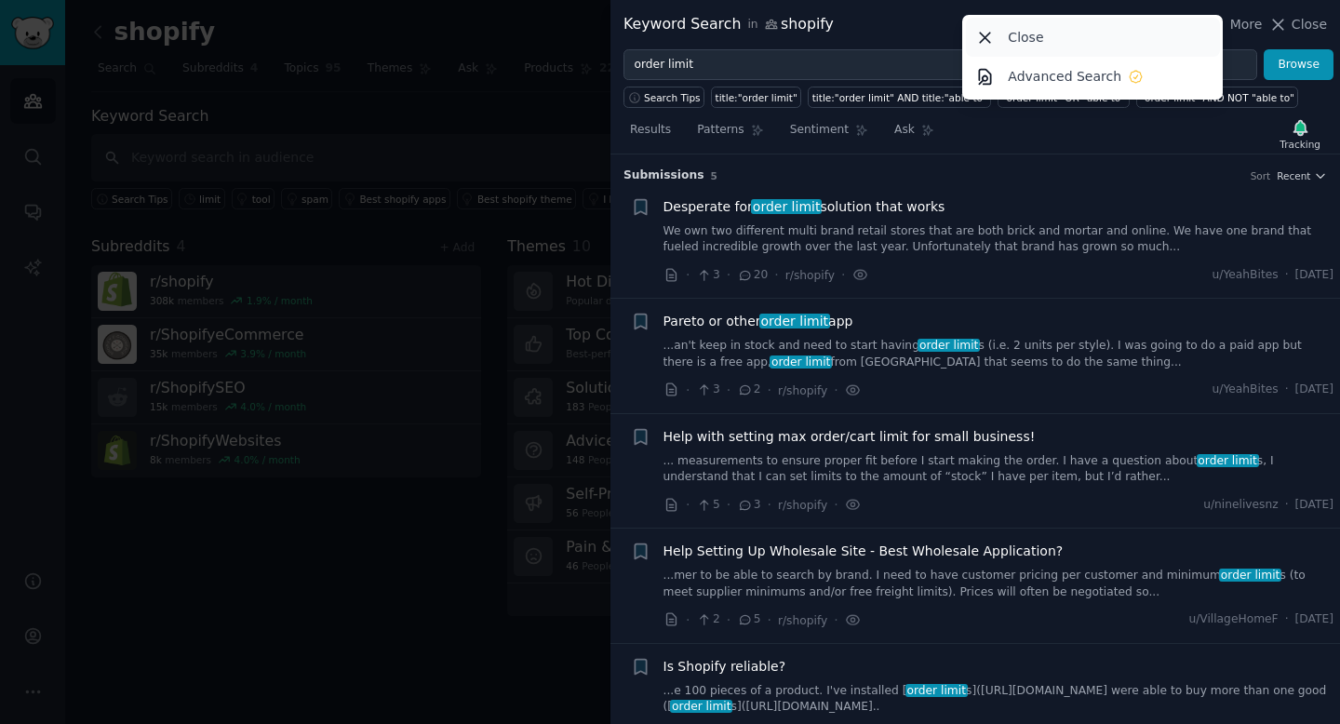
click at [989, 37] on icon at bounding box center [985, 38] width 20 height 20
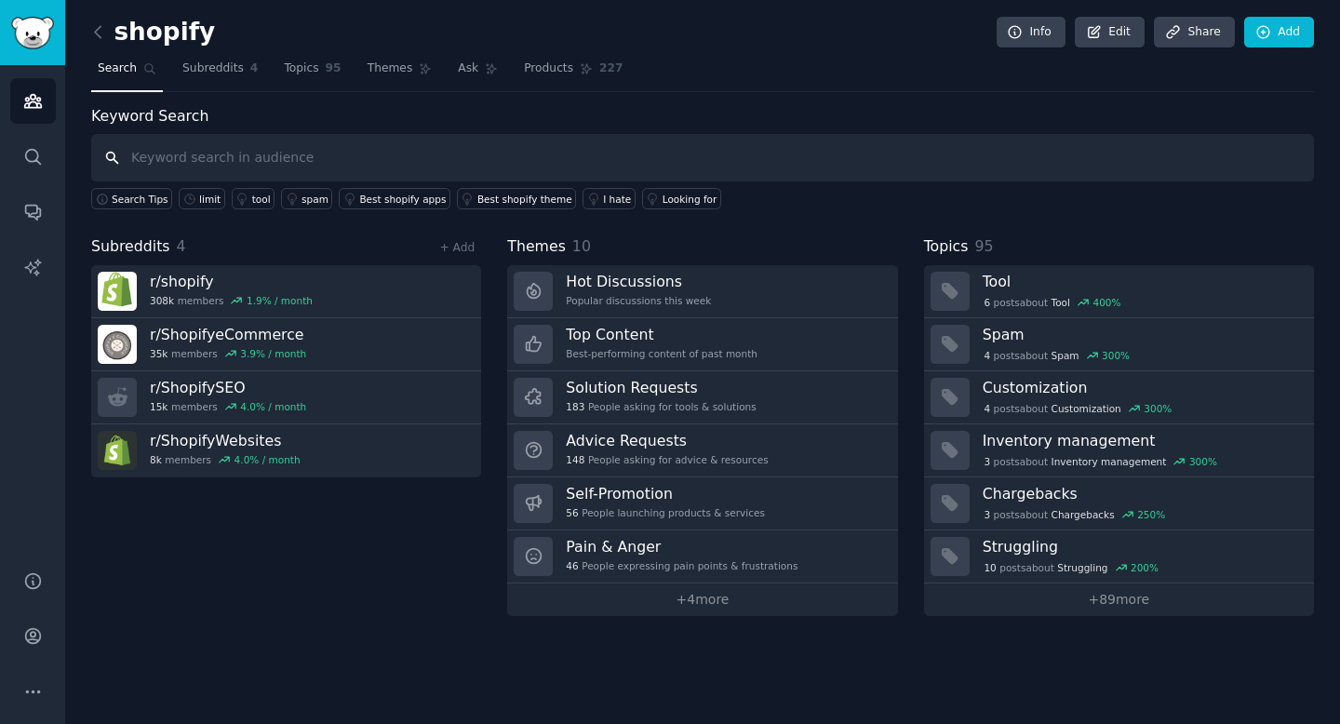
click at [359, 161] on input "text" at bounding box center [702, 157] width 1223 height 47
type input "not able to"
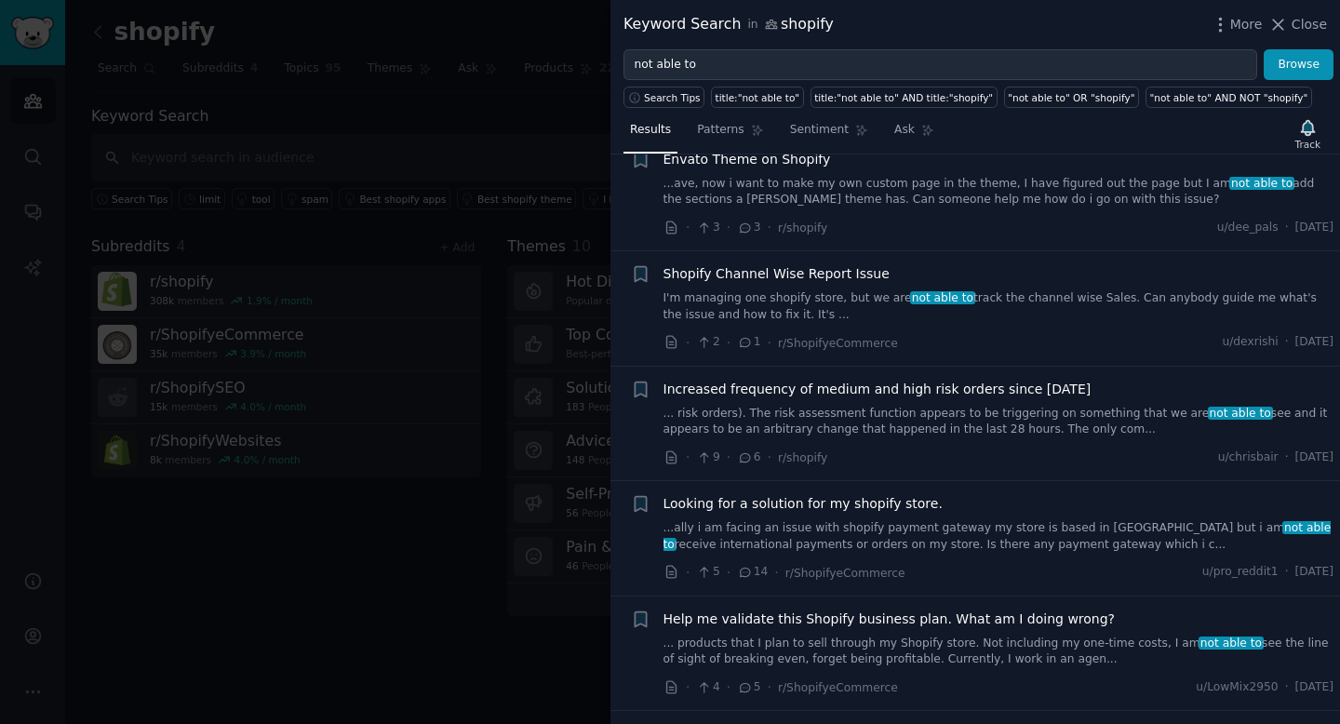
click at [1166, 298] on link "I'm managing one shopify store, but we are not able to track the channel wise S…" at bounding box center [999, 306] width 671 height 33
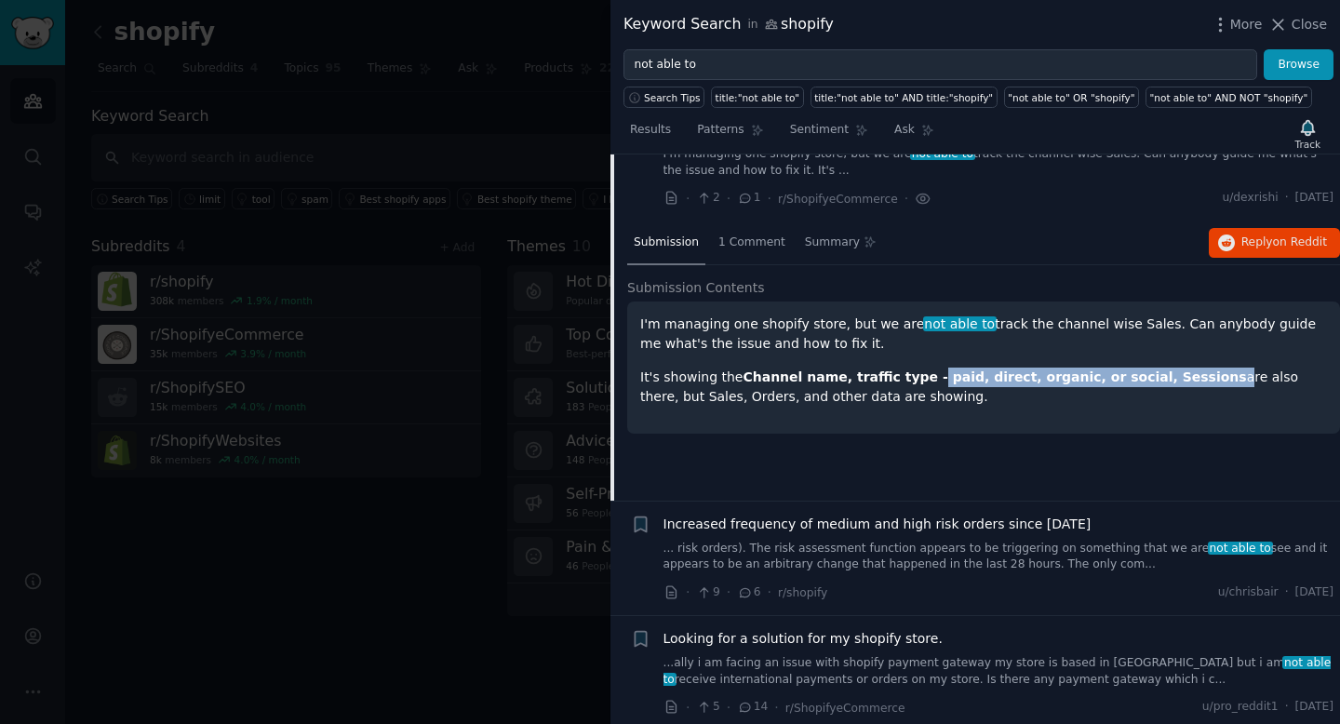
drag, startPoint x: 919, startPoint y: 376, endPoint x: 1184, endPoint y: 380, distance: 265.3
click at [1184, 380] on p "It's showing the Channel name, traffic type - paid, direct, organic, or social,…" at bounding box center [983, 387] width 687 height 39
drag, startPoint x: 924, startPoint y: 396, endPoint x: 629, endPoint y: 304, distance: 309.1
click at [629, 304] on div "I'm managing one shopify store, but we are not able to track the channel wise S…" at bounding box center [983, 368] width 713 height 132
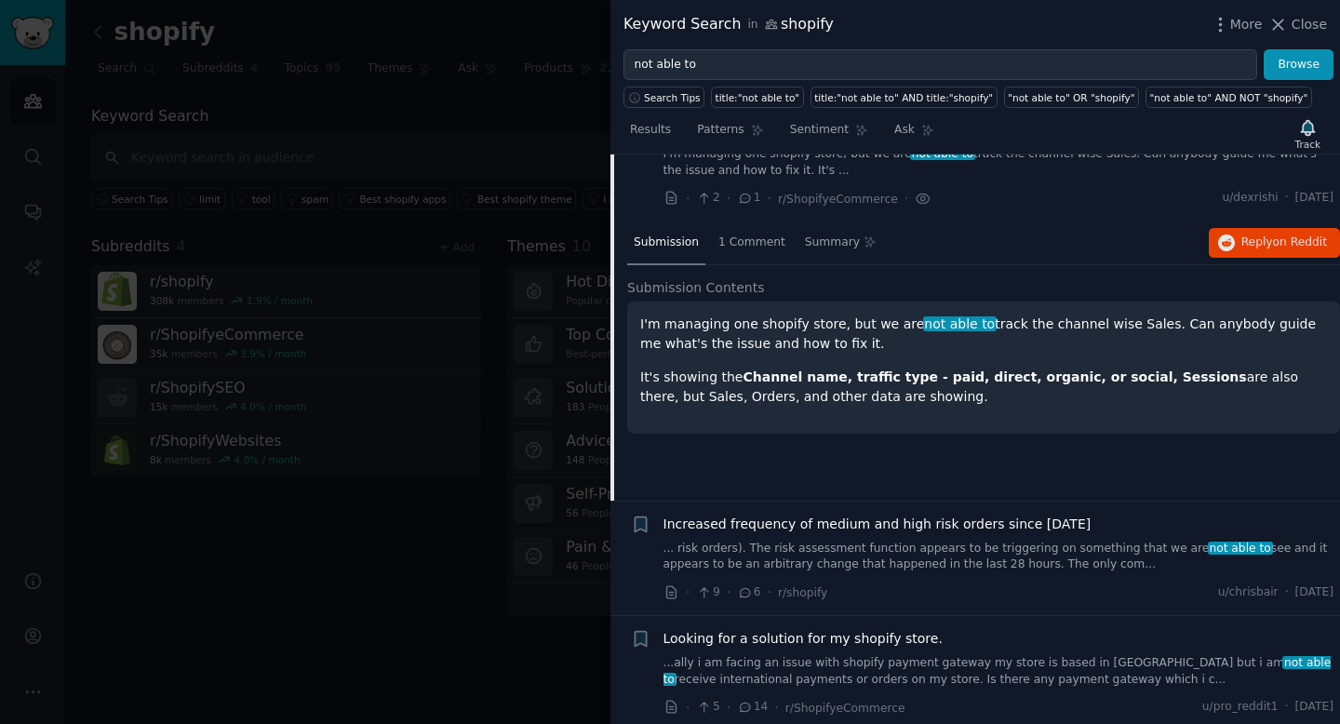
click at [790, 352] on p "I'm managing one shopify store, but we are not able to track the channel wise S…" at bounding box center [983, 334] width 687 height 39
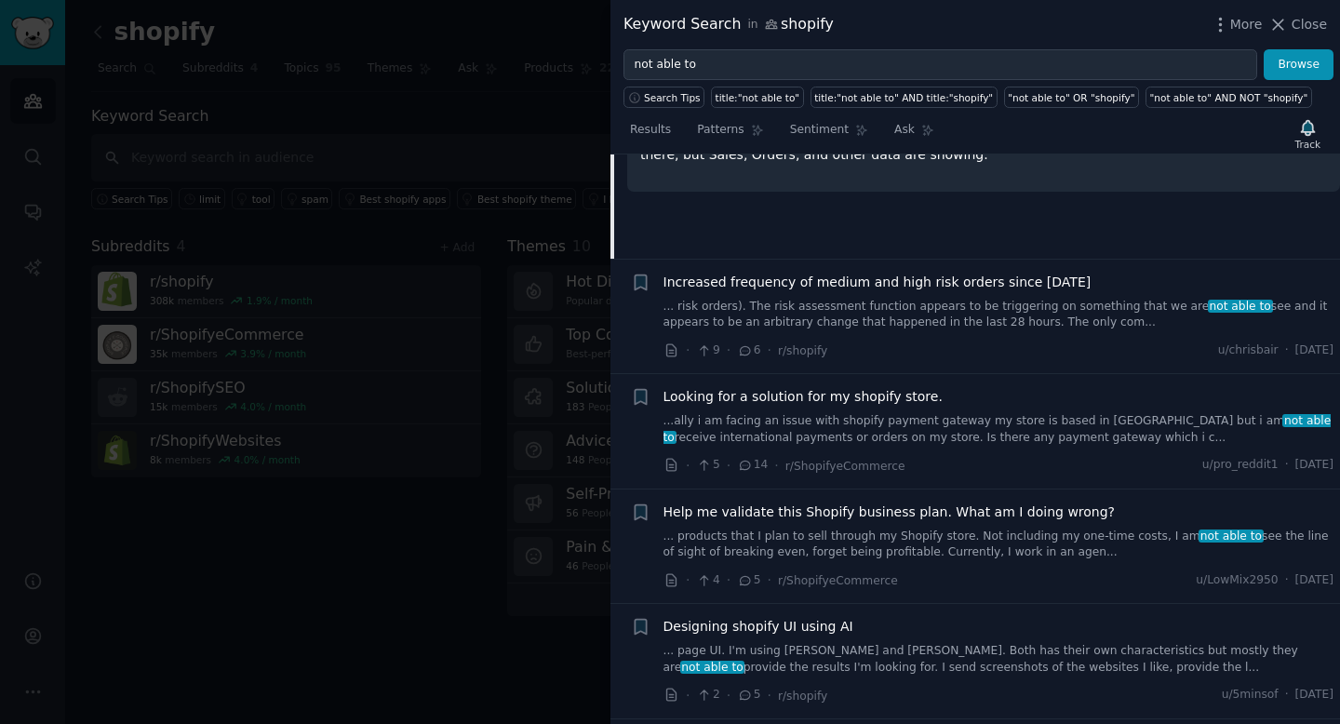
click at [1059, 311] on link "... risk orders). The risk assessment function appears to be triggering on some…" at bounding box center [999, 315] width 671 height 33
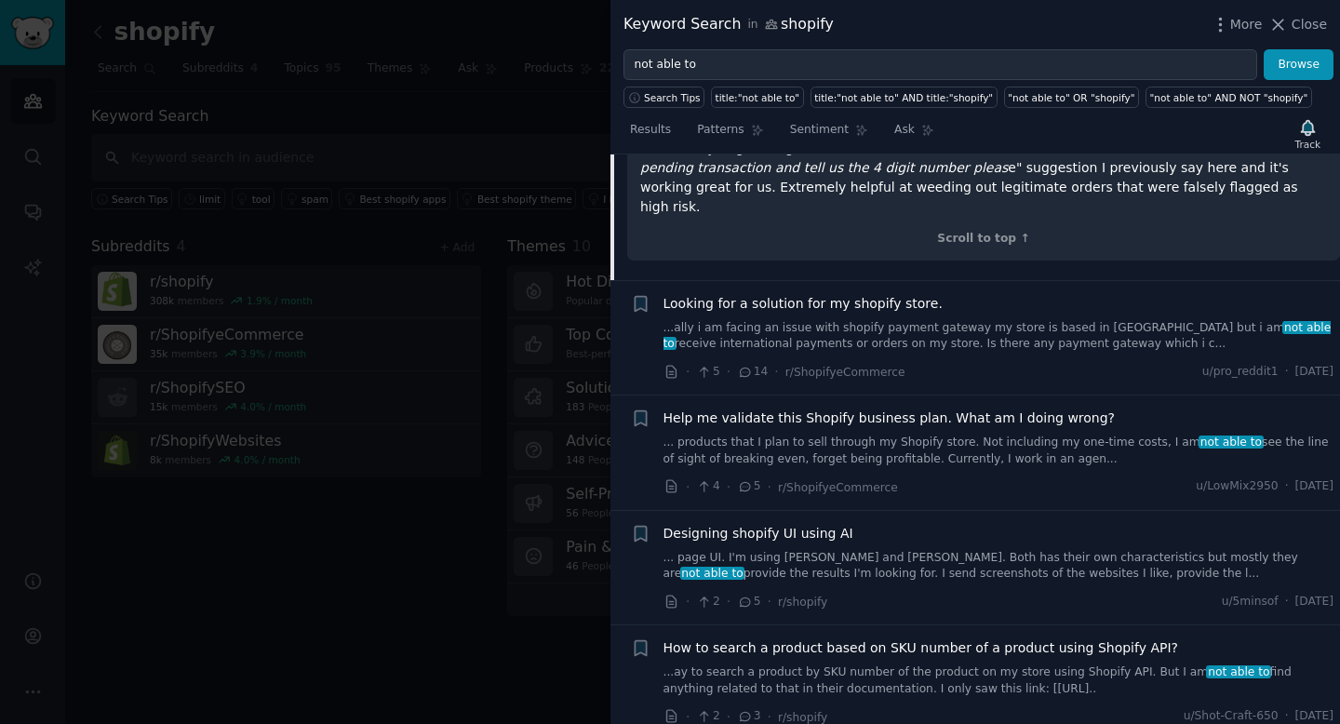
scroll to position [1094, 0]
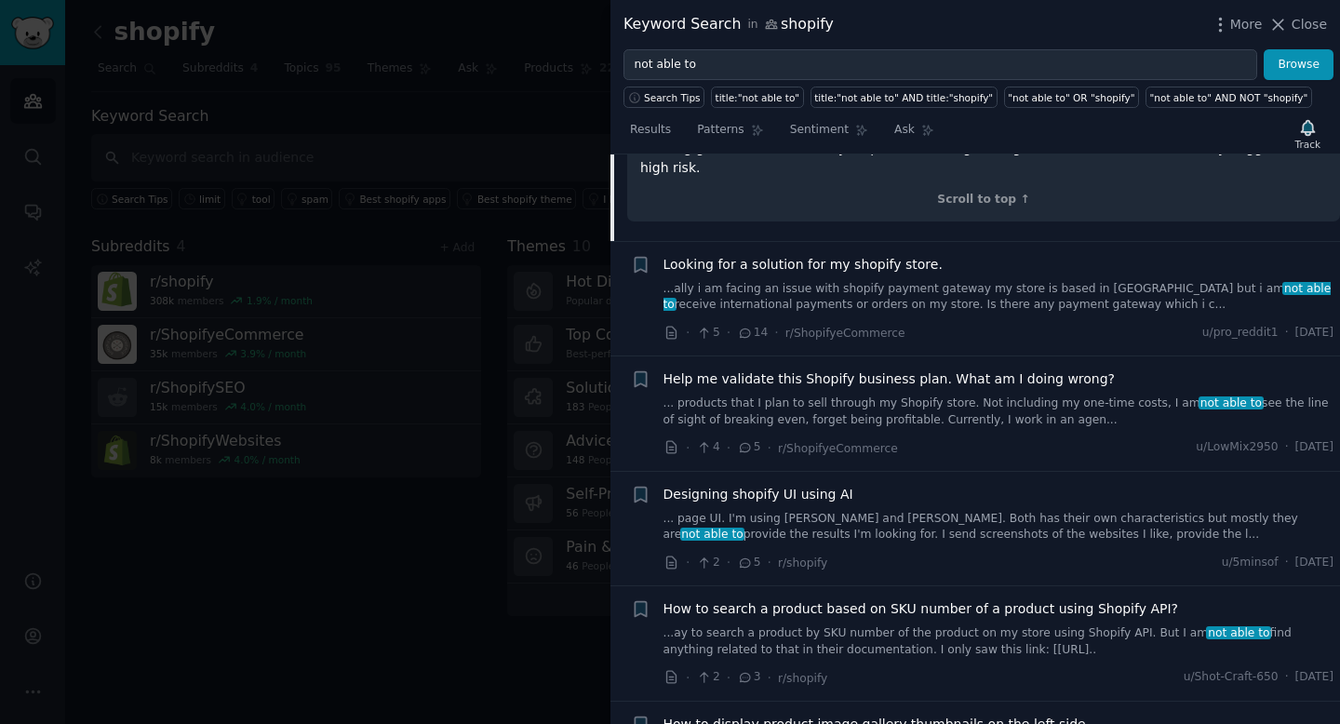
click at [992, 281] on link "...ally i am facing an issue with shopify payment gateway my store is based in …" at bounding box center [999, 297] width 671 height 33
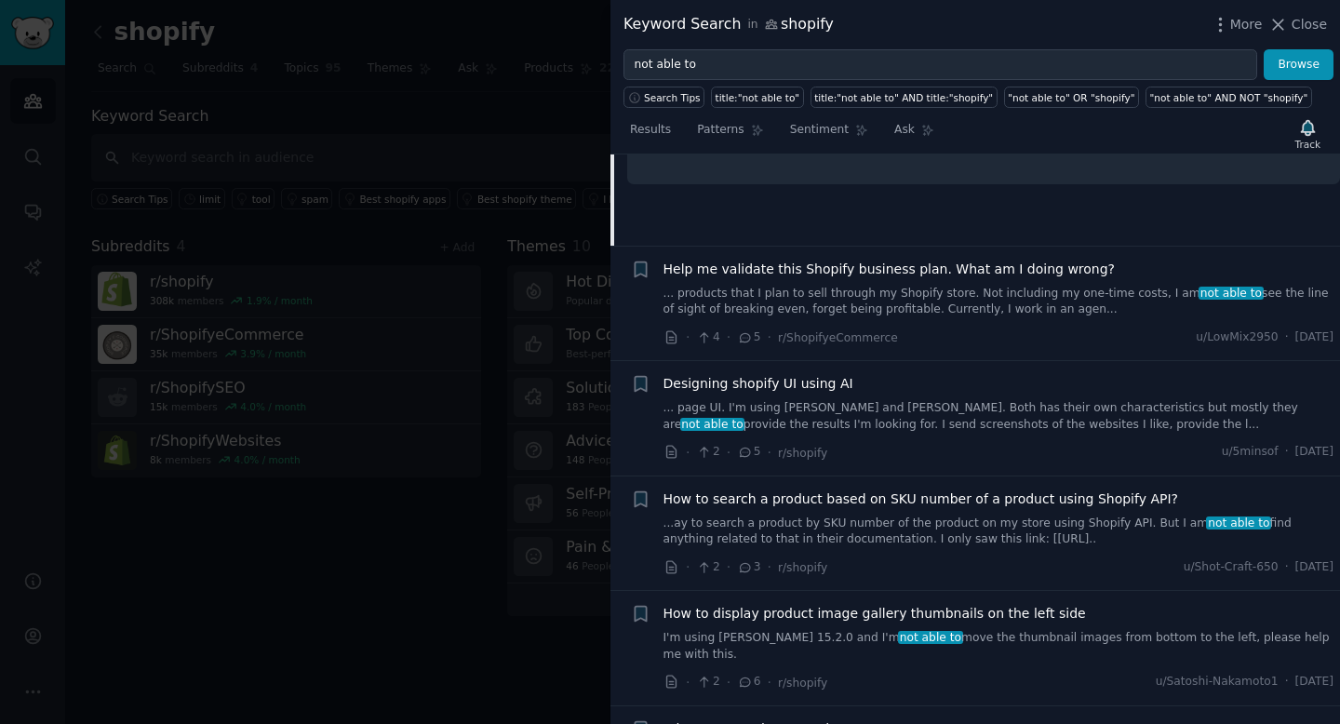
scroll to position [911, 0]
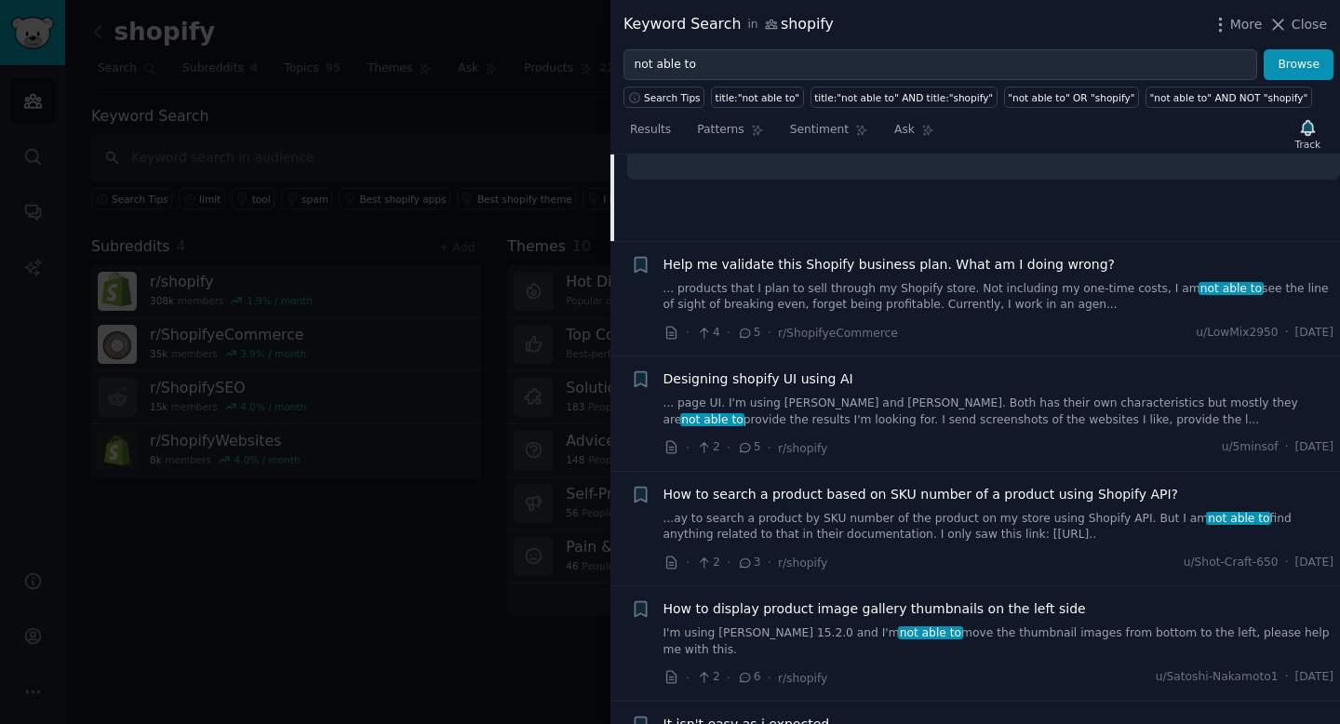
click at [964, 315] on div "Help me validate this Shopify business plan. What am I doing wrong? ... product…" at bounding box center [999, 299] width 671 height 88
click at [937, 309] on link "... products that I plan to sell through my Shopify store. Not including my one…" at bounding box center [999, 297] width 671 height 33
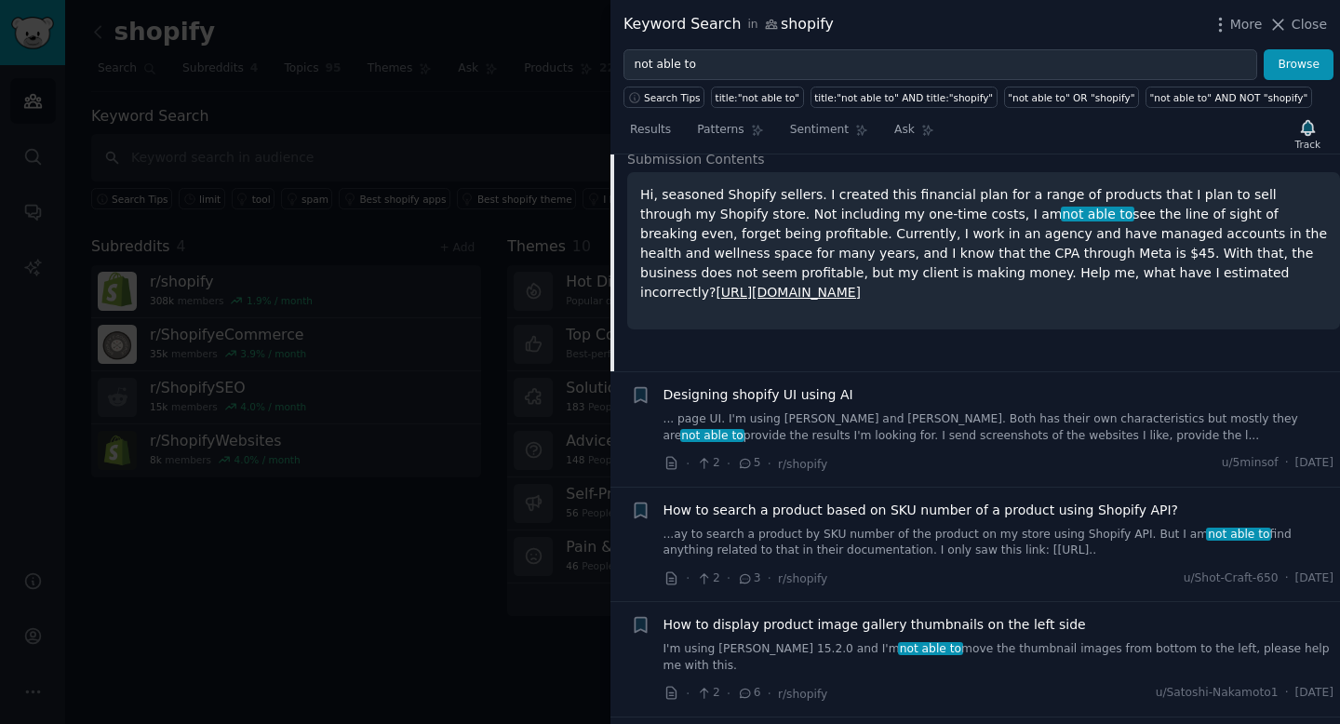
scroll to position [967, 0]
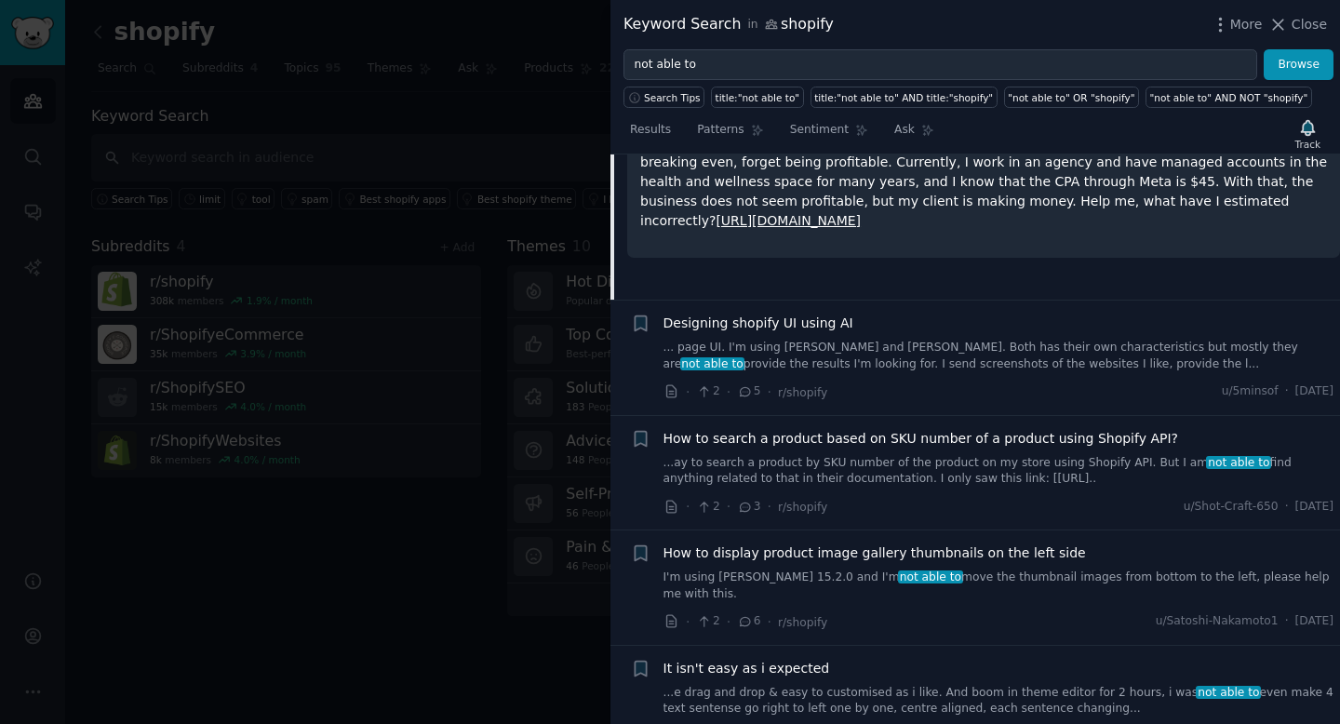
click at [933, 353] on link "... page UI. I'm using Claude and Gemini. Both has their own characteristics bu…" at bounding box center [999, 356] width 671 height 33
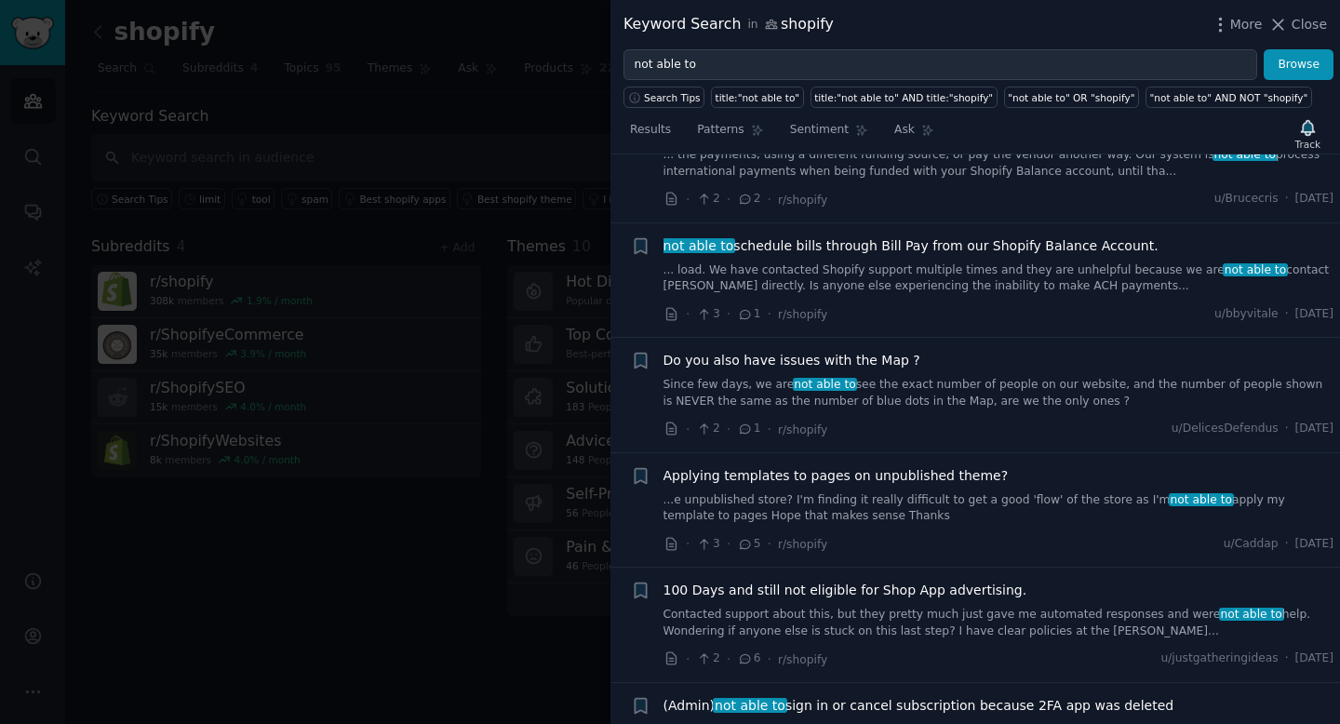
scroll to position [2356, 0]
